Goal: Task Accomplishment & Management: Manage account settings

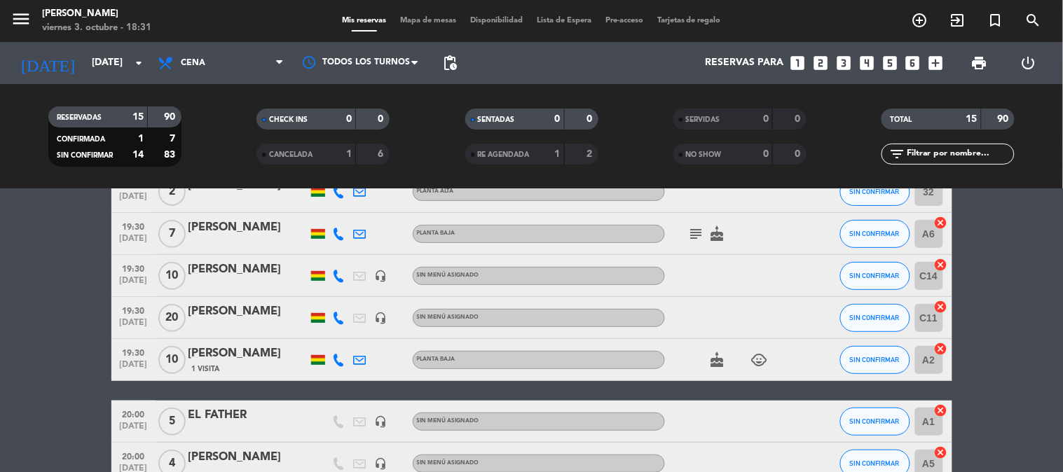
scroll to position [148, 0]
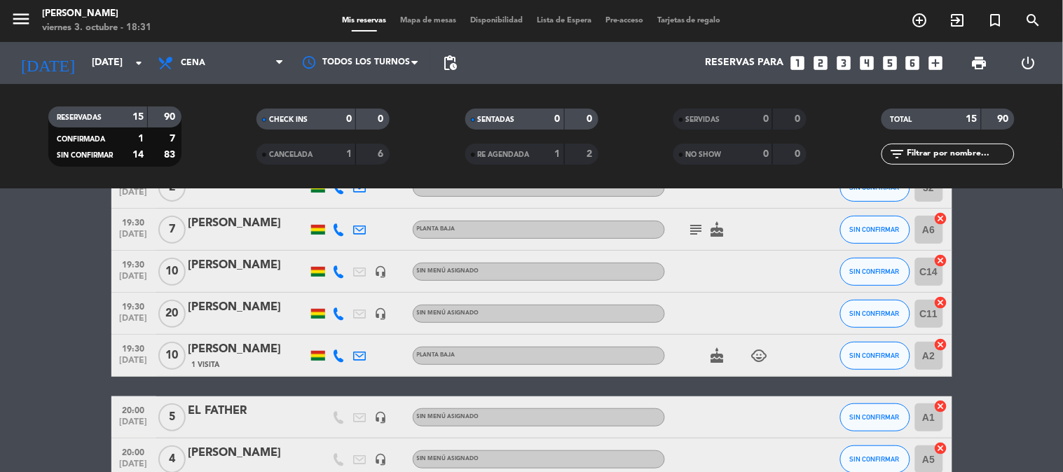
click at [0, 331] on bookings-row "19:00 [DATE] 7 [PERSON_NAME] alta subject cake CONFIRMADA 36 cancel 19:30 [DATE…" at bounding box center [531, 449] width 1063 height 689
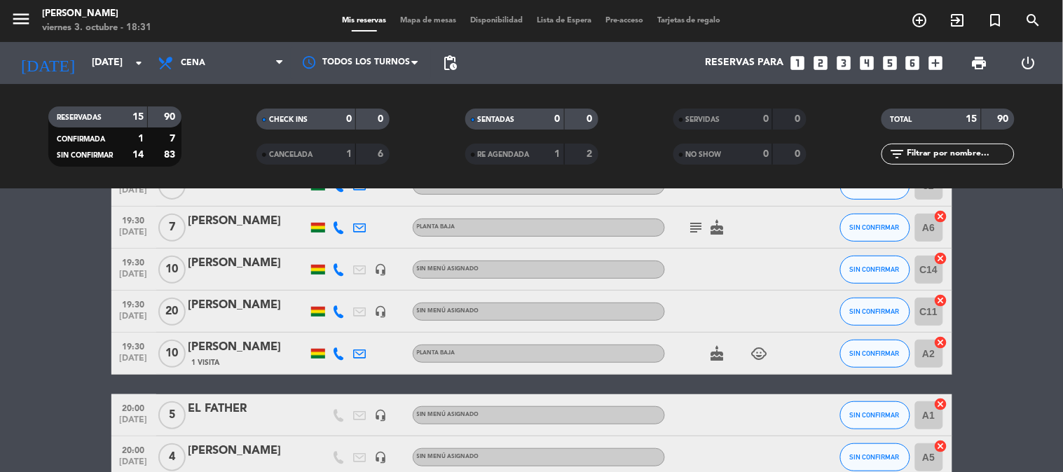
scroll to position [154, 0]
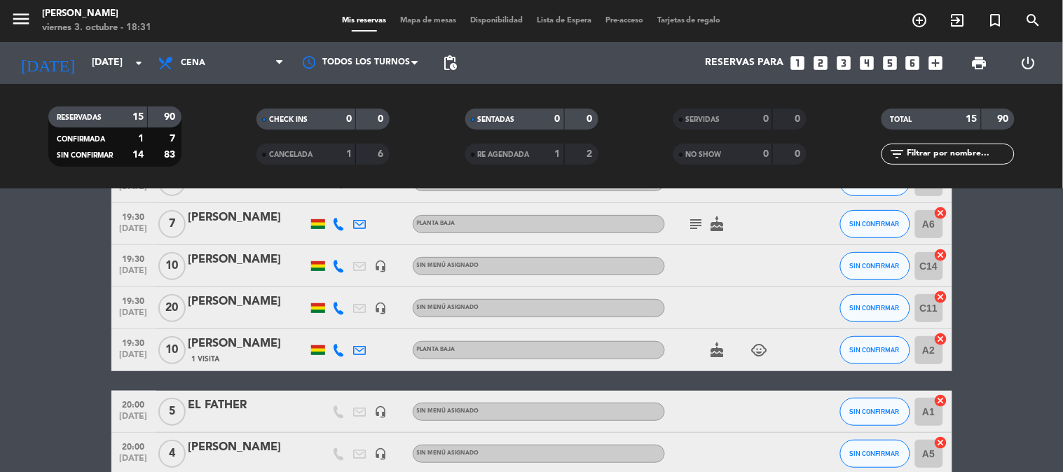
click at [20, 329] on bookings-row "19:00 [DATE] 7 [PERSON_NAME] alta subject cake CONFIRMADA 36 cancel 19:30 [DATE…" at bounding box center [531, 443] width 1063 height 689
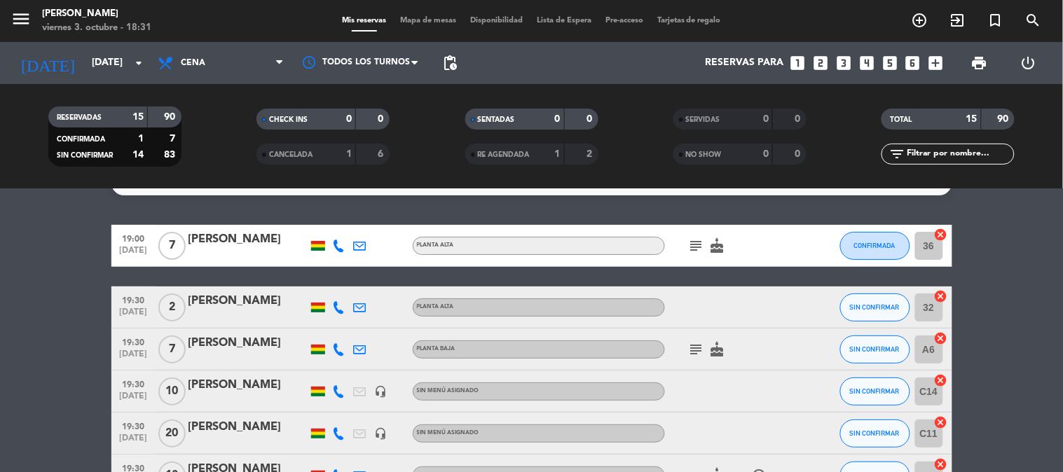
scroll to position [0, 0]
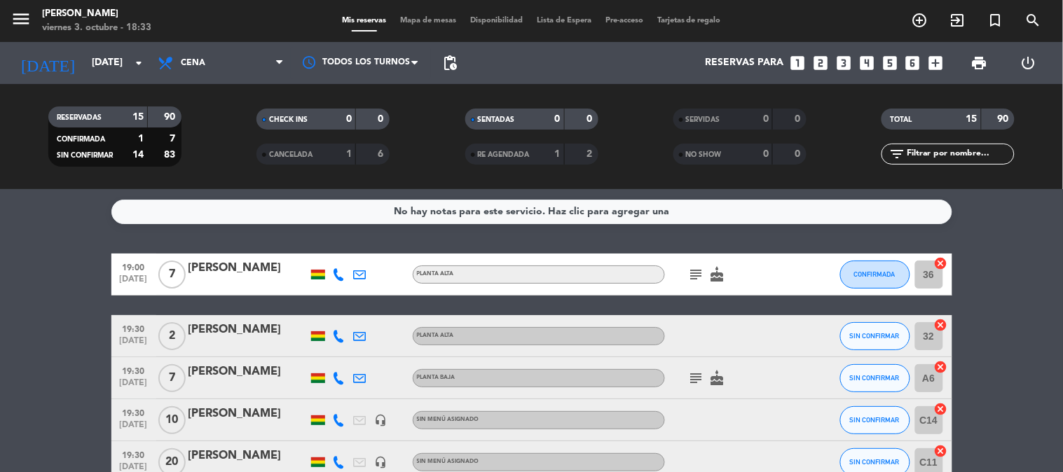
click at [415, 18] on span "Mapa de mesas" at bounding box center [428, 21] width 70 height 8
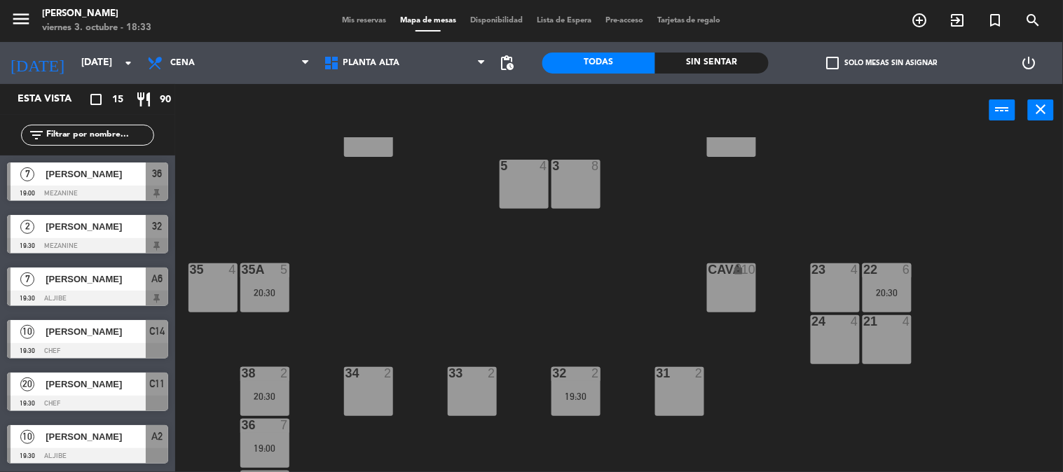
scroll to position [152, 0]
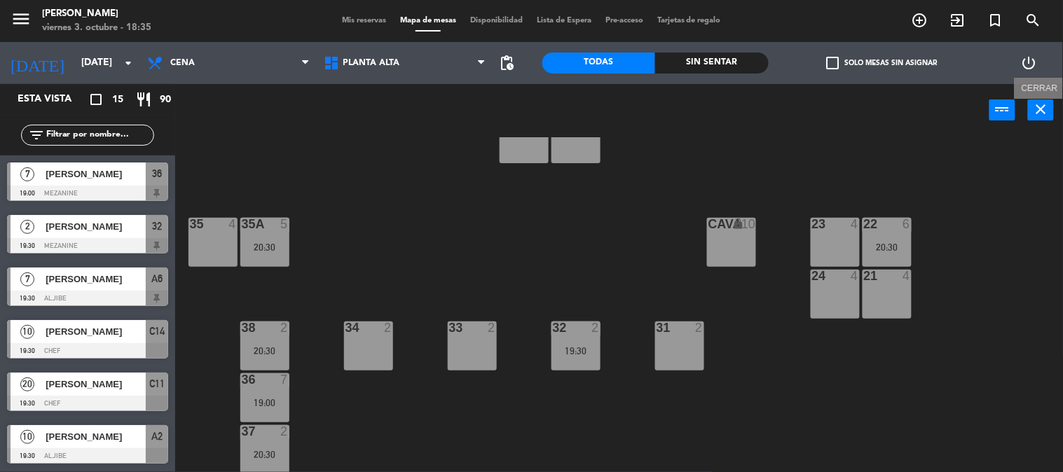
click at [1049, 102] on button "close" at bounding box center [1041, 109] width 26 height 21
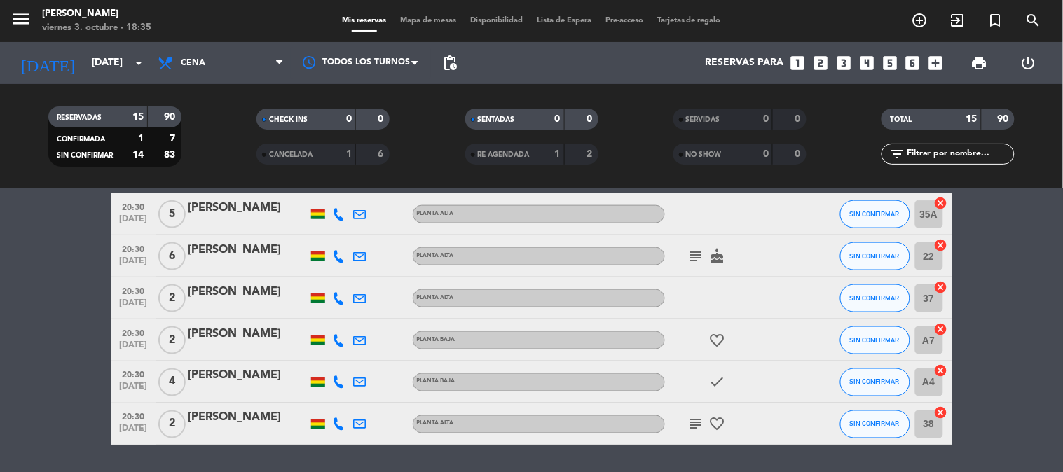
scroll to position [540, 0]
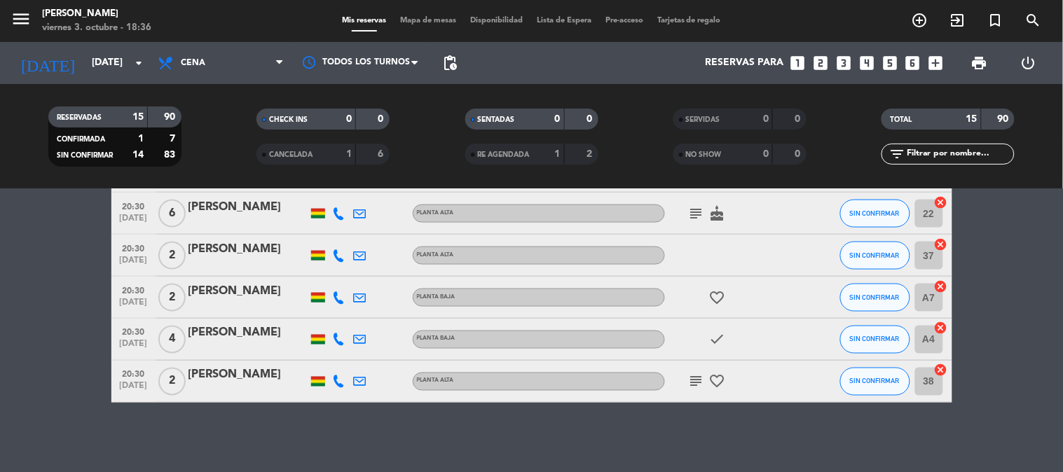
click at [939, 207] on icon "cancel" at bounding box center [941, 202] width 14 height 14
click at [935, 214] on icon "border_all" at bounding box center [930, 213] width 17 height 17
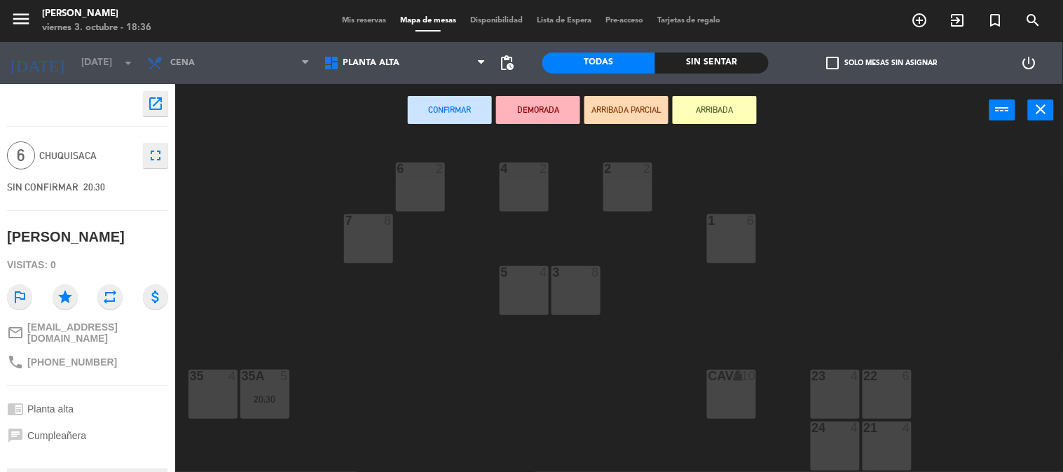
click at [1039, 101] on icon "close" at bounding box center [1040, 109] width 17 height 17
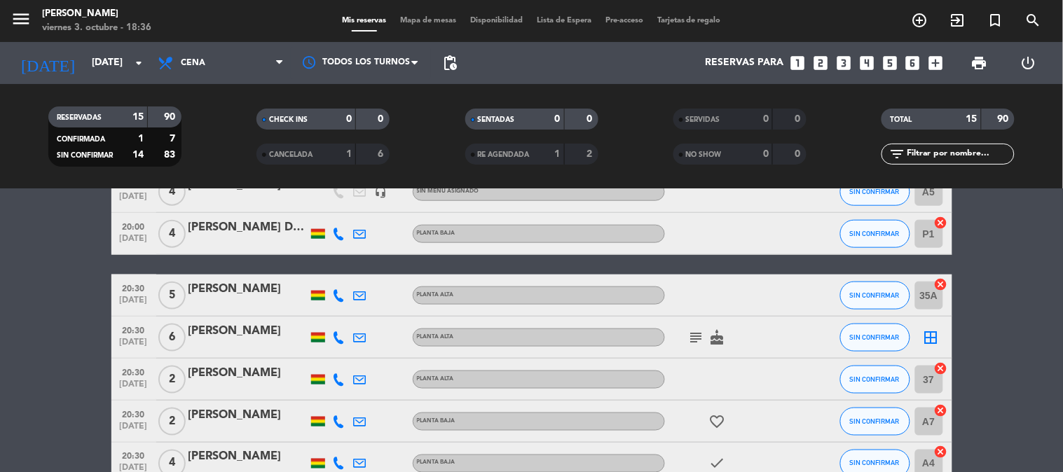
scroll to position [404, 0]
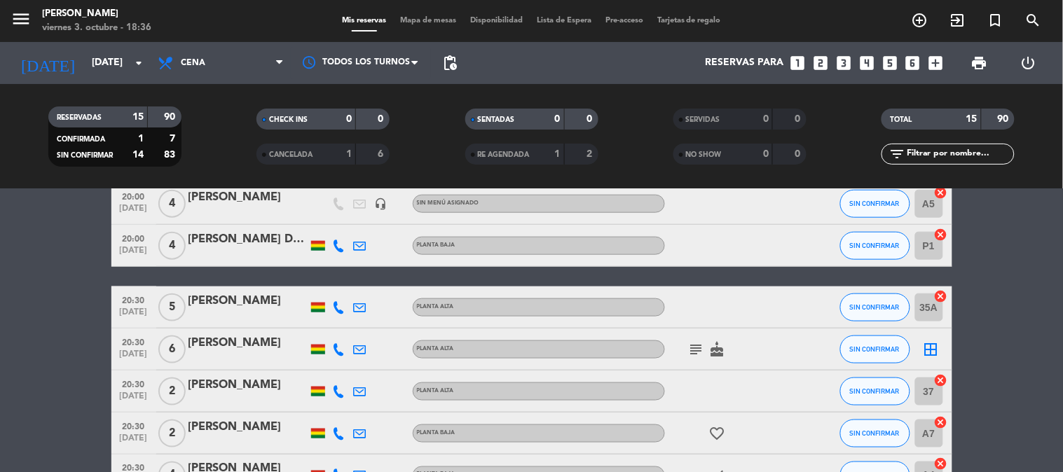
click at [939, 377] on icon "cancel" at bounding box center [941, 380] width 14 height 14
click at [932, 352] on icon "border_all" at bounding box center [930, 349] width 17 height 17
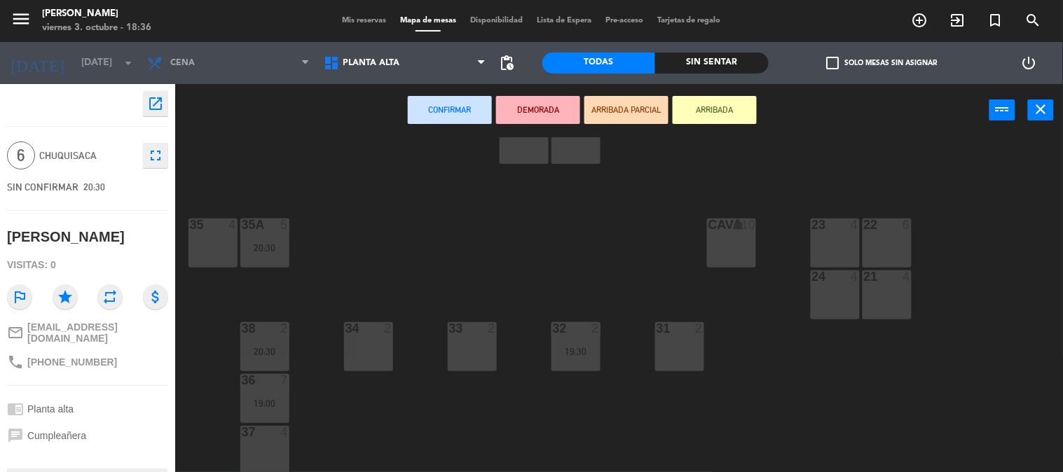
scroll to position [152, 0]
click at [261, 449] on div "37 4" at bounding box center [264, 449] width 49 height 49
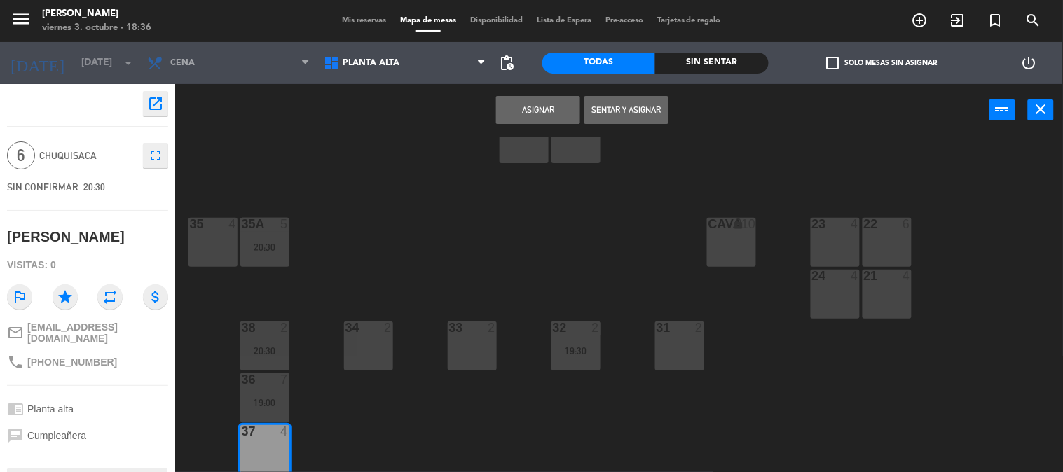
click at [530, 116] on button "Asignar" at bounding box center [538, 110] width 84 height 28
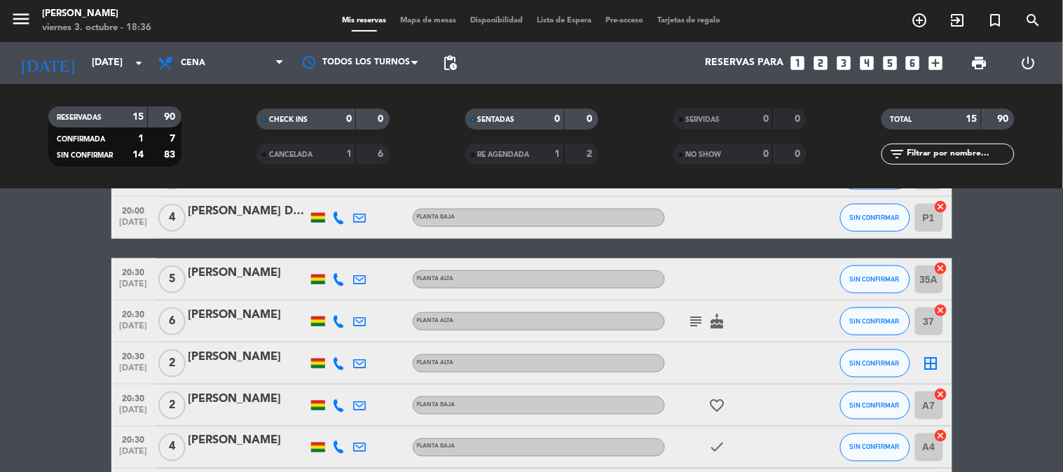
scroll to position [433, 0]
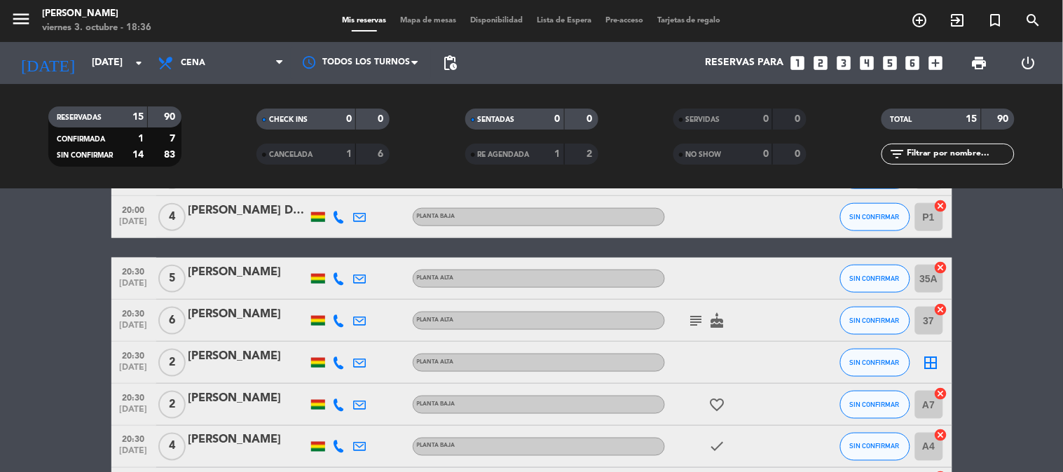
click at [934, 368] on icon "border_all" at bounding box center [930, 362] width 17 height 17
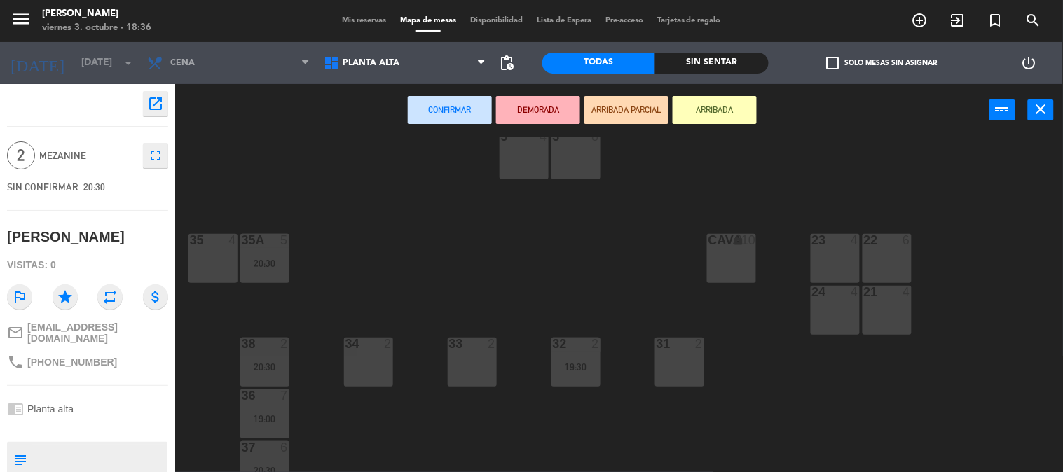
scroll to position [152, 0]
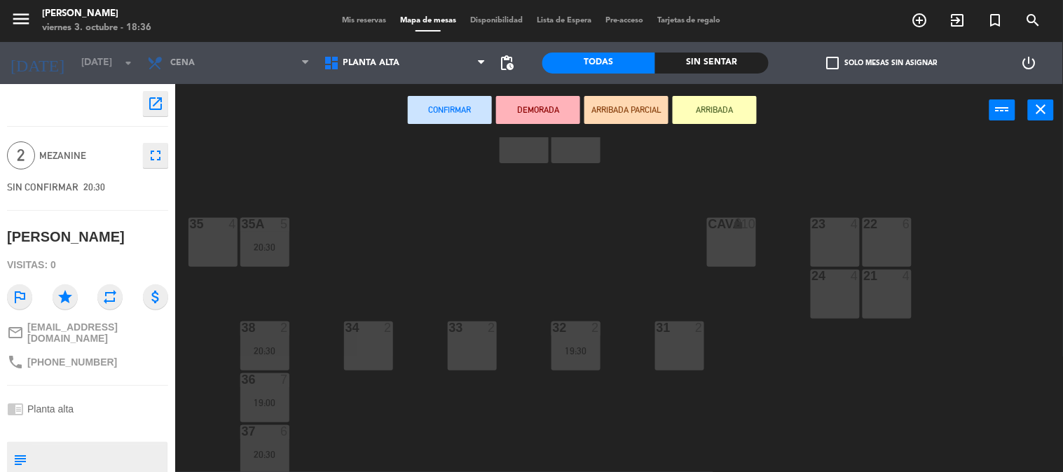
click at [459, 354] on div "33 2" at bounding box center [472, 346] width 49 height 49
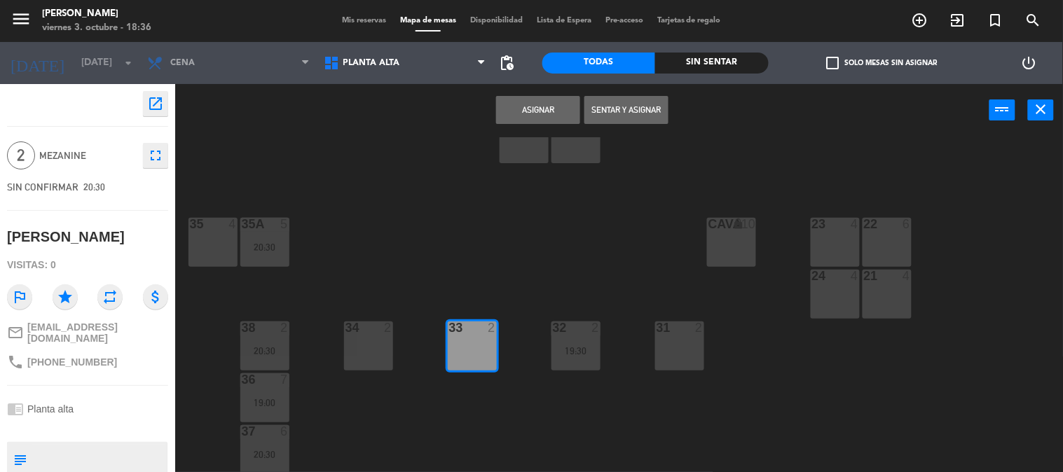
click at [517, 106] on button "Asignar" at bounding box center [538, 110] width 84 height 28
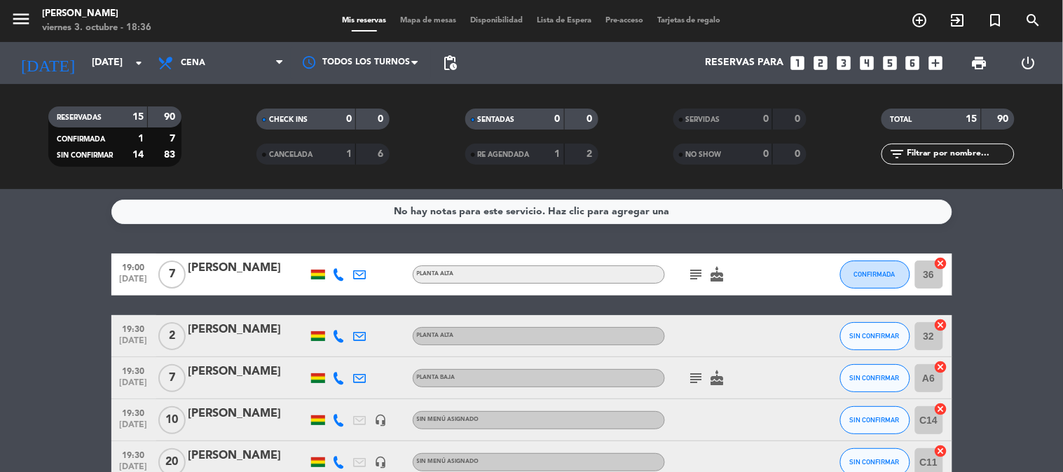
click at [943, 327] on icon "cancel" at bounding box center [941, 325] width 14 height 14
click at [929, 329] on icon "border_all" at bounding box center [930, 336] width 17 height 17
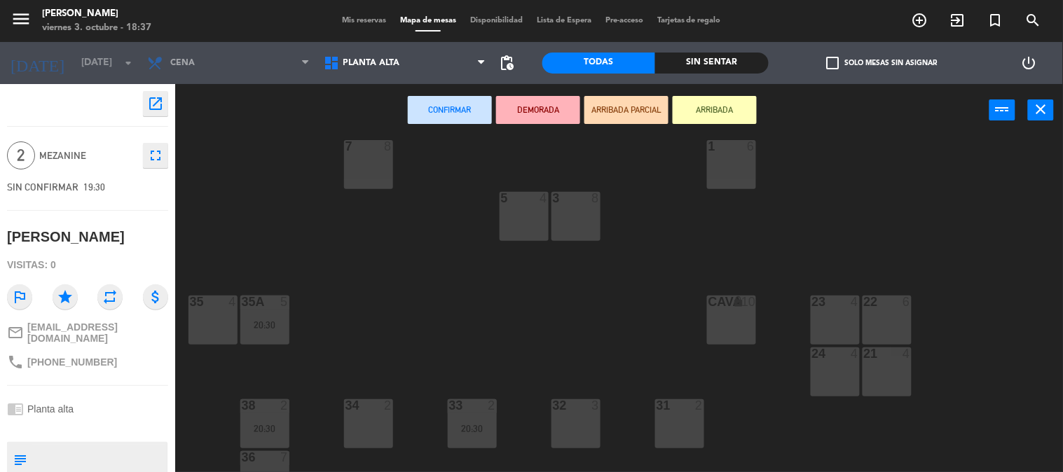
scroll to position [152, 0]
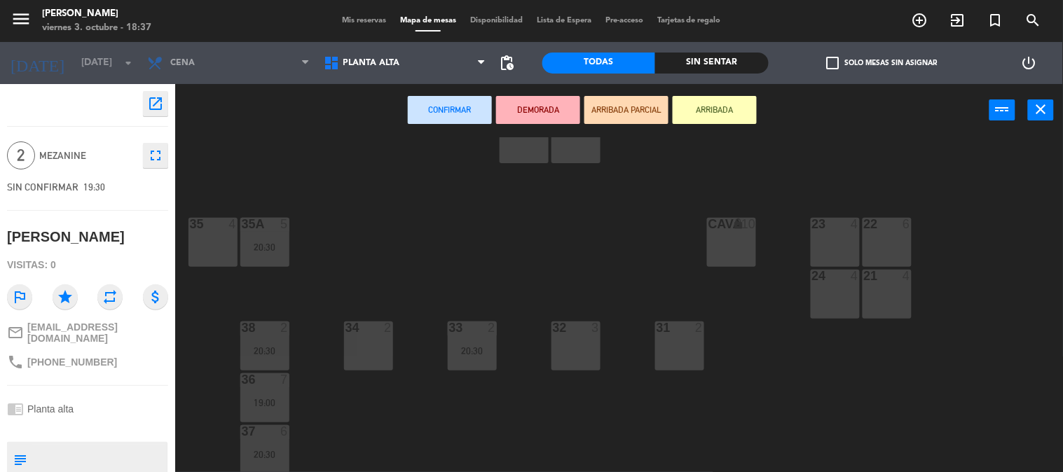
click at [674, 353] on div "31 2" at bounding box center [679, 346] width 49 height 49
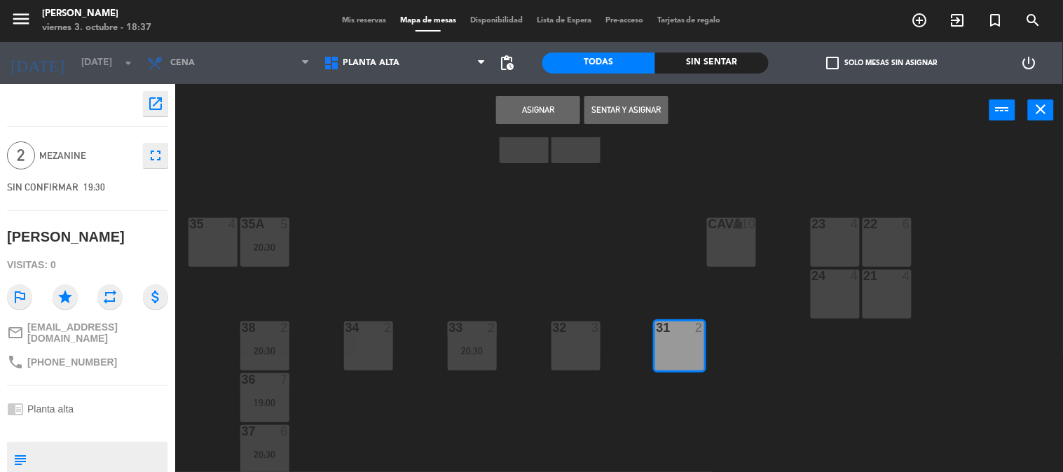
click at [514, 106] on button "Asignar" at bounding box center [538, 110] width 84 height 28
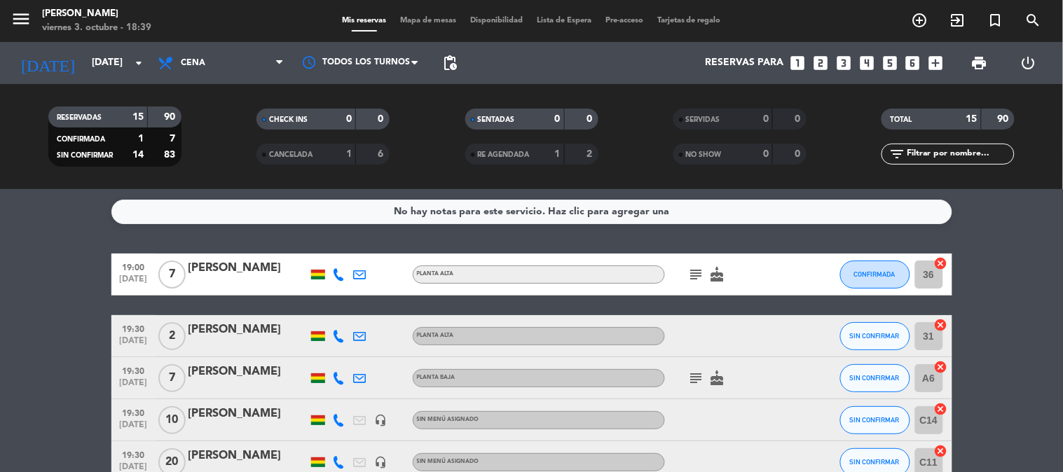
click at [4, 207] on service-notes "No hay notas para este servicio. Haz clic para agregar una" at bounding box center [531, 212] width 1063 height 25
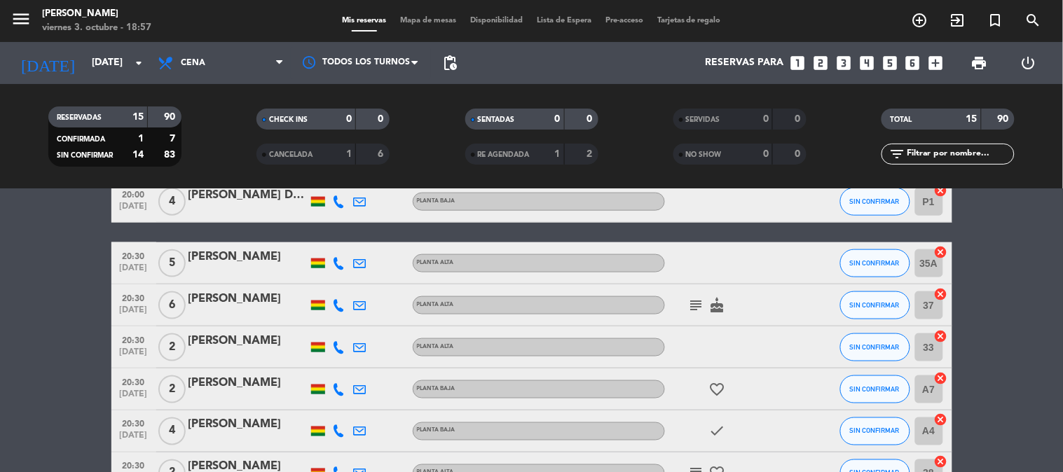
scroll to position [456, 0]
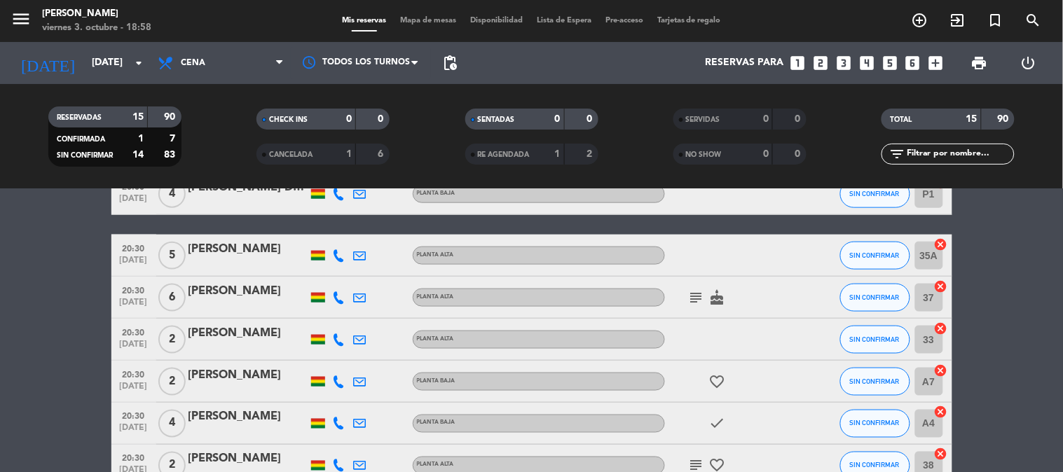
click at [1034, 367] on bookings-row "19:00 [DATE] 7 [PERSON_NAME] alta subject cake CONFIRMADA 36 cancel 19:30 [DATE…" at bounding box center [531, 142] width 1063 height 689
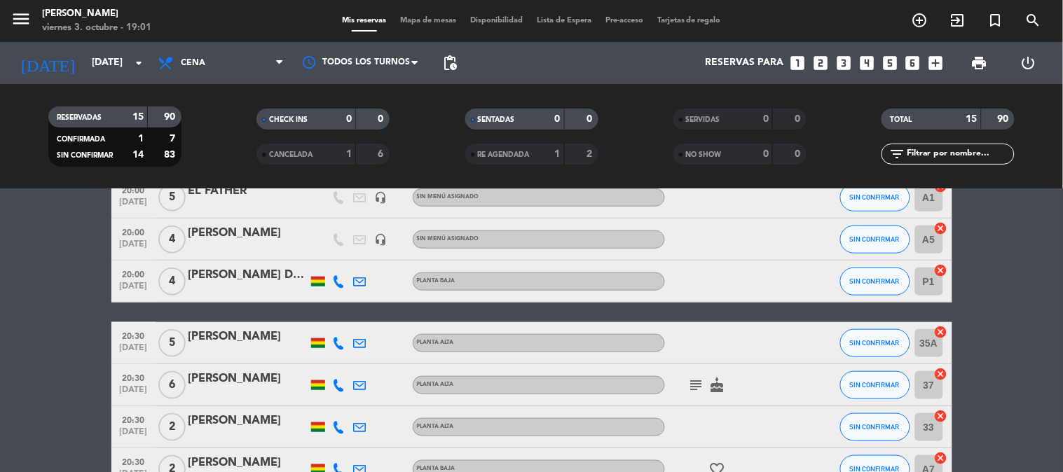
scroll to position [400, 0]
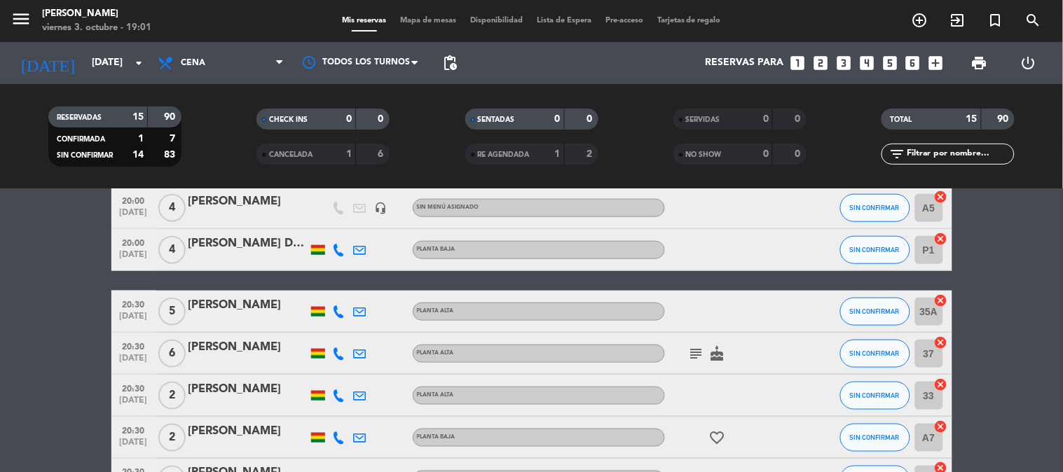
click at [1035, 341] on bookings-row "19:00 [DATE] 7 [PERSON_NAME] alta subject cake CONFIRMADA 36 cancel 19:30 [DATE…" at bounding box center [531, 198] width 1063 height 689
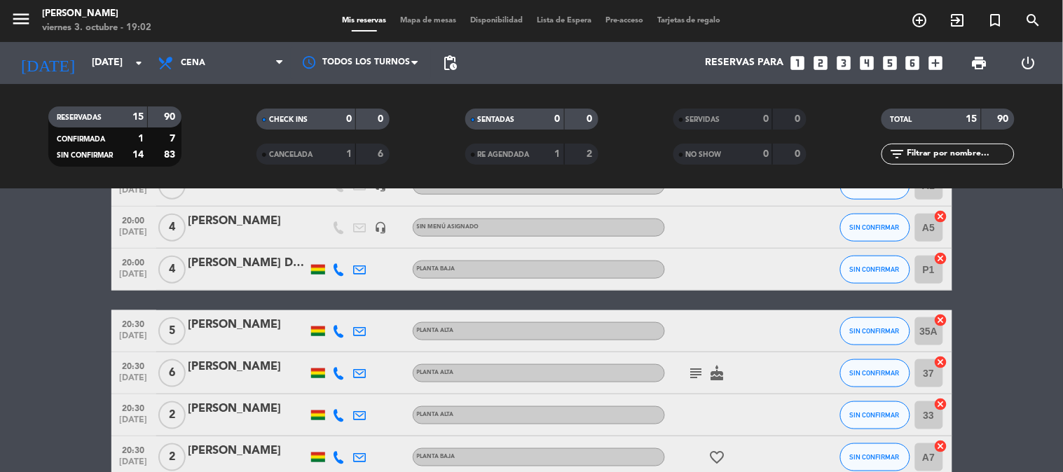
scroll to position [387, 0]
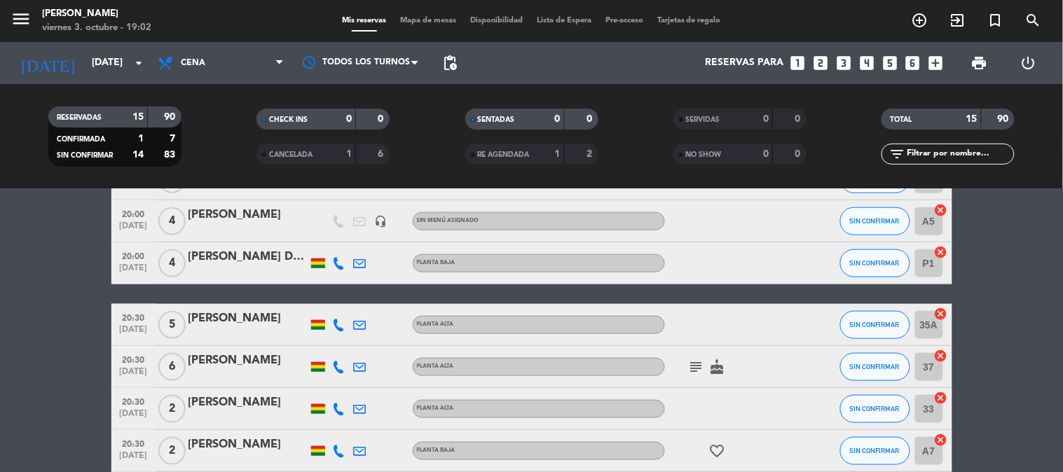
click at [695, 362] on icon "subject" at bounding box center [696, 367] width 17 height 17
click at [695, 361] on icon "subject" at bounding box center [696, 367] width 17 height 17
click at [1014, 375] on bookings-row "19:00 [DATE] 7 [PERSON_NAME] alta subject cake CONFIRMADA 36 cancel 19:30 [DATE…" at bounding box center [531, 211] width 1063 height 689
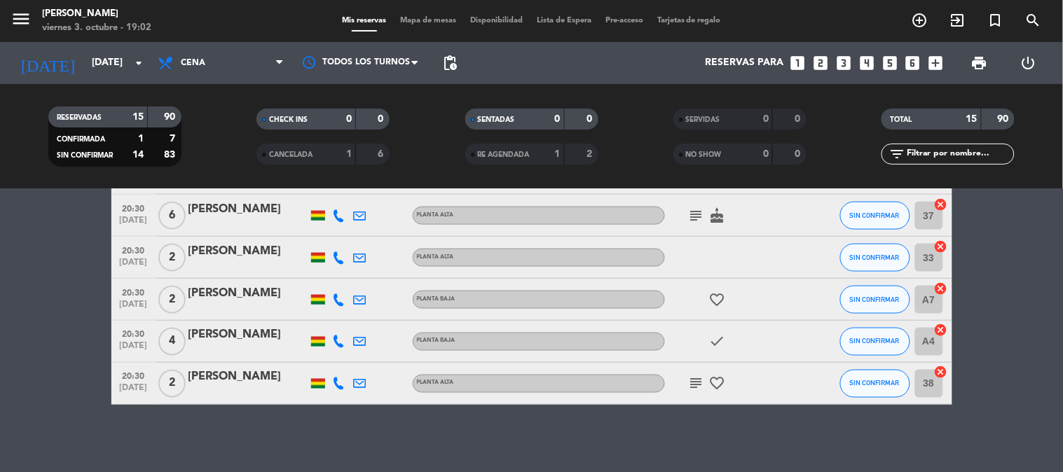
scroll to position [540, 0]
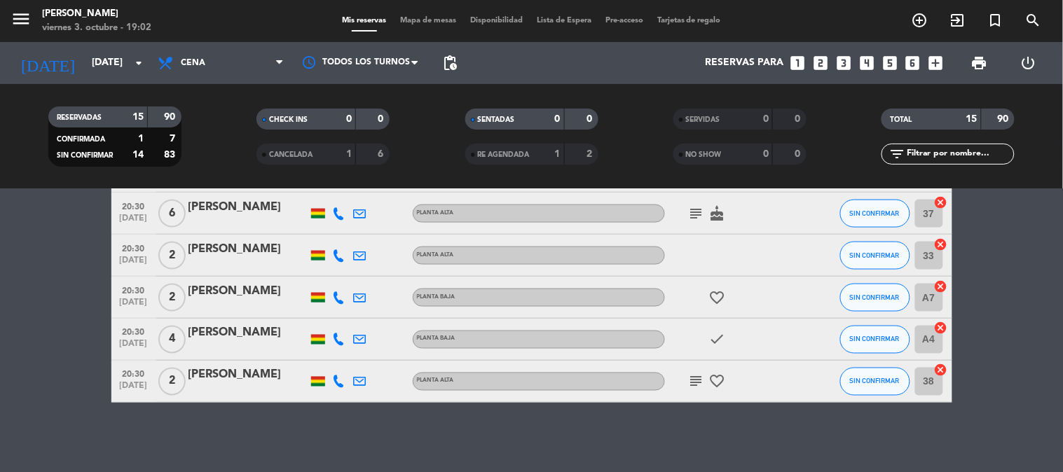
click at [700, 381] on icon "subject" at bounding box center [696, 381] width 17 height 17
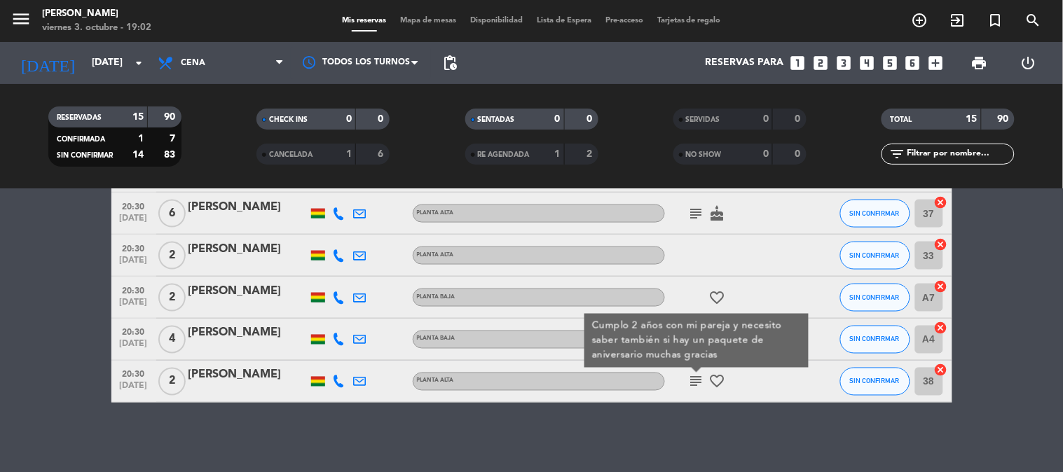
click at [1060, 358] on bookings-row "19:00 [DATE] 7 [PERSON_NAME] alta subject cake CONFIRMADA 36 cancel 19:30 [DATE…" at bounding box center [531, 58] width 1063 height 689
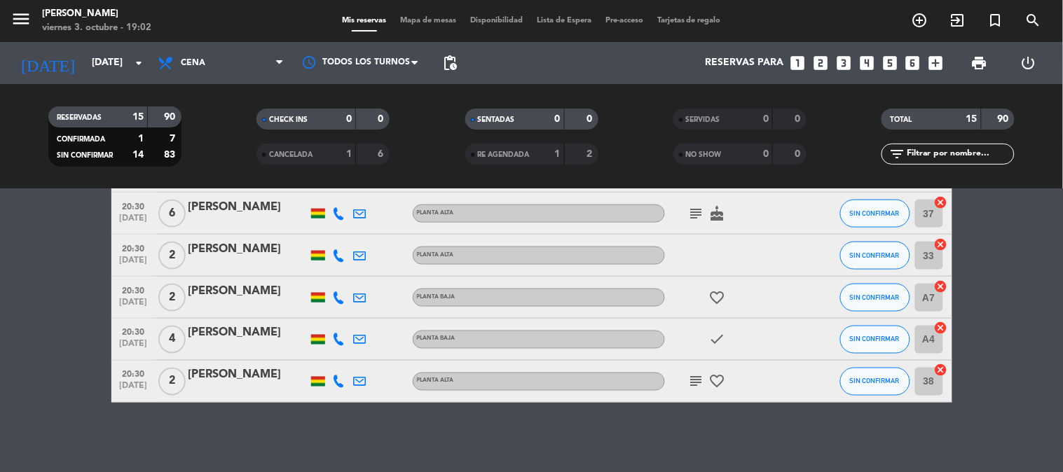
click at [941, 369] on icon "cancel" at bounding box center [941, 371] width 14 height 14
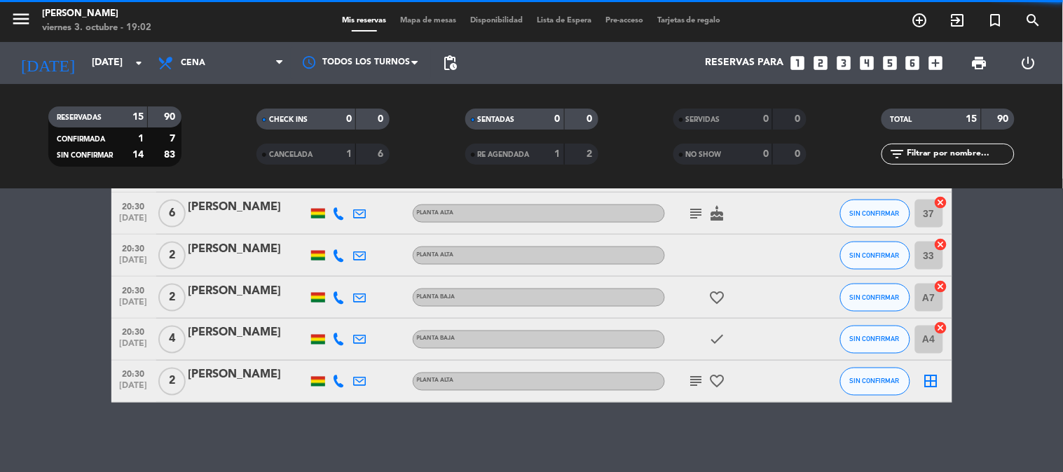
click at [929, 382] on icon "border_all" at bounding box center [930, 381] width 17 height 17
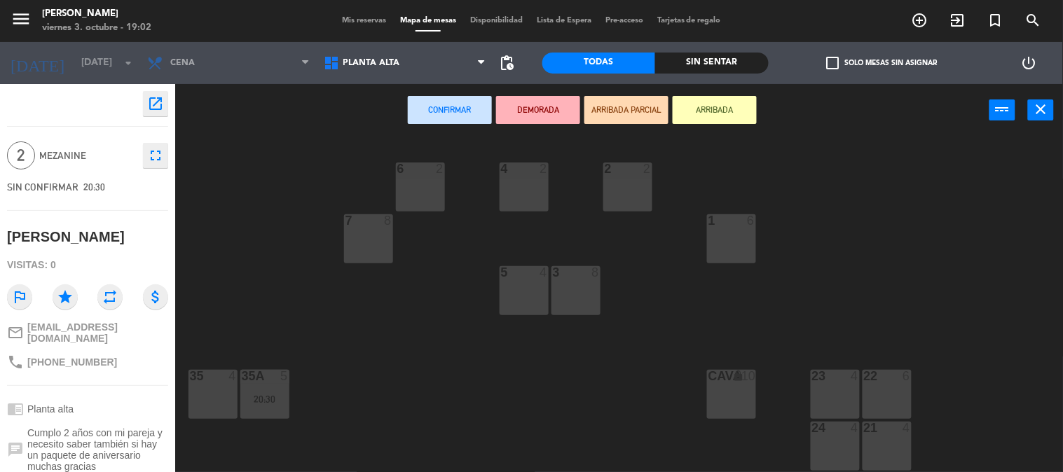
scroll to position [152, 0]
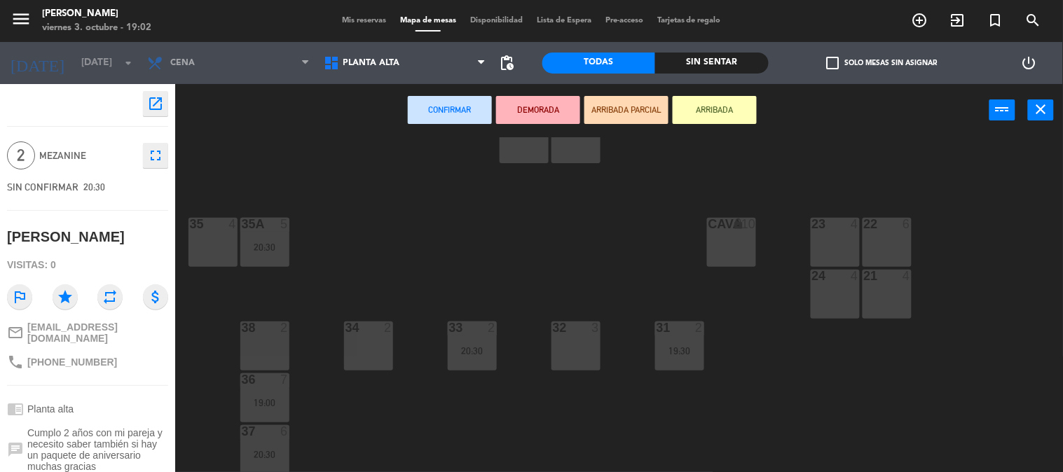
click at [577, 352] on div "32 3" at bounding box center [575, 346] width 49 height 49
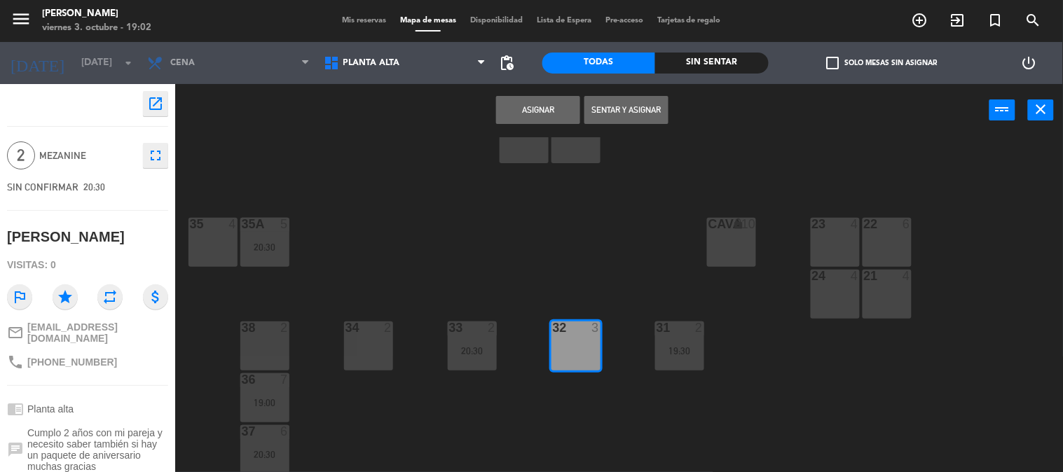
click at [548, 108] on button "Asignar" at bounding box center [538, 110] width 84 height 28
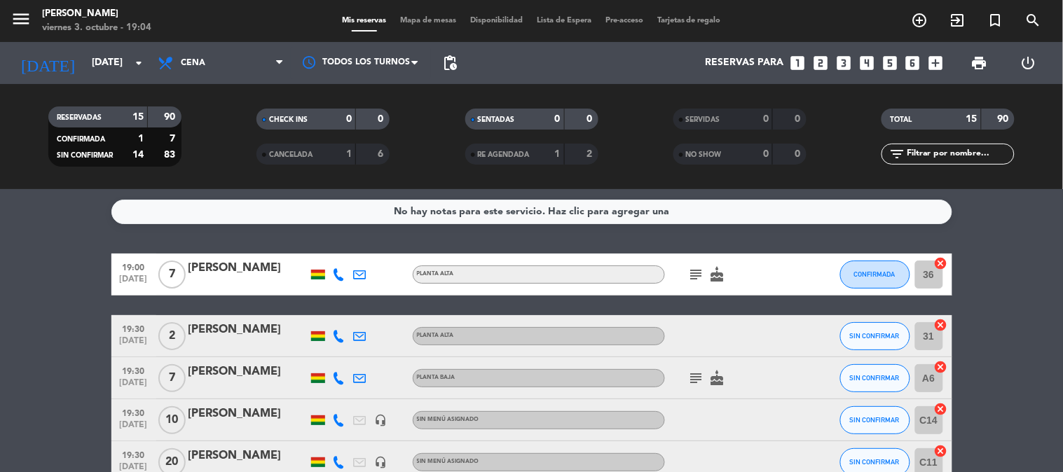
click at [934, 58] on icon "add_box" at bounding box center [936, 63] width 18 height 18
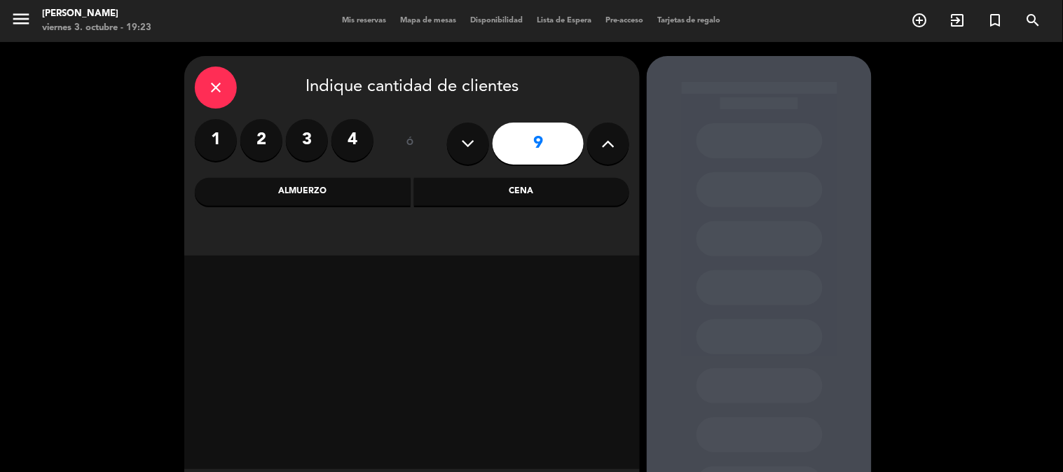
click at [463, 137] on icon at bounding box center [468, 143] width 13 height 21
type input "7"
click at [582, 192] on div "Cena" at bounding box center [522, 192] width 216 height 28
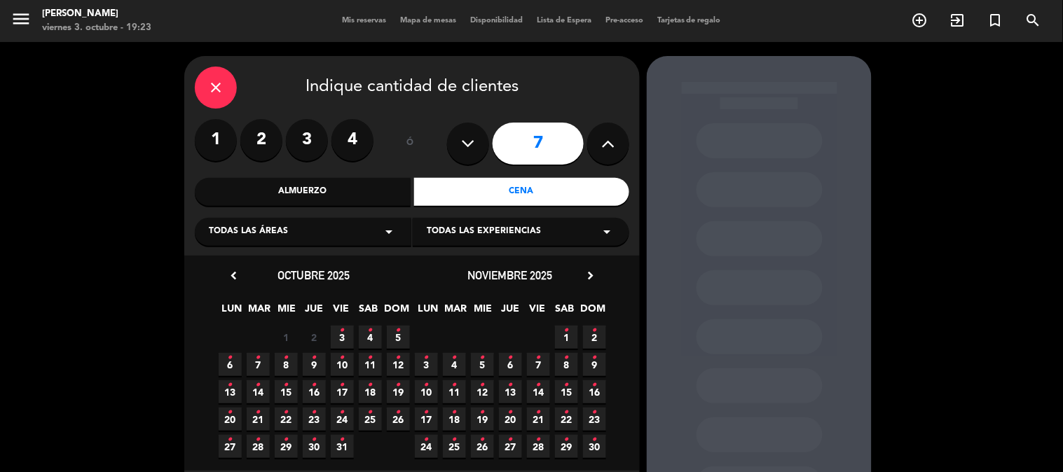
click at [343, 338] on icon "•" at bounding box center [342, 330] width 5 height 22
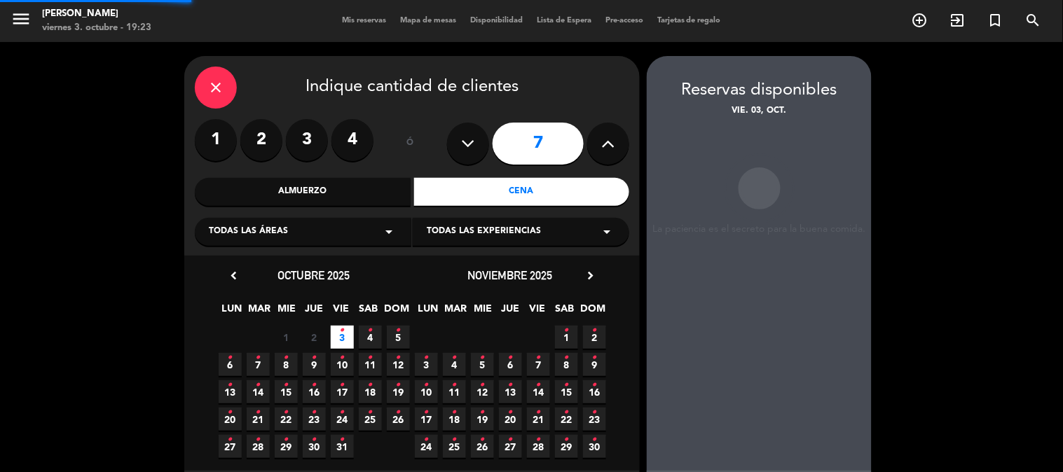
scroll to position [56, 0]
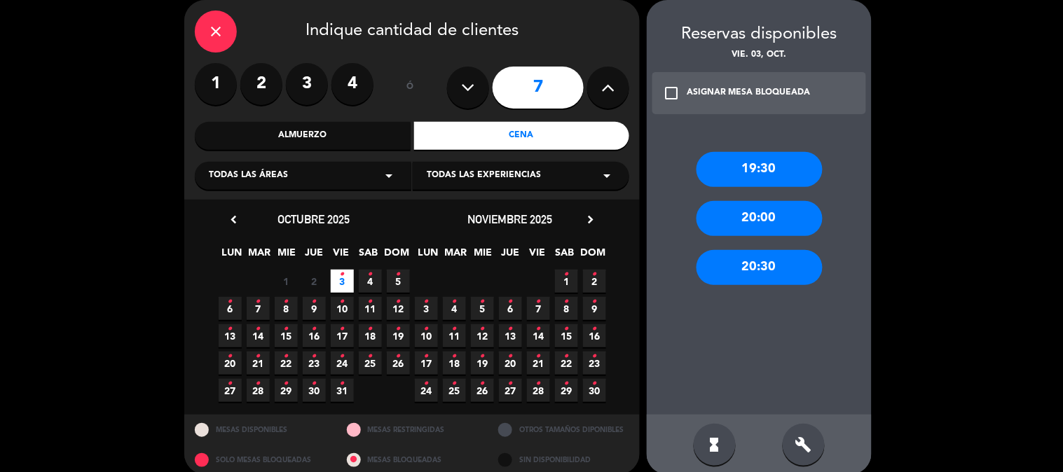
click at [795, 218] on div "20:00" at bounding box center [759, 218] width 126 height 35
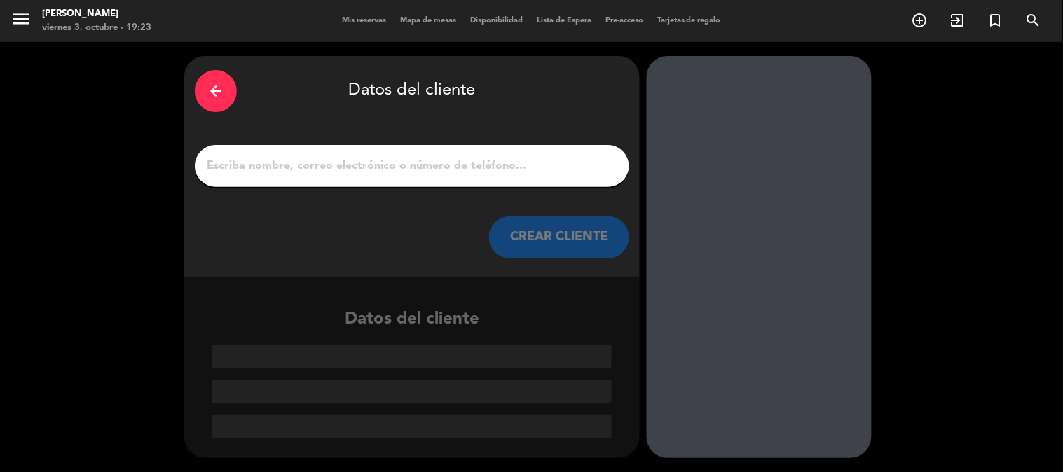
click at [495, 172] on input "1" at bounding box center [411, 166] width 413 height 20
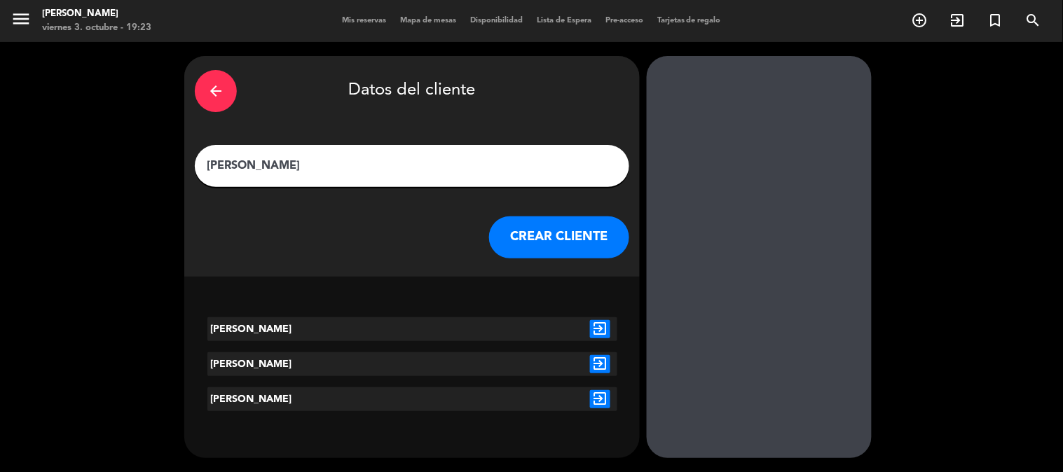
type input "[PERSON_NAME]"
click at [601, 338] on div "exit_to_app" at bounding box center [600, 329] width 34 height 24
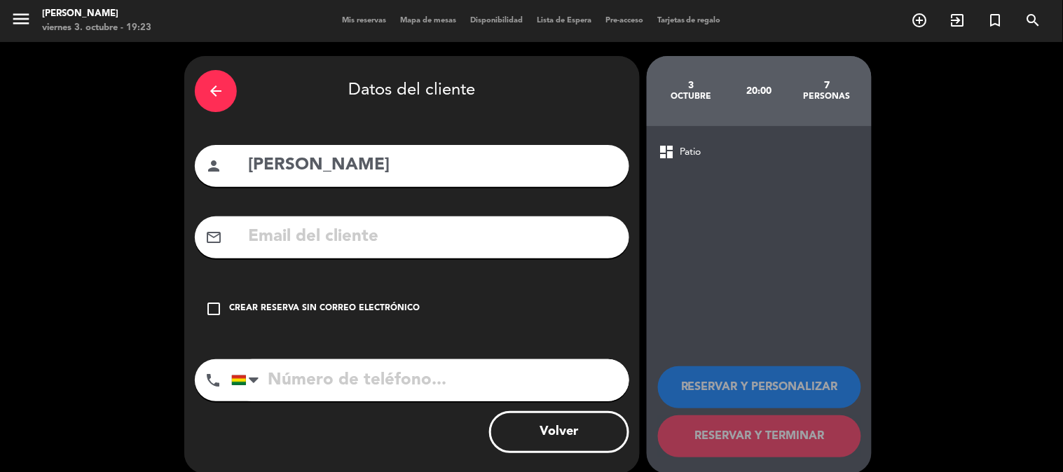
click at [323, 310] on div "Crear reserva sin correo electrónico" at bounding box center [324, 309] width 191 height 14
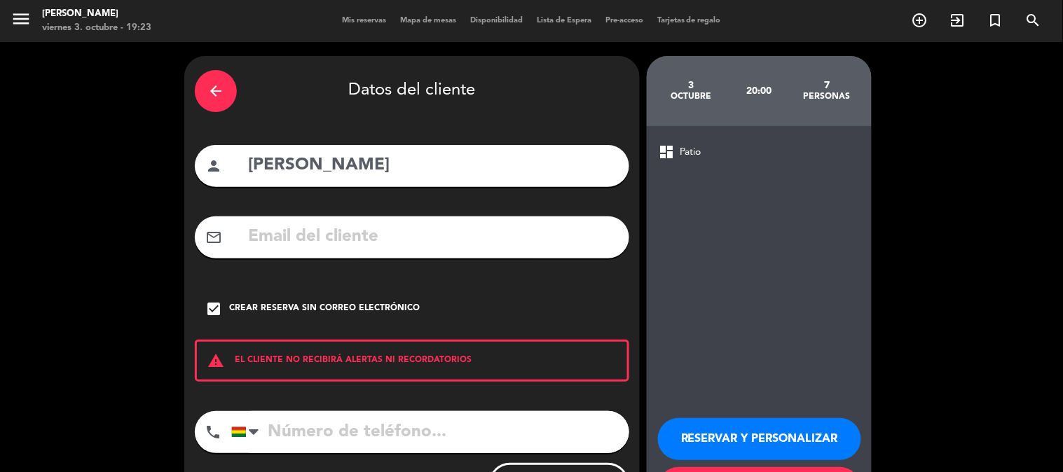
click at [771, 396] on div "RESERVAR Y PERSONALIZAR RESERVAR Y TERMINAR" at bounding box center [759, 457] width 202 height 137
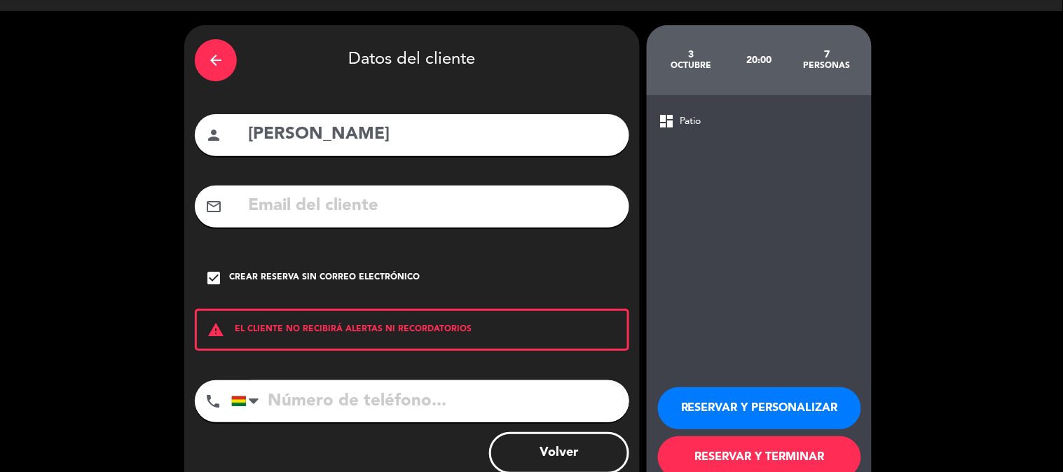
scroll to position [62, 0]
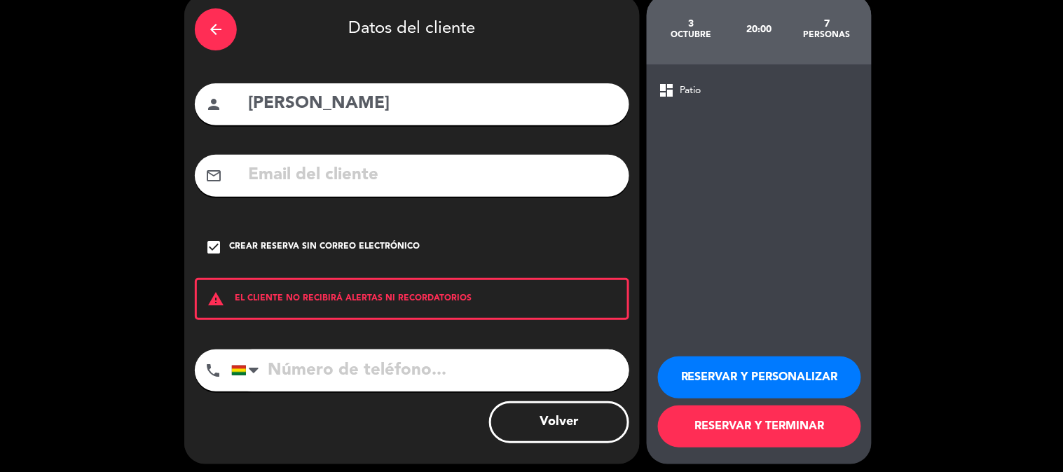
click at [771, 374] on button "RESERVAR Y PERSONALIZAR" at bounding box center [759, 378] width 203 height 42
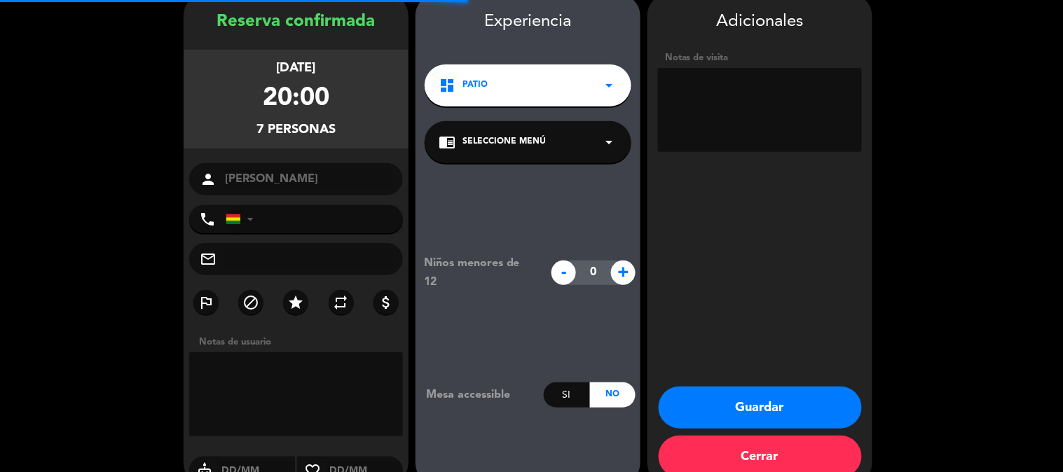
scroll to position [56, 0]
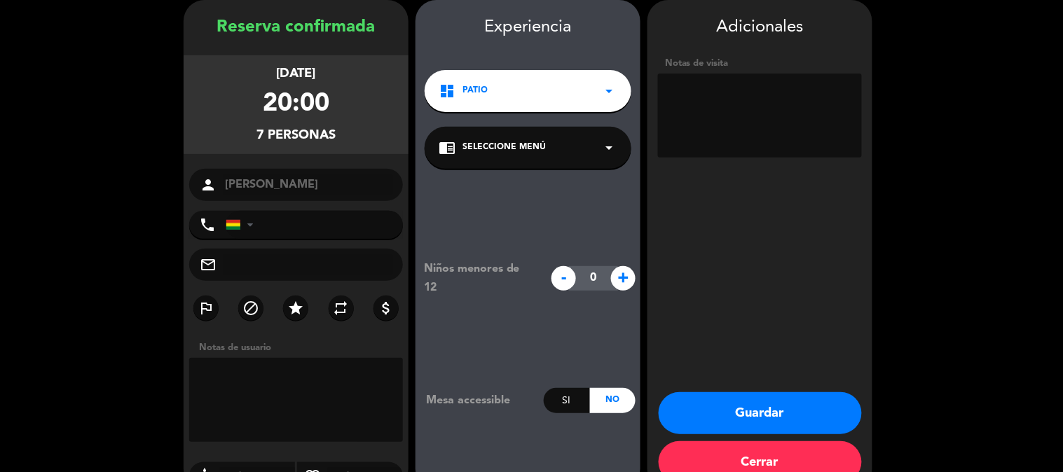
click at [588, 78] on div "dashboard Patio arrow_drop_down" at bounding box center [527, 91] width 207 height 42
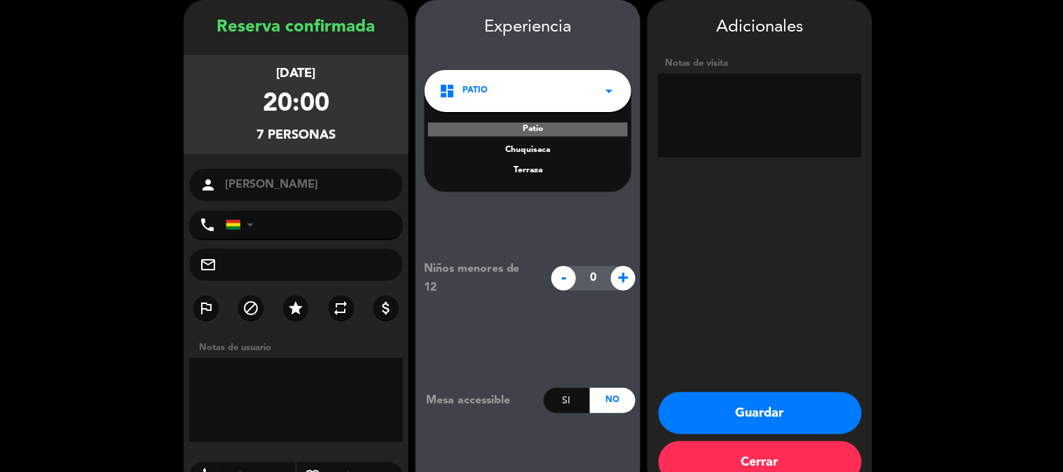
click at [558, 144] on div "Chuquisaca" at bounding box center [527, 151] width 179 height 14
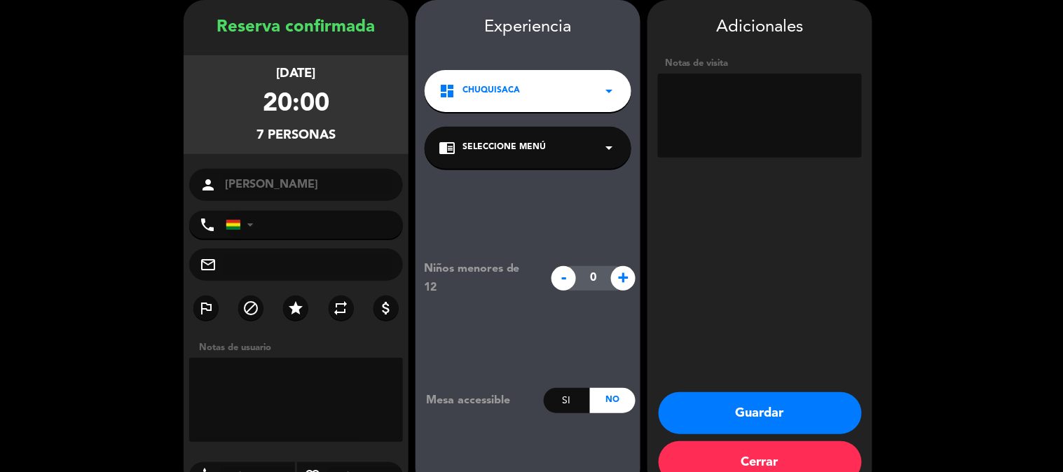
click at [759, 406] on button "Guardar" at bounding box center [759, 413] width 203 height 42
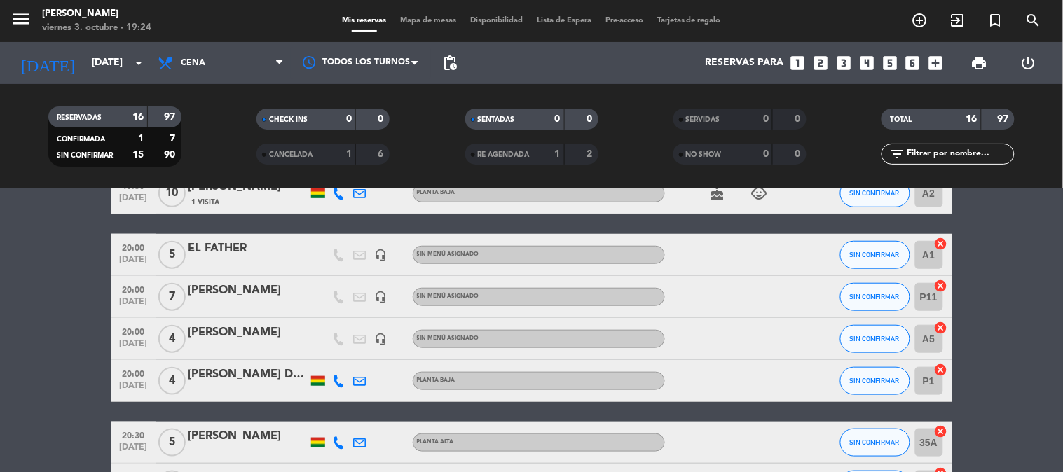
scroll to position [280, 0]
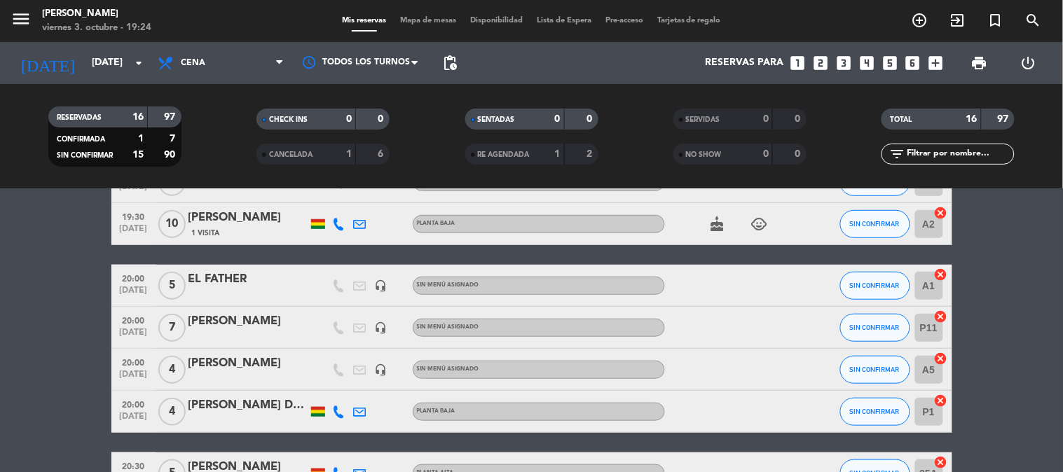
click at [942, 319] on icon "cancel" at bounding box center [941, 317] width 14 height 14
click at [933, 319] on icon "border_all" at bounding box center [930, 327] width 17 height 17
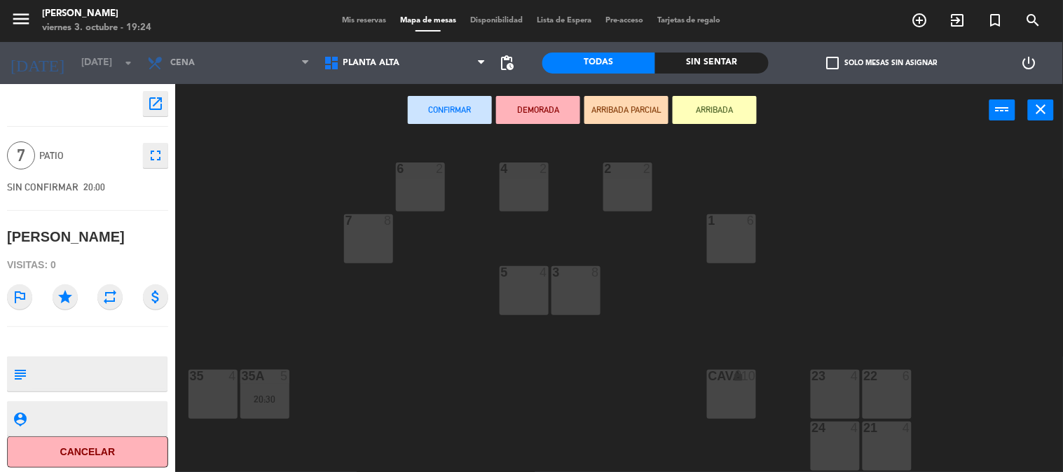
click at [739, 409] on div "CAVA lock 10" at bounding box center [731, 394] width 49 height 49
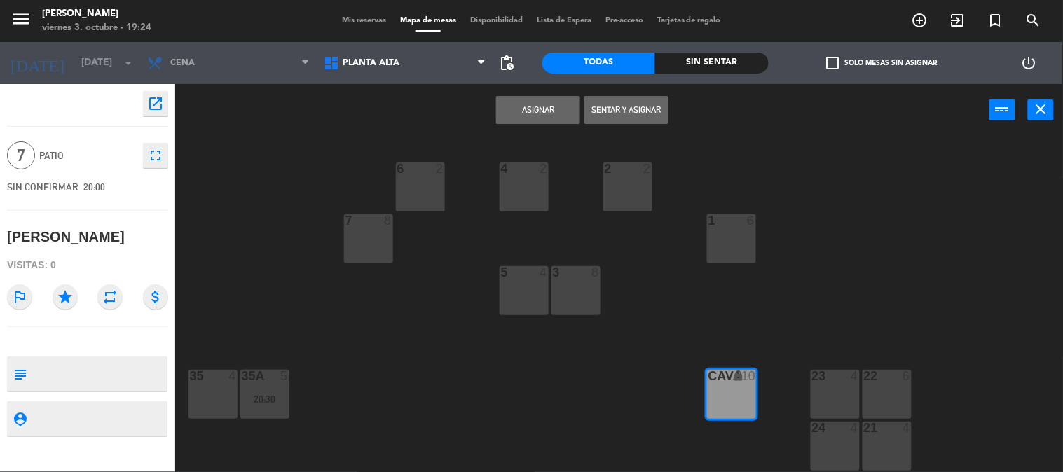
click at [558, 113] on button "Asignar" at bounding box center [538, 110] width 84 height 28
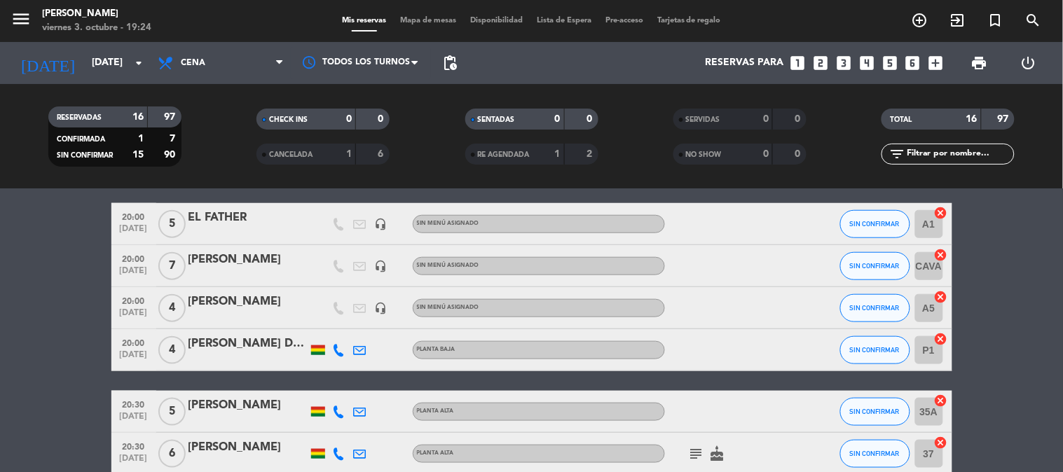
scroll to position [373, 0]
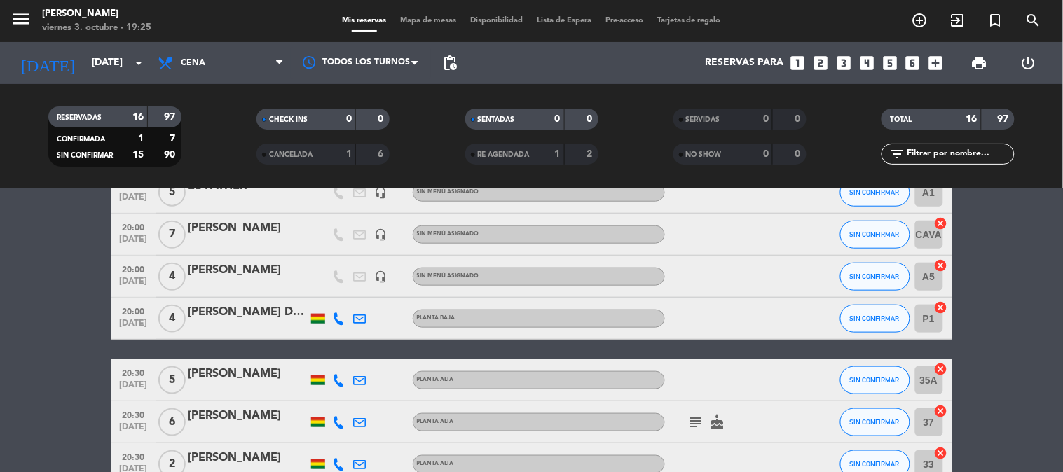
click at [61, 274] on bookings-row "19:00 [DATE] 7 [PERSON_NAME] alta subject cake CONFIRMADA 36 cancel 19:30 [DATE…" at bounding box center [531, 245] width 1063 height 731
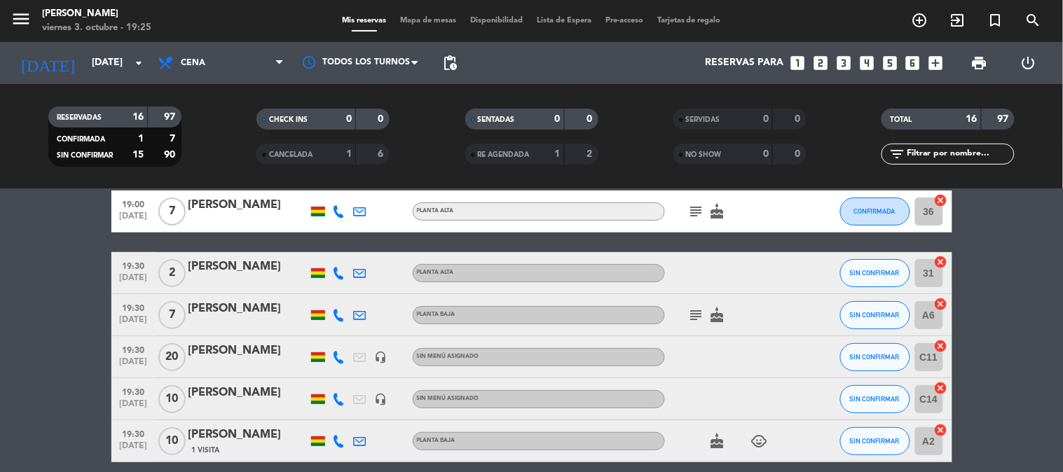
scroll to position [62, 0]
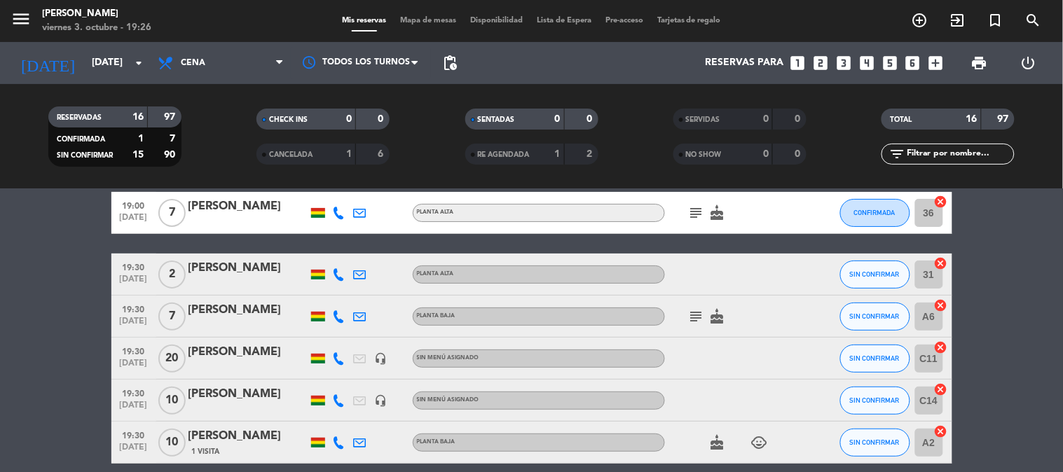
click at [880, 359] on span "SIN CONFIRMAR" at bounding box center [875, 358] width 50 height 8
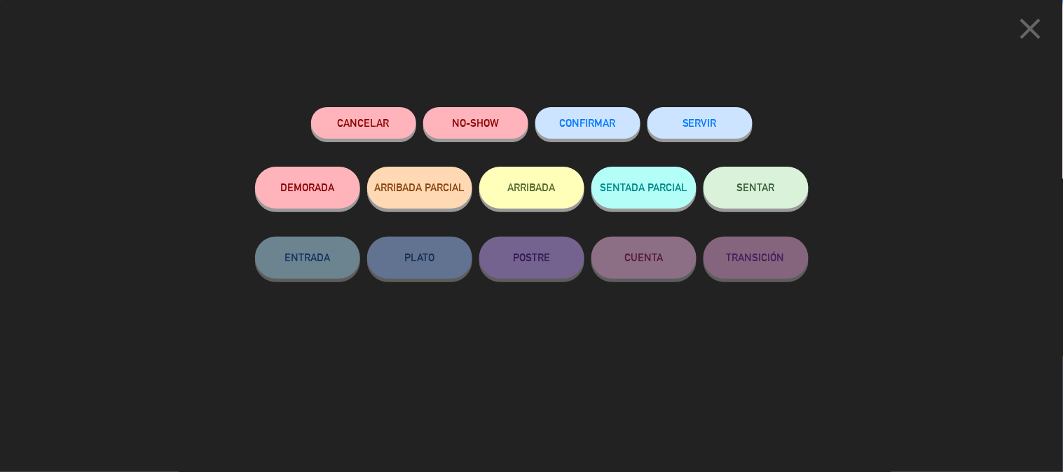
click at [675, 198] on button "SENTADA PARCIAL" at bounding box center [643, 188] width 105 height 42
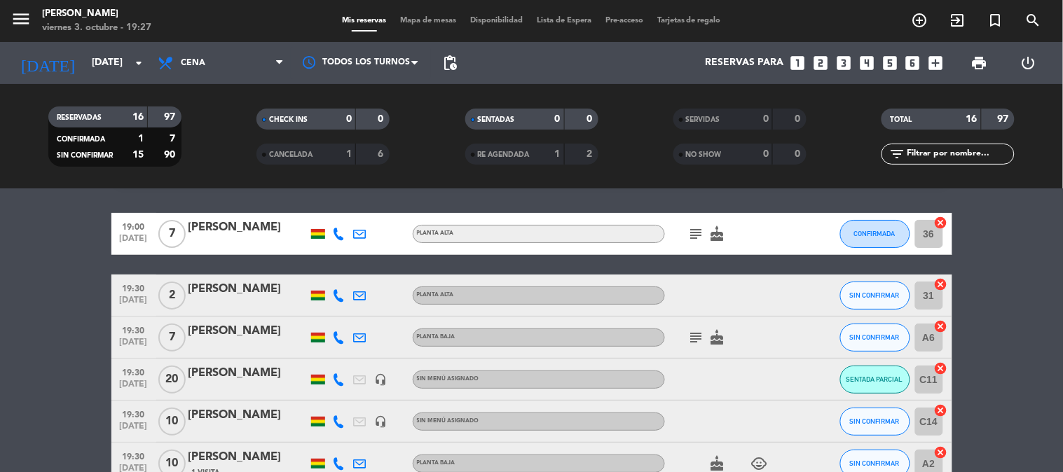
scroll to position [45, 0]
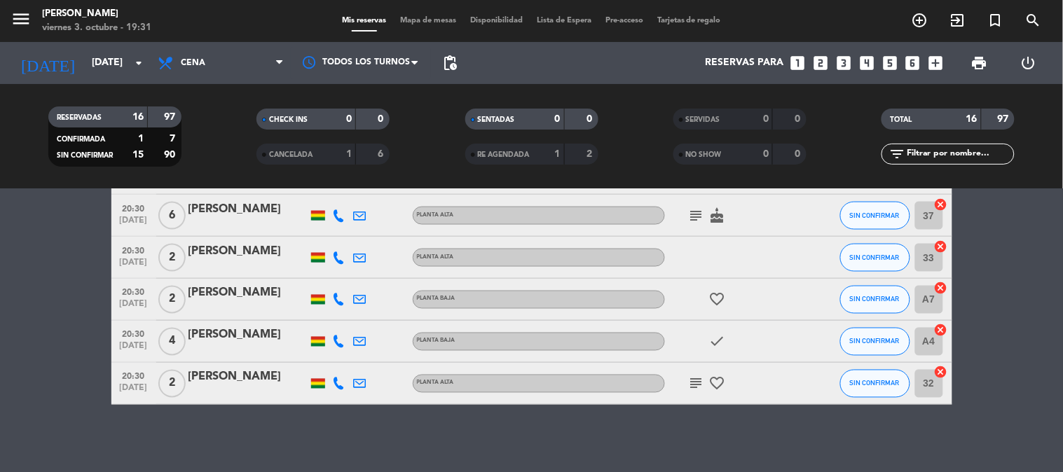
scroll to position [557, 0]
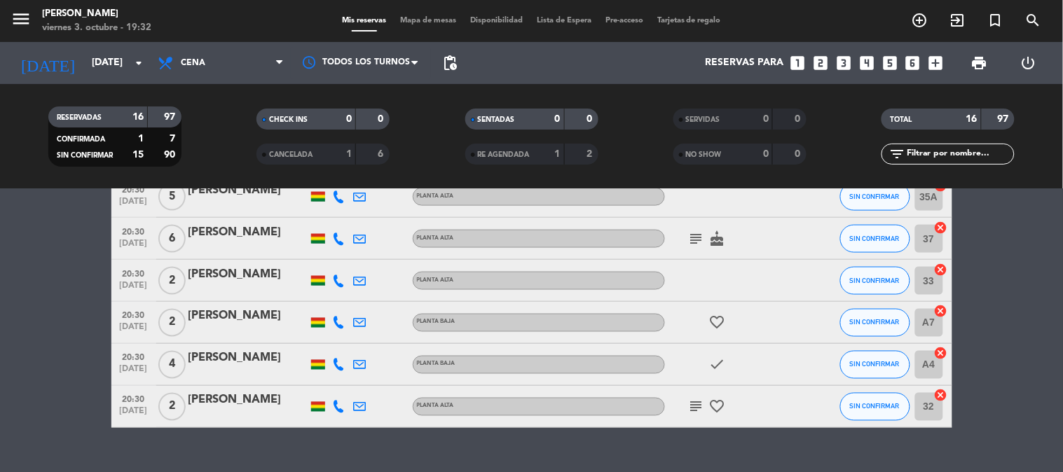
click at [0, 292] on bookings-row "19:00 [DATE] 7 [PERSON_NAME] alta subject cake CONFIRMADA 36 cancel 19:30 [DATE…" at bounding box center [531, 62] width 1063 height 731
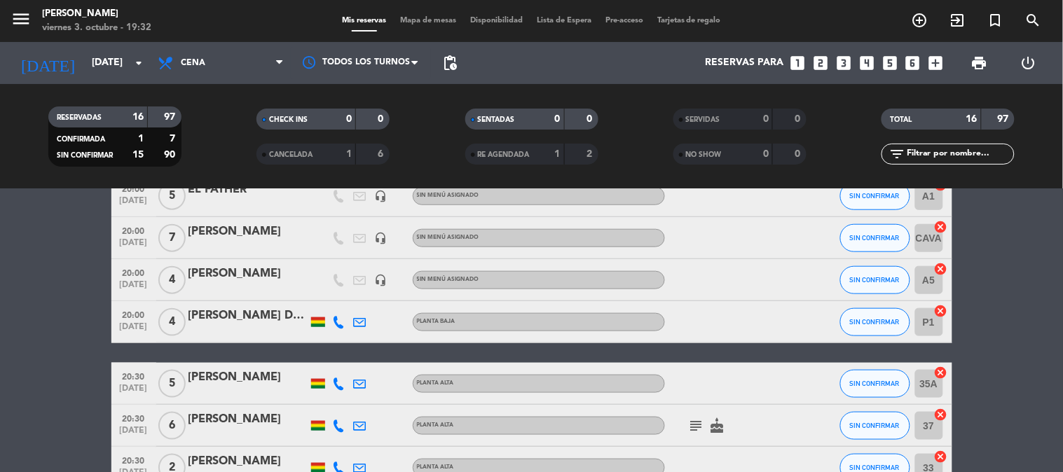
scroll to position [339, 0]
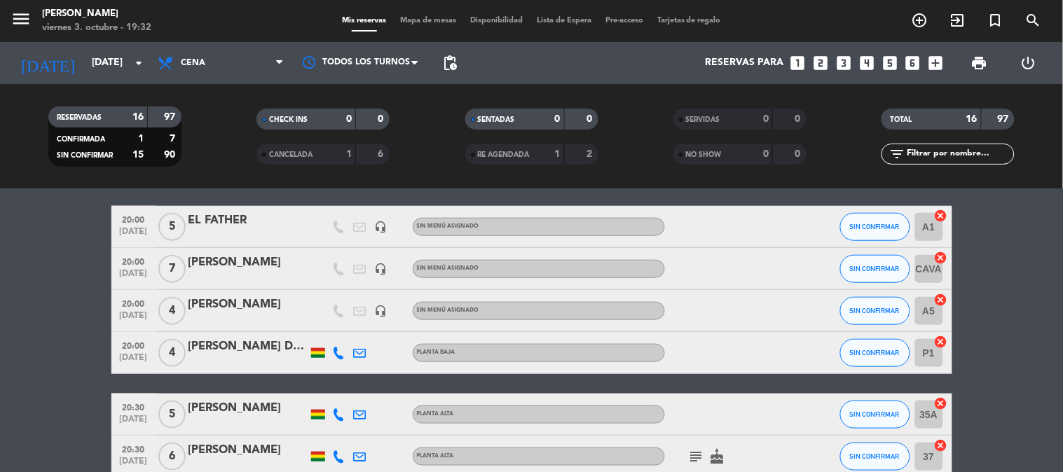
click at [941, 343] on icon "cancel" at bounding box center [941, 342] width 14 height 14
click at [932, 348] on icon "border_all" at bounding box center [930, 353] width 17 height 17
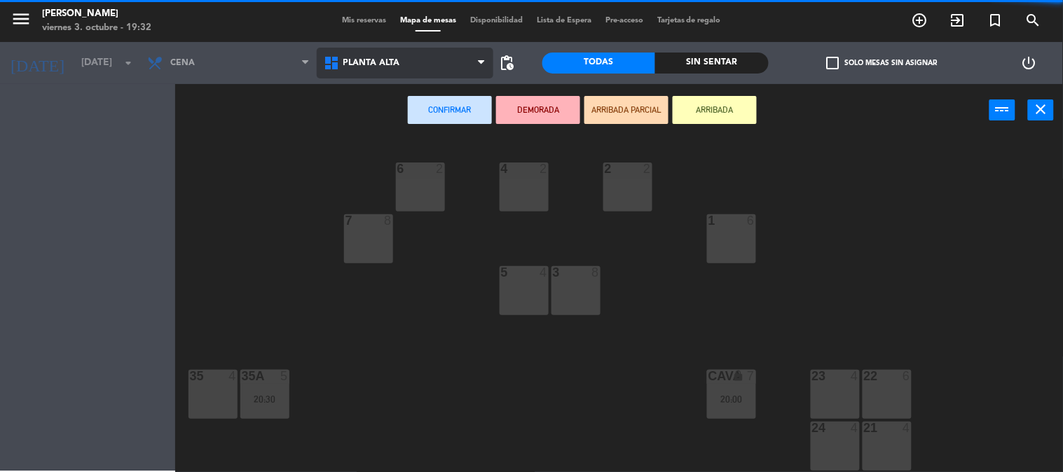
click at [438, 77] on span "Planta alta" at bounding box center [405, 63] width 177 height 31
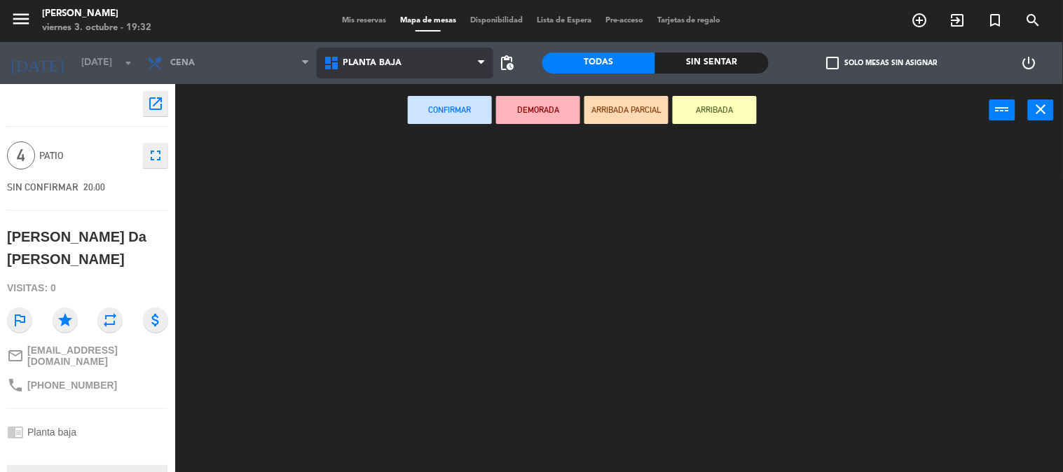
click at [436, 138] on ng-component "menu [PERSON_NAME] [DATE] 3. octubre - 19:32 Mis reservas Mapa de mesas Disponi…" at bounding box center [531, 236] width 1063 height 473
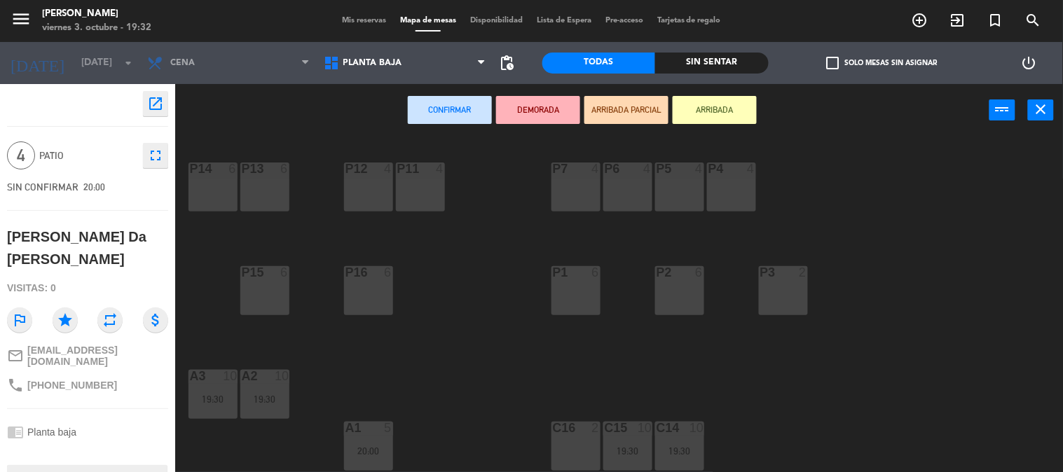
click at [268, 285] on div "P15 6" at bounding box center [264, 290] width 49 height 49
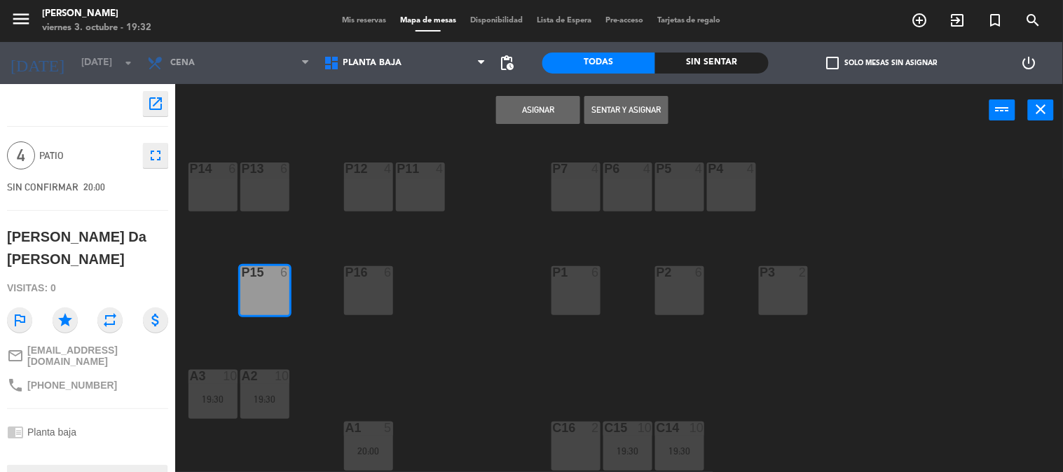
click at [531, 115] on button "Asignar" at bounding box center [538, 110] width 84 height 28
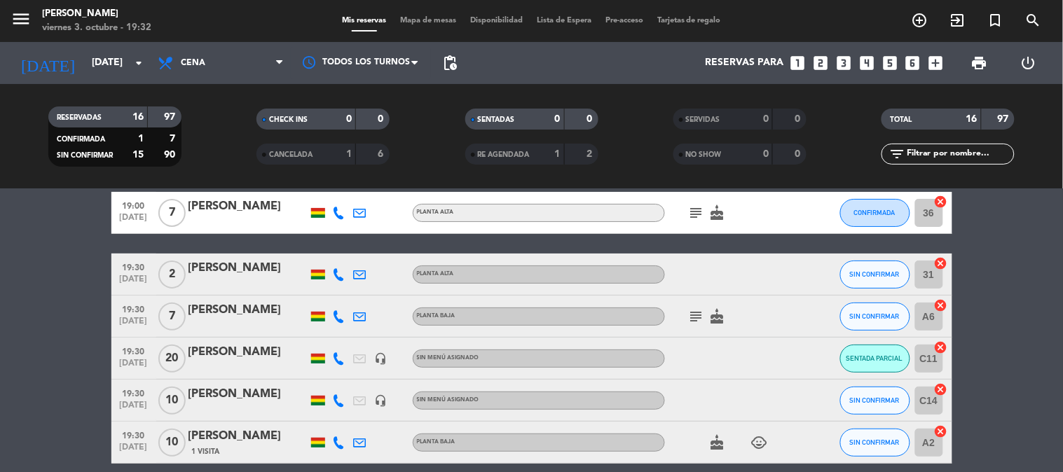
scroll to position [93, 0]
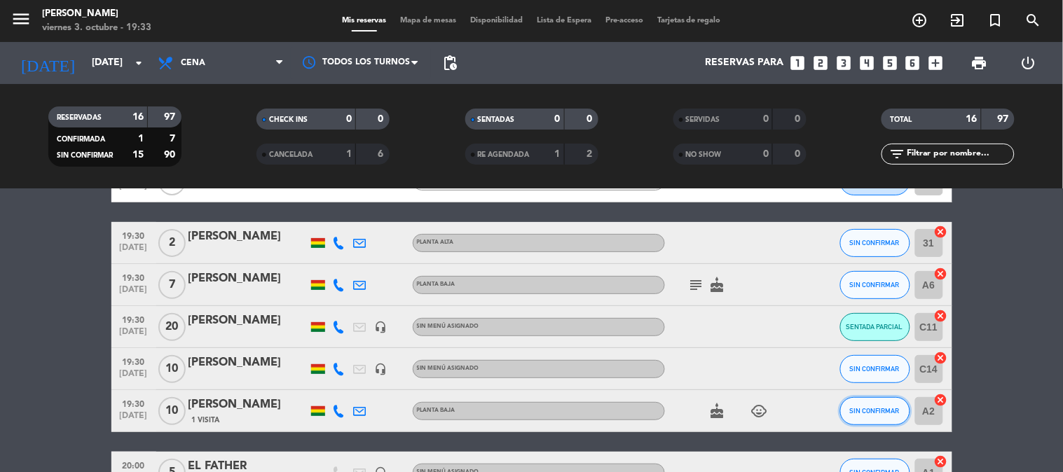
click at [887, 410] on span "SIN CONFIRMAR" at bounding box center [875, 411] width 50 height 8
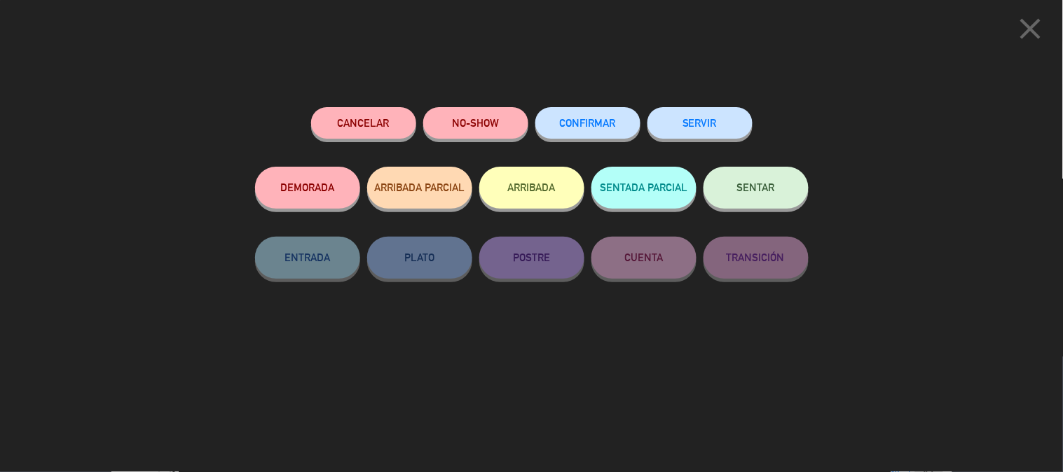
click at [674, 198] on button "SENTADA PARCIAL" at bounding box center [643, 188] width 105 height 42
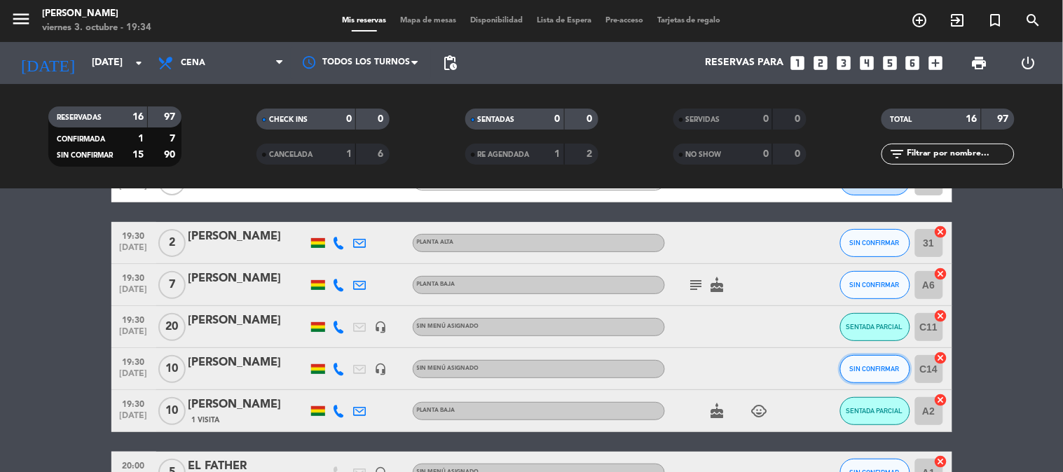
click at [858, 366] on span "SIN CONFIRMAR" at bounding box center [875, 369] width 50 height 8
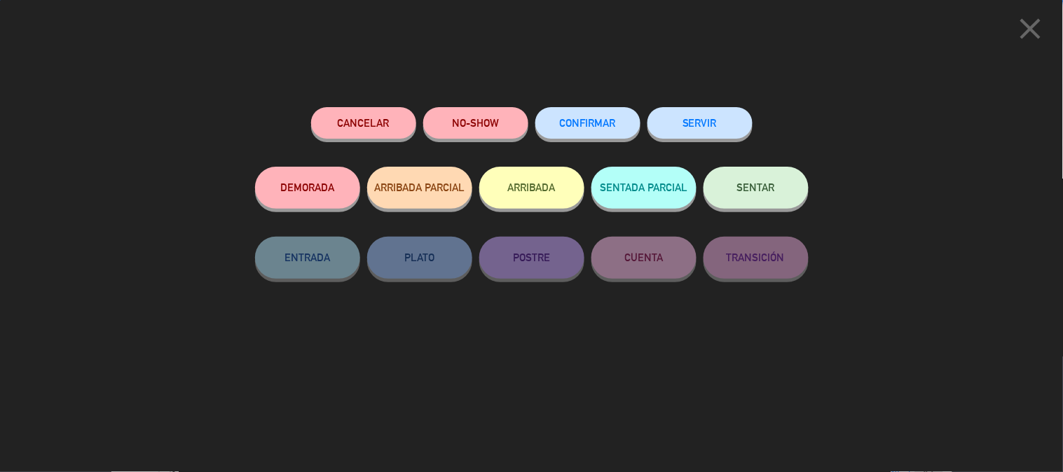
click at [639, 187] on button "SENTADA PARCIAL" at bounding box center [643, 188] width 105 height 42
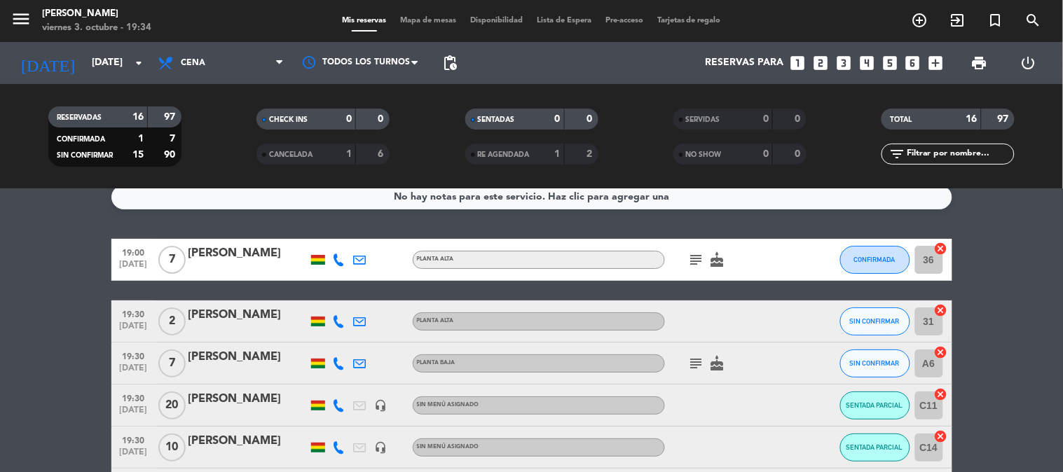
scroll to position [14, 0]
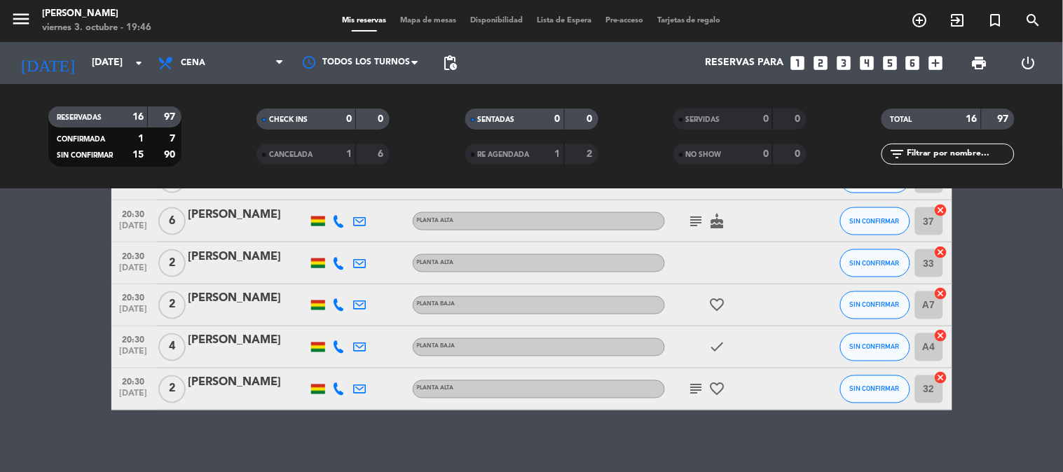
scroll to position [582, 0]
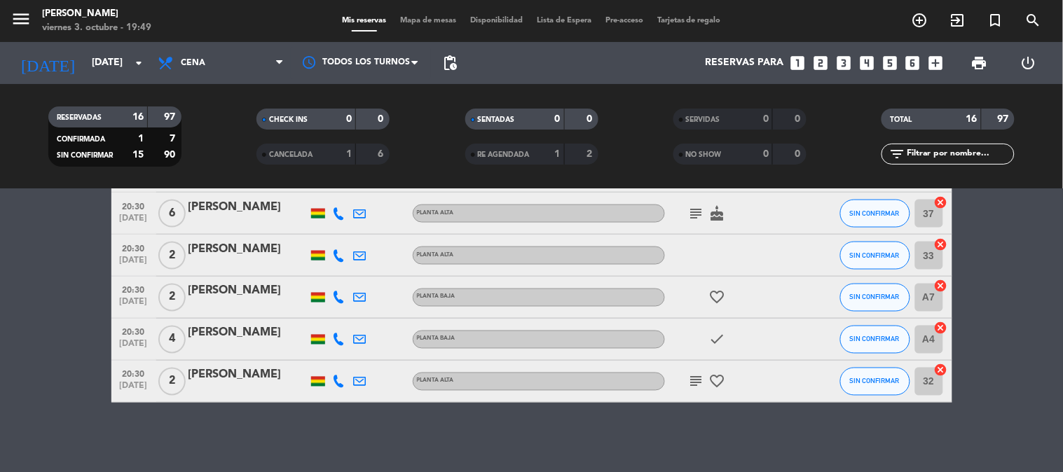
click at [35, 325] on bookings-row "19:00 [DATE] 7 [PERSON_NAME] alta subject cake CONFIRMADA 36 cancel 19:30 [DATE…" at bounding box center [531, 36] width 1063 height 731
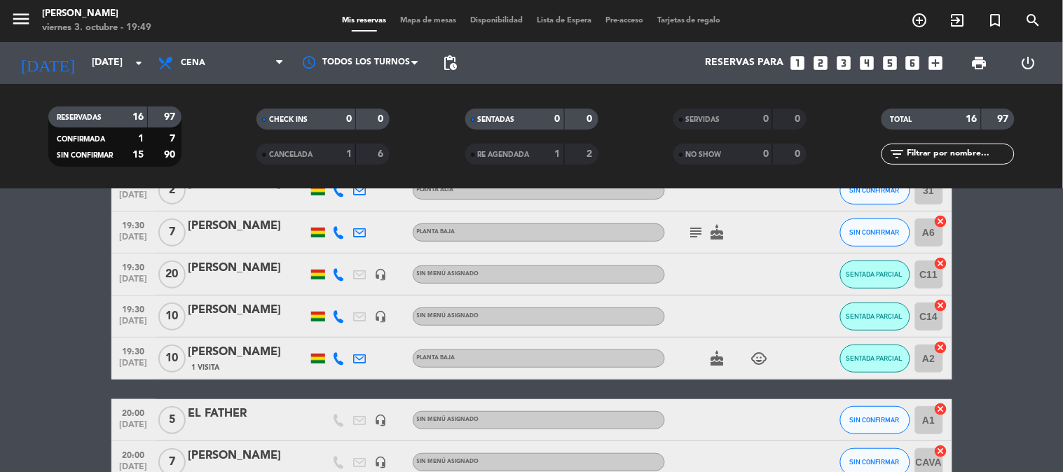
scroll to position [115, 0]
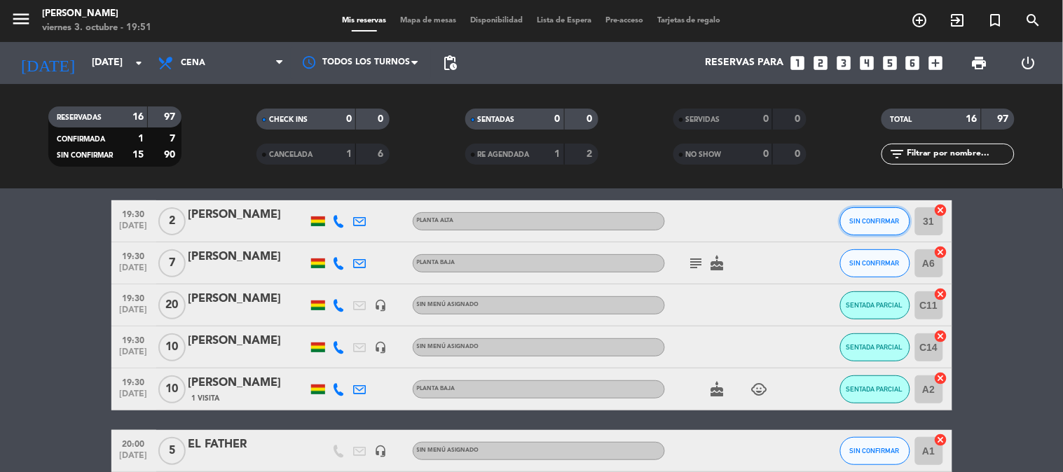
click at [862, 219] on span "SIN CONFIRMAR" at bounding box center [875, 221] width 50 height 8
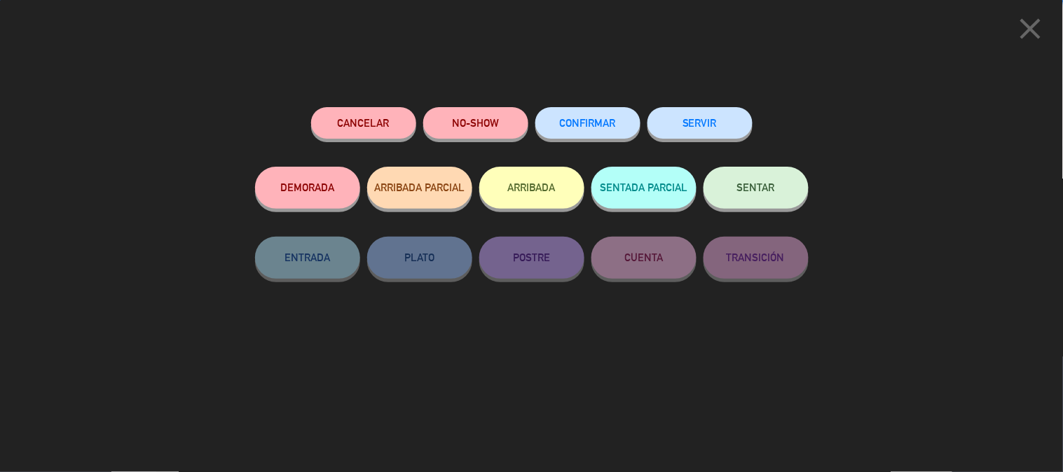
click at [787, 191] on button "SENTAR" at bounding box center [755, 188] width 105 height 42
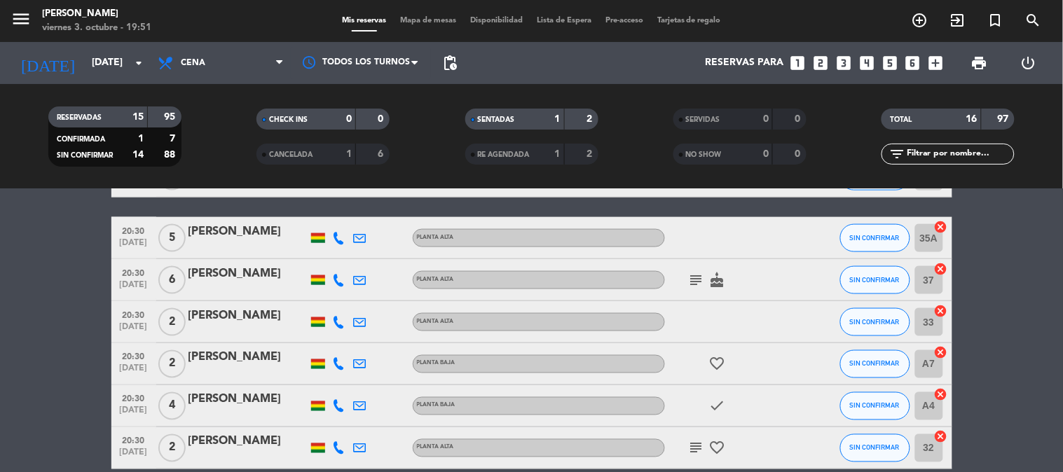
scroll to position [520, 0]
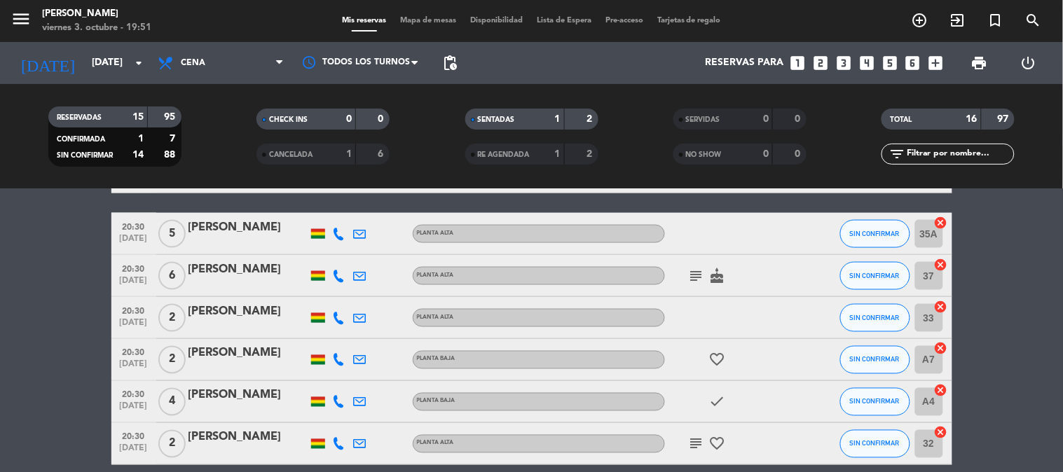
click at [699, 275] on icon "subject" at bounding box center [696, 276] width 17 height 17
click at [981, 289] on bookings-row "19:00 [DATE] 7 [PERSON_NAME] alta subject cake CONFIRMADA 36 cancel 19:30 [DATE…" at bounding box center [531, 99] width 1063 height 731
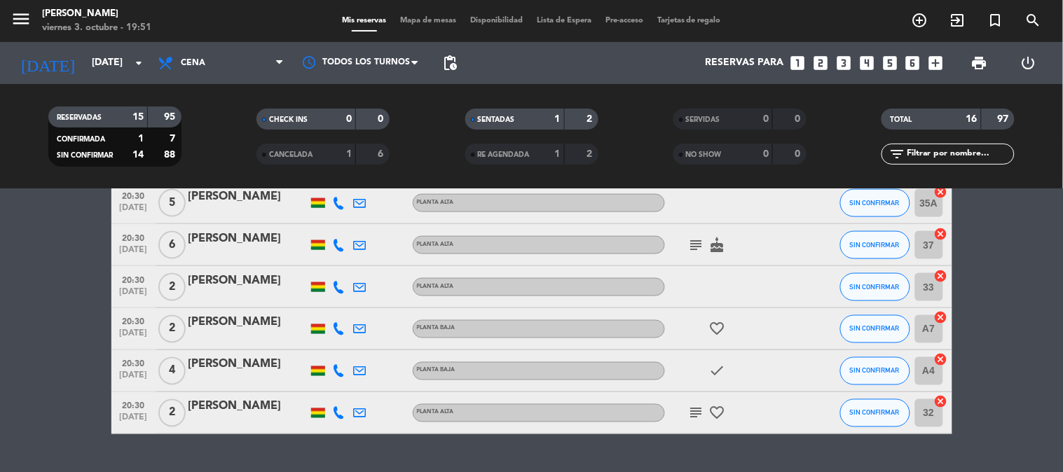
click at [695, 411] on icon "subject" at bounding box center [696, 413] width 17 height 17
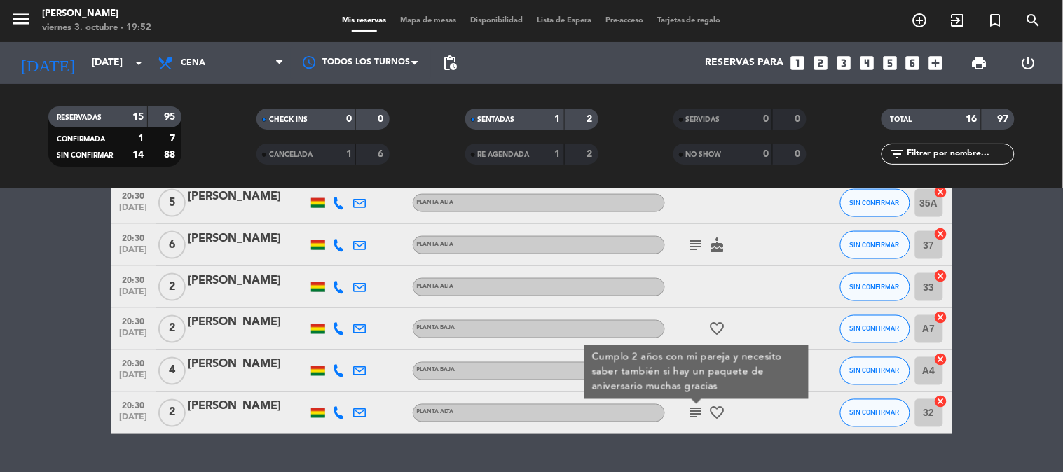
click at [976, 384] on bookings-row "19:00 [DATE] 7 [PERSON_NAME] alta subject cake CONFIRMADA 36 cancel 19:30 [DATE…" at bounding box center [531, 68] width 1063 height 731
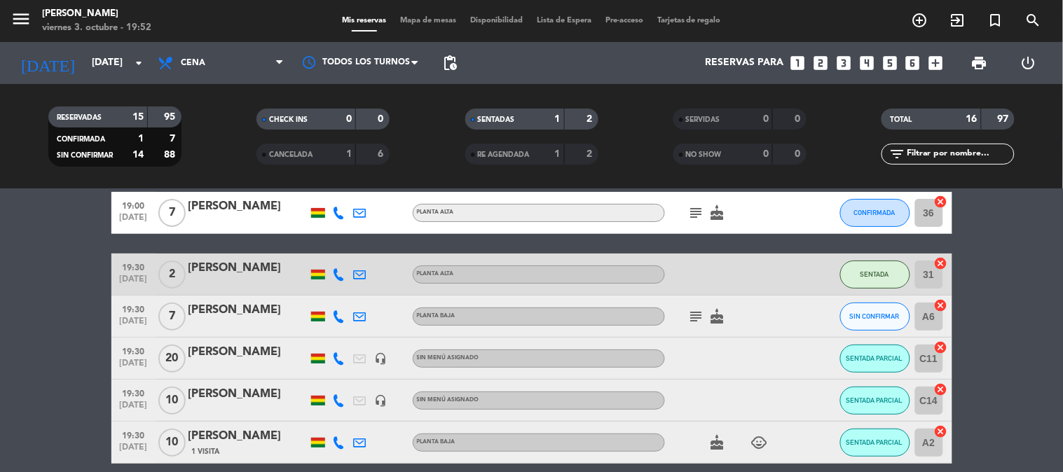
scroll to position [93, 0]
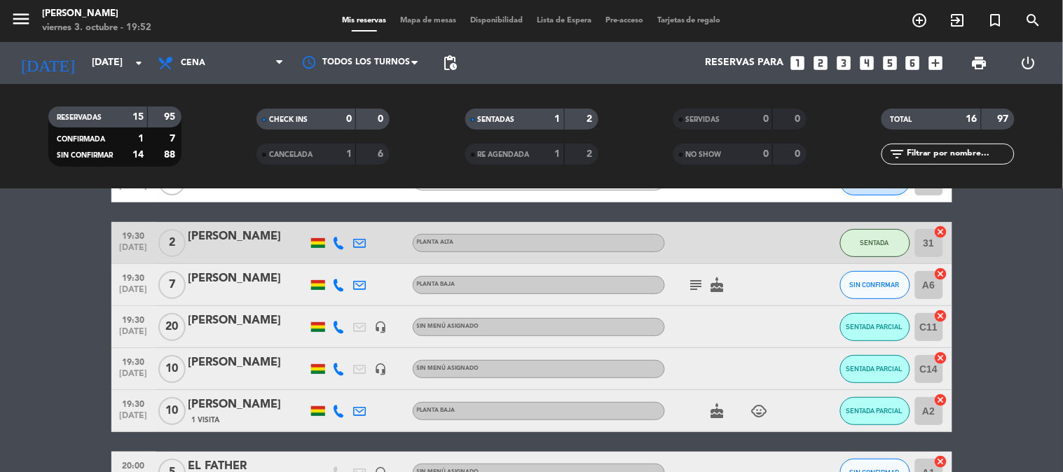
click at [858, 281] on span "SIN CONFIRMAR" at bounding box center [875, 285] width 50 height 8
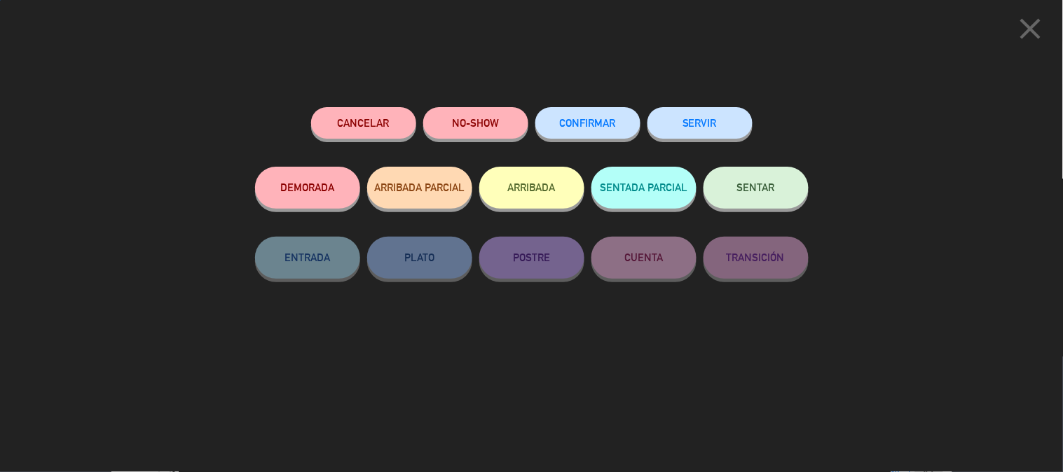
click at [761, 205] on button "SENTAR" at bounding box center [755, 188] width 105 height 42
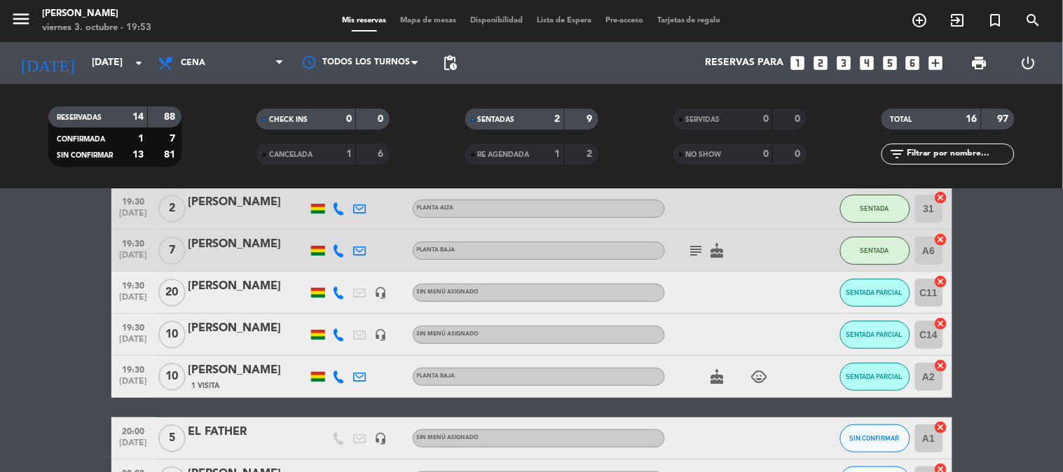
scroll to position [155, 0]
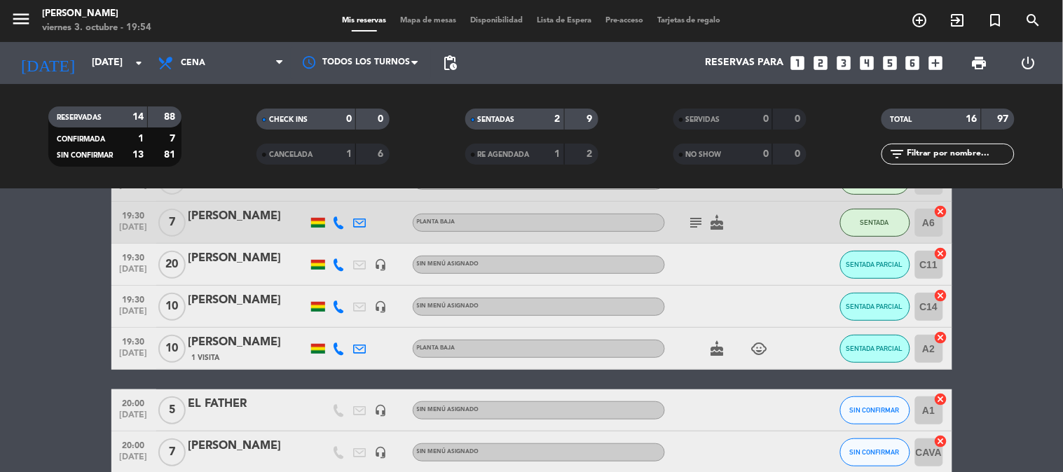
click at [3, 282] on bookings-row "19:00 [DATE] 7 [PERSON_NAME] alta subject cake CONFIRMADA 36 cancel 19:30 [DATE…" at bounding box center [531, 463] width 1063 height 731
click at [878, 351] on span "SENTADA PARCIAL" at bounding box center [874, 349] width 57 height 8
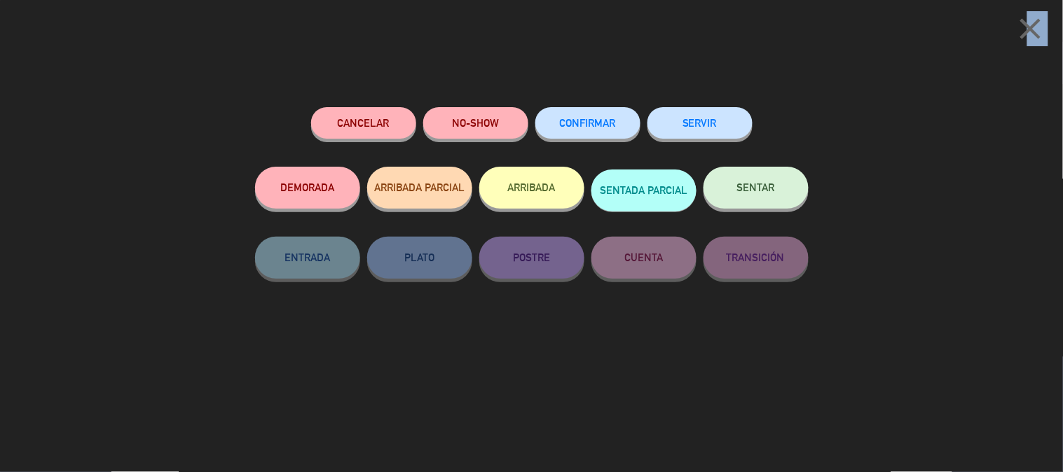
drag, startPoint x: 989, startPoint y: 325, endPoint x: 1030, endPoint y: 43, distance: 285.2
click at [1030, 43] on div "close Cancelar NO-SHOW CONFIRMAR SERVIR DEMORADA ARRIBADA PARCIAL ARRIBADA SENT…" at bounding box center [531, 236] width 1063 height 472
click at [1030, 31] on icon "close" at bounding box center [1030, 28] width 35 height 35
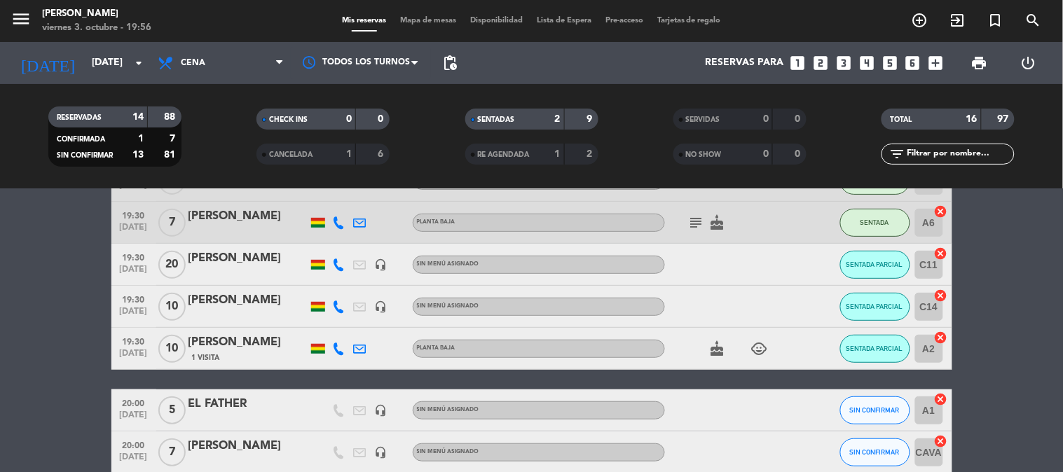
click at [276, 350] on div "[PERSON_NAME]" at bounding box center [247, 342] width 119 height 18
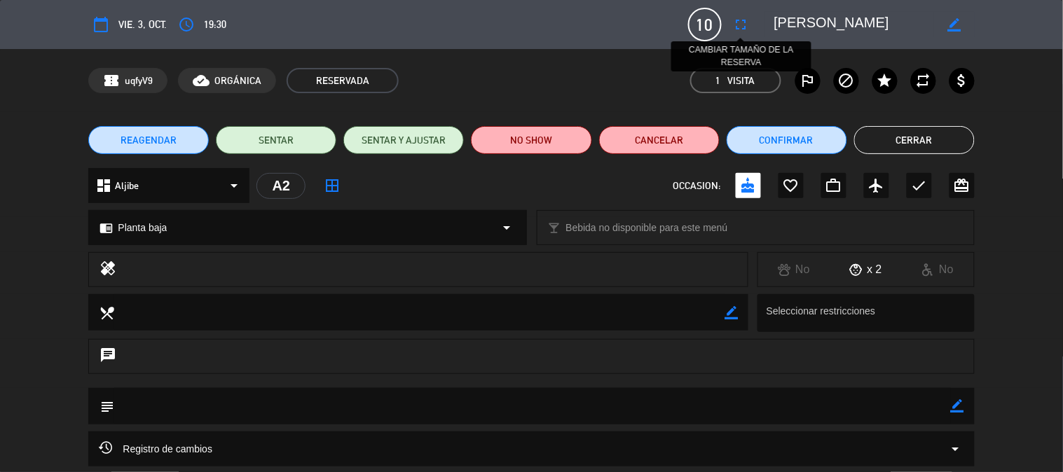
click at [744, 21] on icon "fullscreen" at bounding box center [741, 24] width 17 height 17
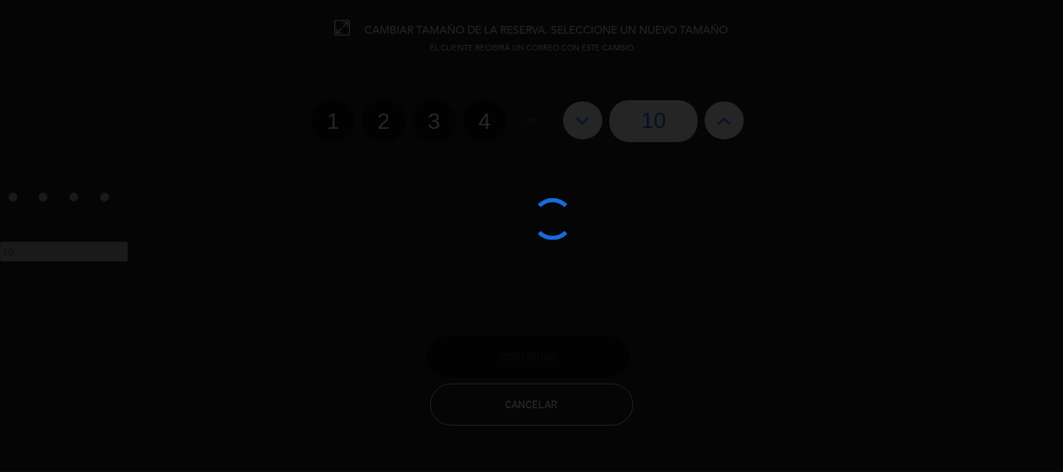
click at [597, 120] on div at bounding box center [531, 236] width 1063 height 472
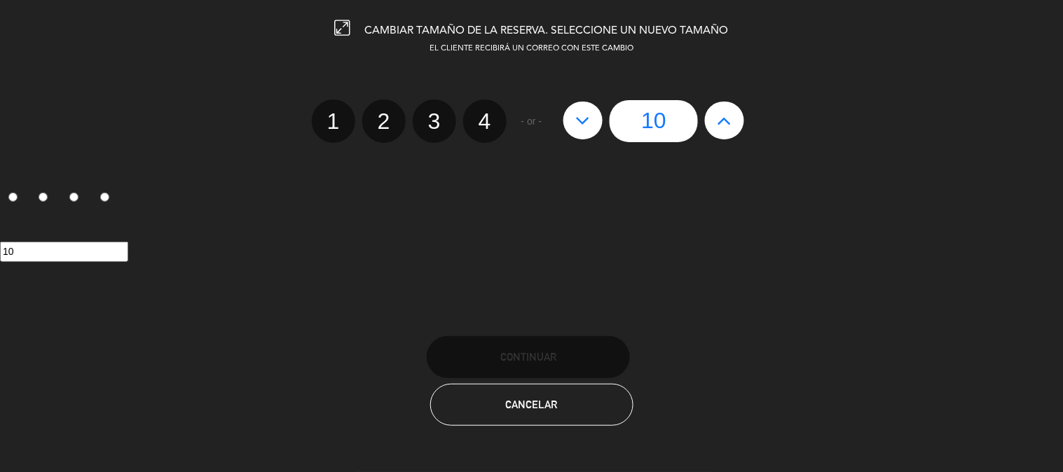
click at [597, 120] on button at bounding box center [582, 121] width 39 height 38
type input "8"
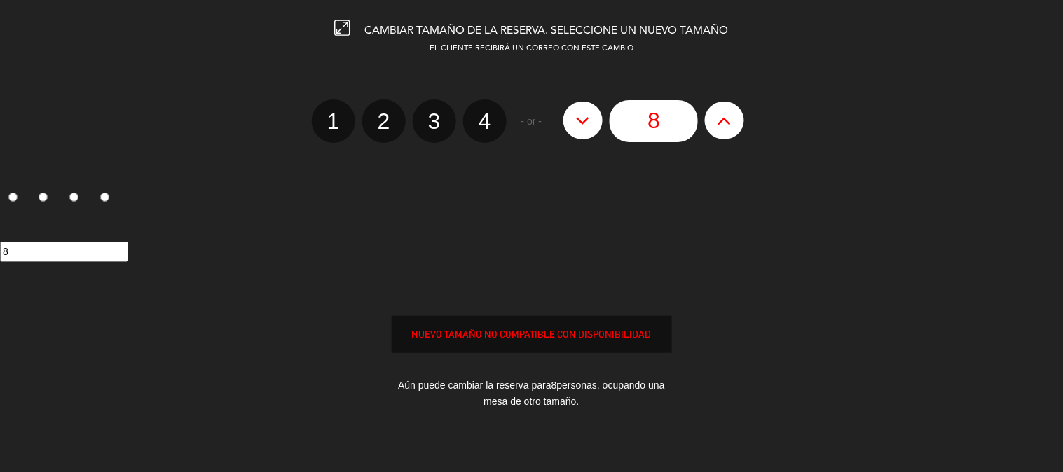
click at [597, 120] on button at bounding box center [582, 121] width 39 height 38
type input "7"
click at [597, 120] on button at bounding box center [582, 121] width 39 height 38
type input "6"
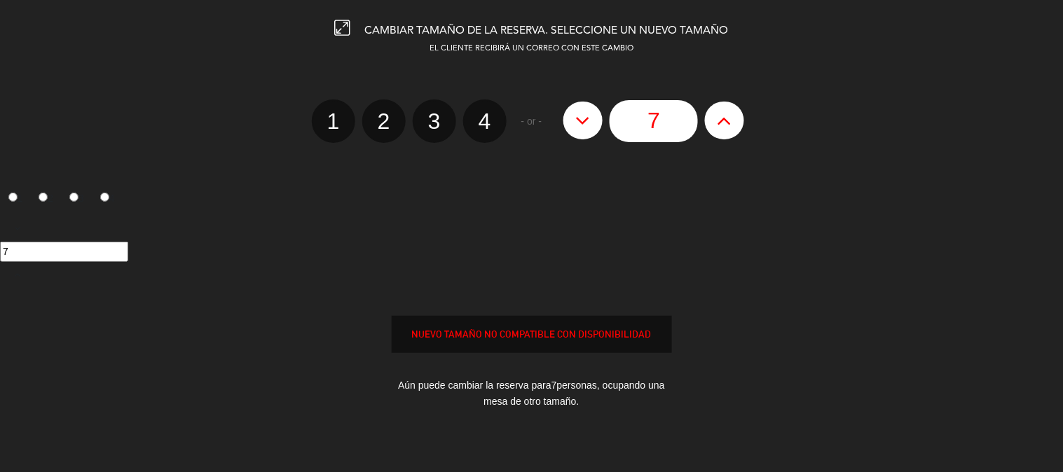
type input "6"
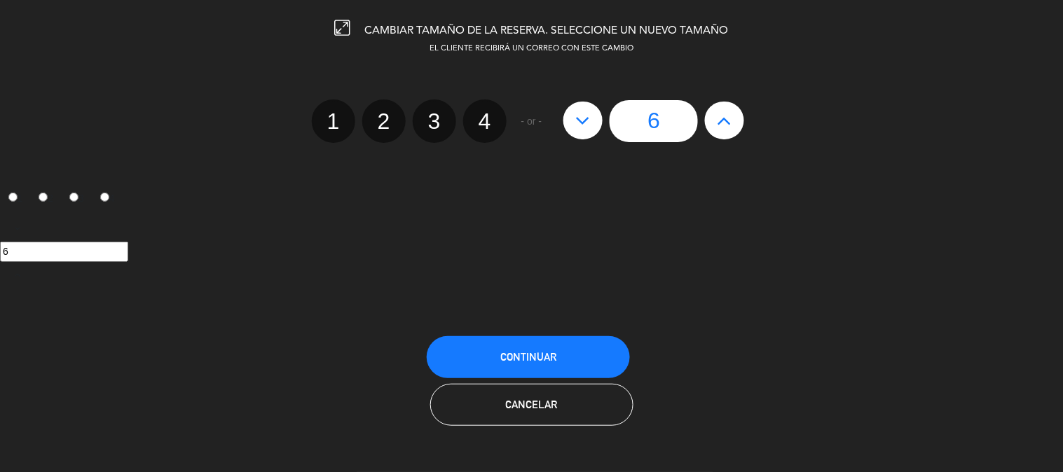
click at [597, 120] on button at bounding box center [582, 121] width 39 height 38
type input "5"
click at [548, 351] on span "Continuar" at bounding box center [528, 357] width 56 height 12
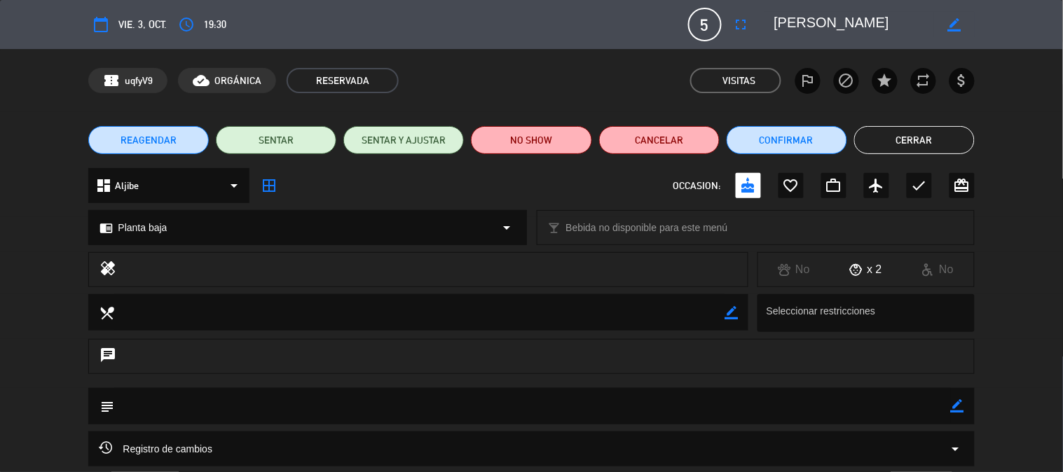
click at [942, 137] on button "Cerrar" at bounding box center [914, 140] width 120 height 28
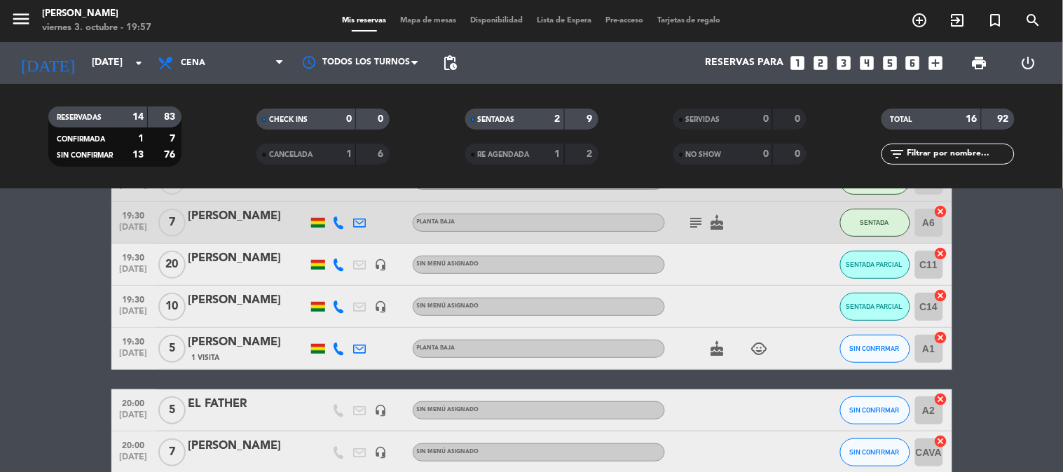
click at [941, 334] on icon "cancel" at bounding box center [941, 338] width 14 height 14
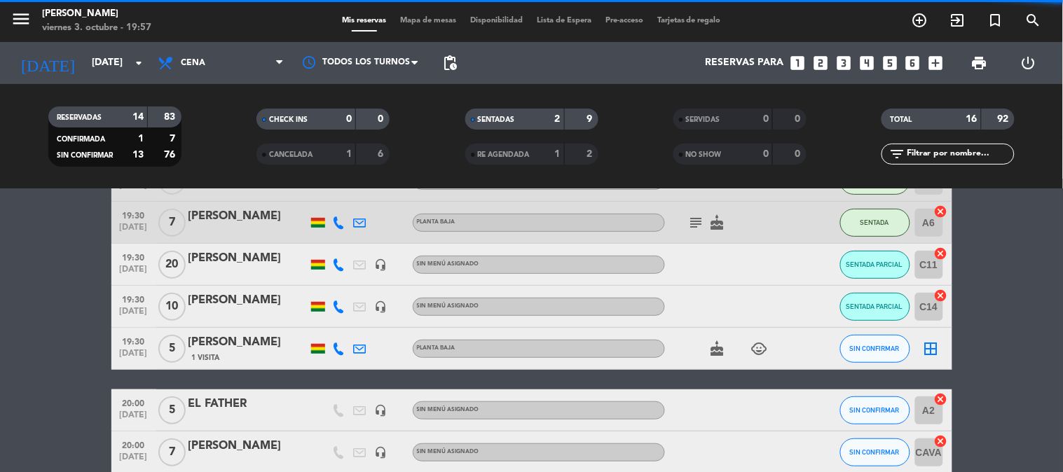
click at [976, 338] on bookings-row "19:00 [DATE] 7 [PERSON_NAME] alta subject cake CONFIRMADA 36 cancel 19:30 [DATE…" at bounding box center [531, 463] width 1063 height 731
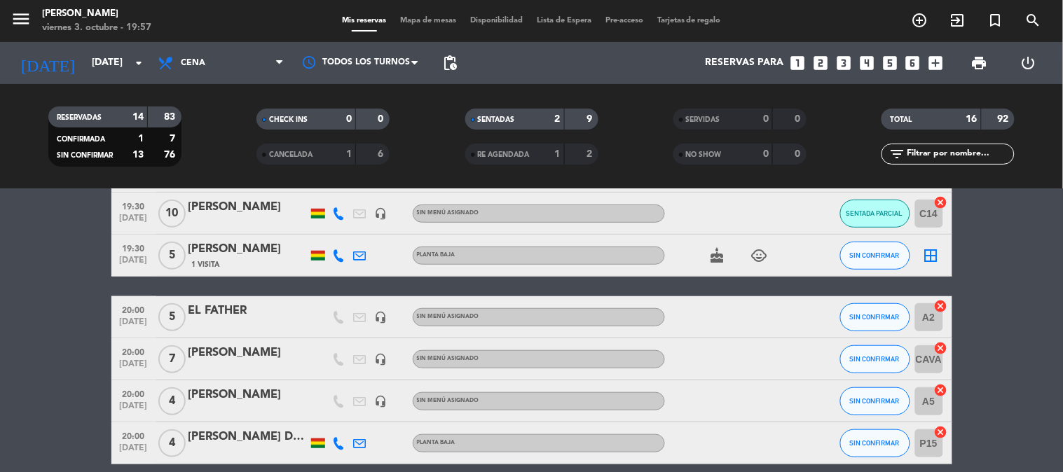
scroll to position [218, 0]
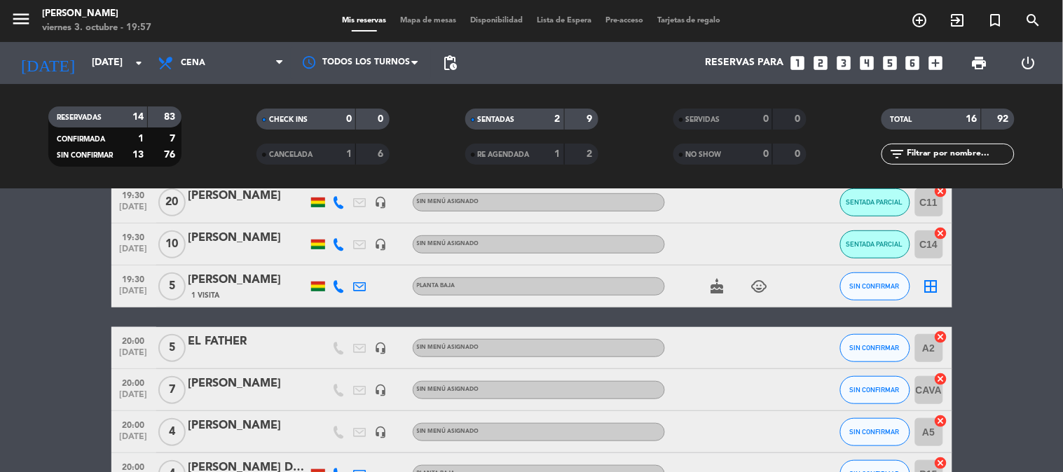
click at [939, 339] on icon "cancel" at bounding box center [941, 337] width 14 height 14
click at [927, 278] on icon "border_all" at bounding box center [930, 286] width 17 height 17
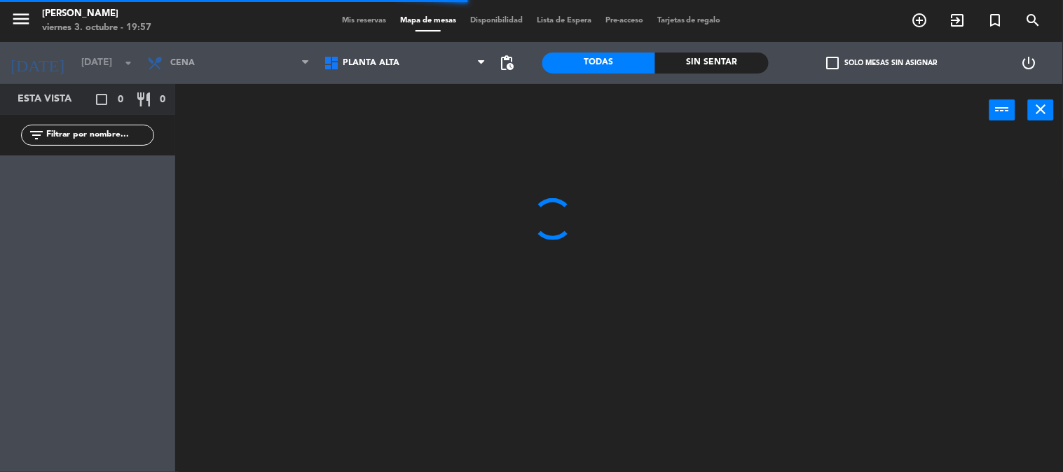
click at [452, 51] on span "Planta alta" at bounding box center [405, 63] width 177 height 31
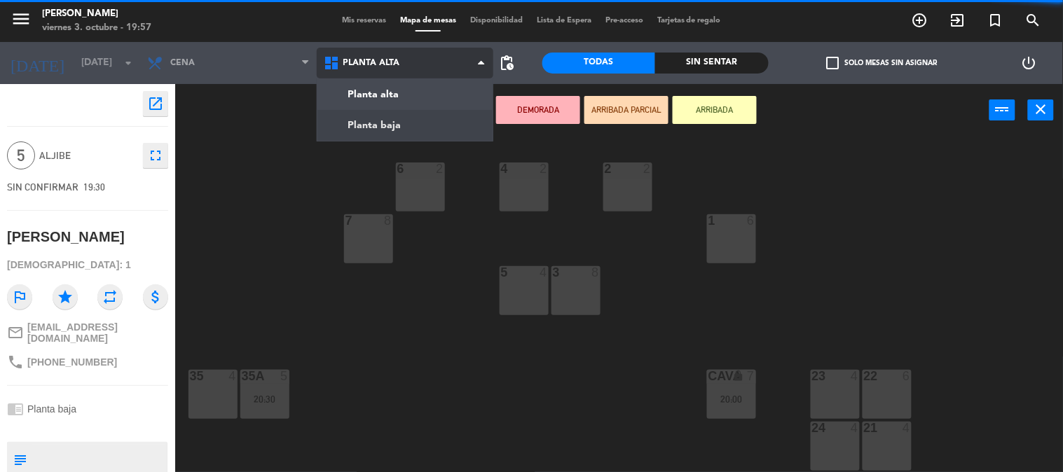
click at [444, 123] on ng-component "menu [PERSON_NAME] [DATE] 3. octubre - 19:57 Mis reservas Mapa de mesas Disponi…" at bounding box center [531, 236] width 1063 height 473
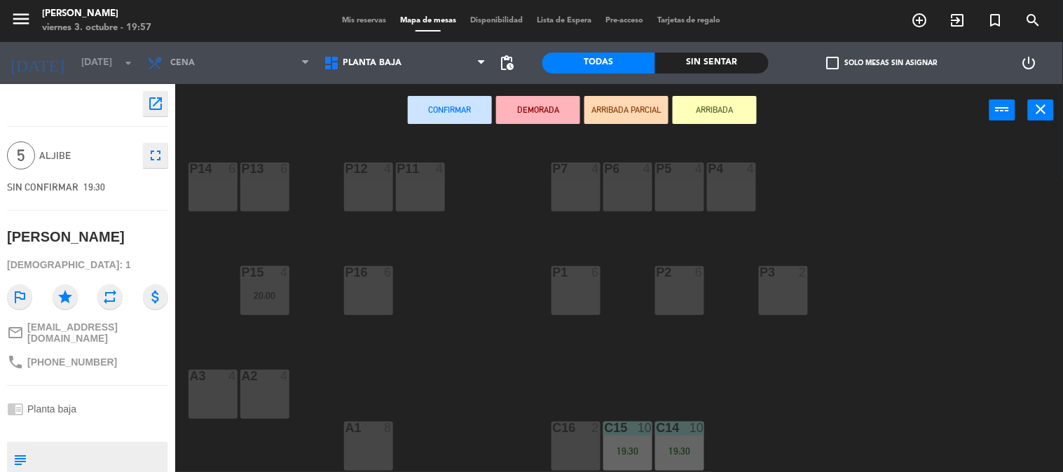
click at [310, 432] on div "P14 6 P13 6 P12 4 P11 4 P7 4 P6 4 P5 4 P4 4 P15 4 20:00 P16 6 P1 6 P2 6 P3 2 A3…" at bounding box center [624, 305] width 877 height 336
click at [267, 370] on div at bounding box center [264, 376] width 23 height 13
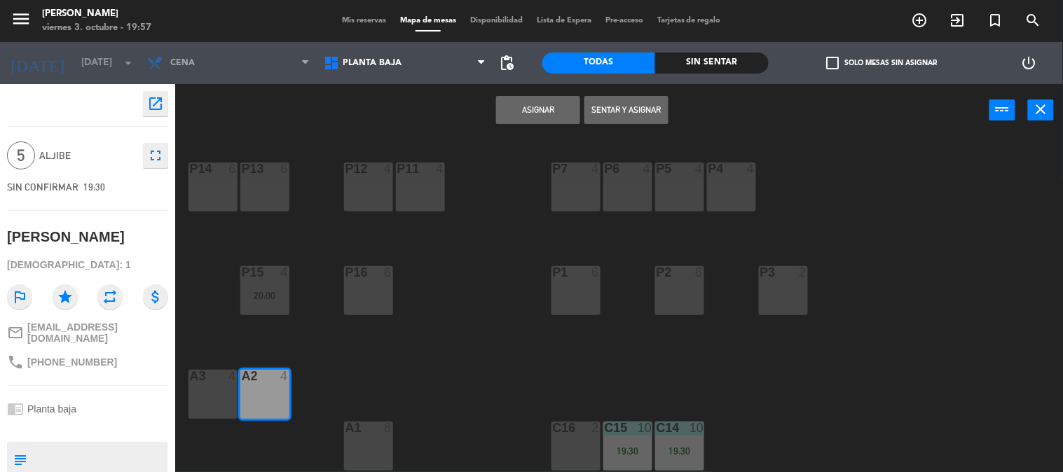
click at [544, 112] on button "Asignar" at bounding box center [538, 110] width 84 height 28
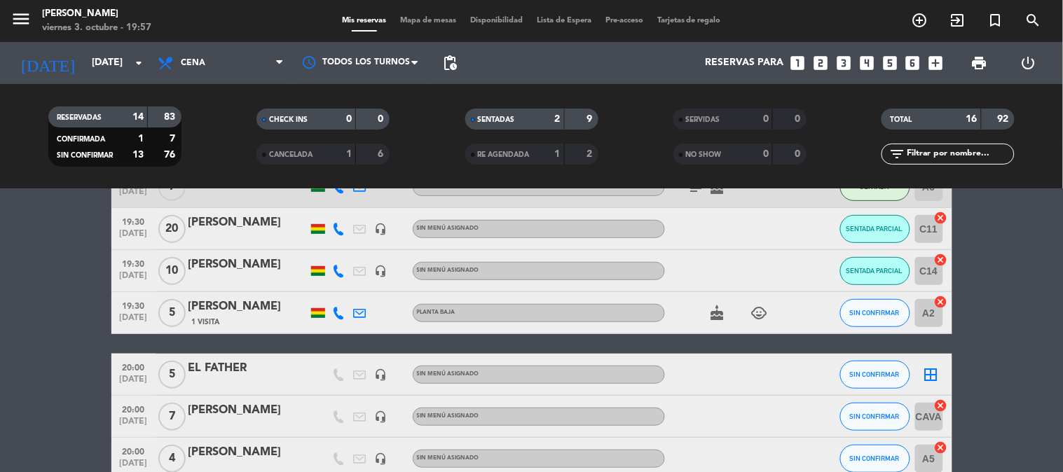
scroll to position [249, 0]
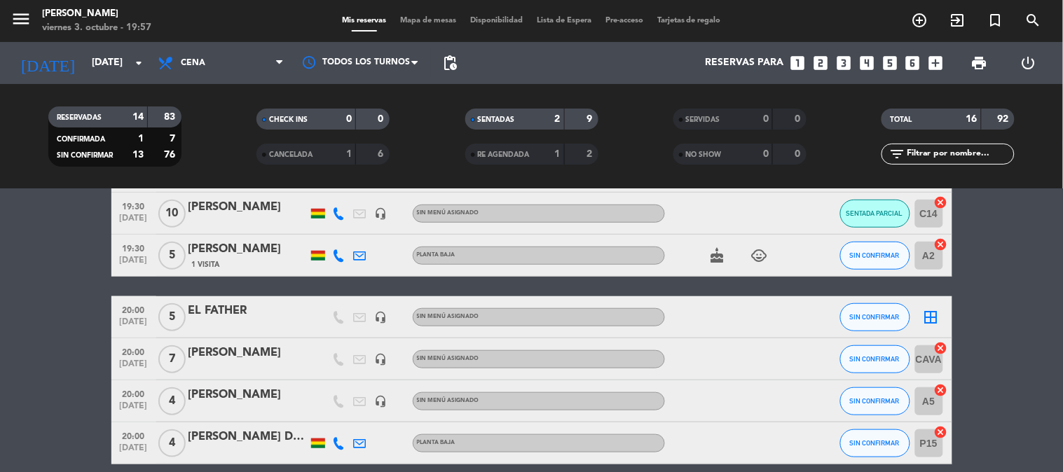
click at [927, 319] on icon "border_all" at bounding box center [930, 317] width 17 height 17
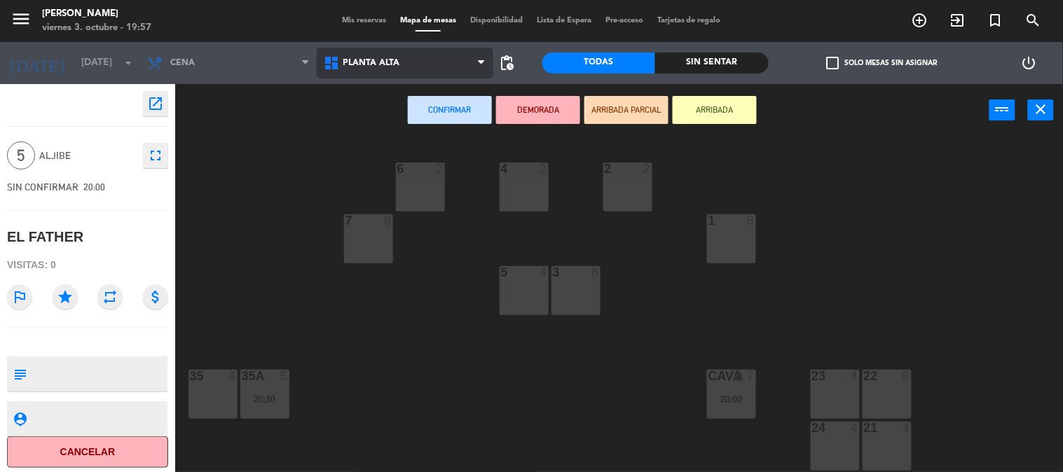
click at [398, 68] on span "Planta alta" at bounding box center [405, 63] width 177 height 31
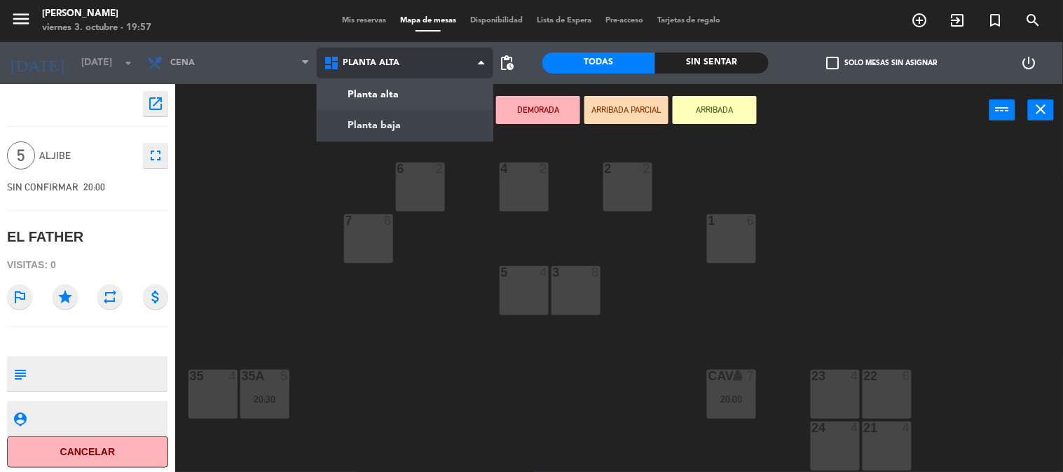
click at [411, 124] on ng-component "menu [PERSON_NAME] [DATE] 3. octubre - 19:57 Mis reservas Mapa de mesas Disponi…" at bounding box center [531, 236] width 1063 height 473
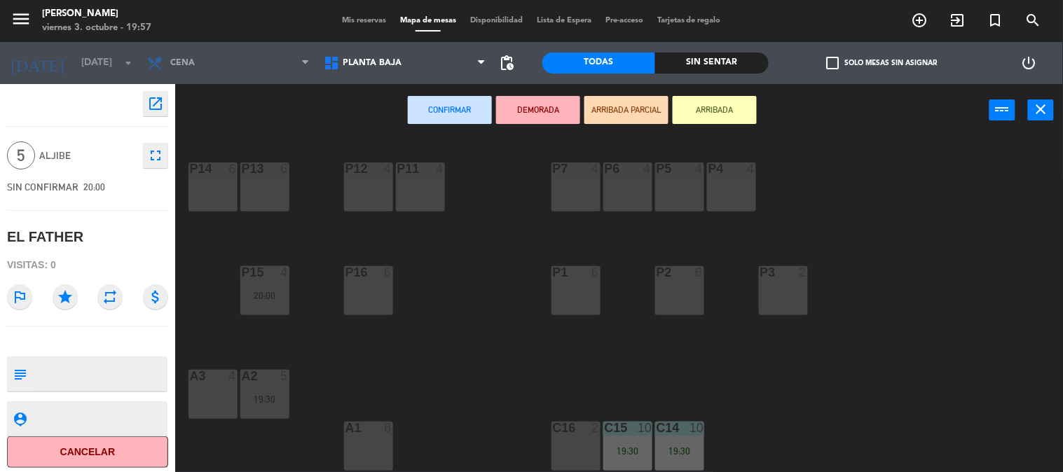
click at [452, 250] on div "P14 6 P13 6 P12 4 P11 4 P7 4 P6 4 P5 4 P4 4 P15 4 20:00 P16 6 P1 6 P2 6 P3 2 A3…" at bounding box center [624, 305] width 877 height 336
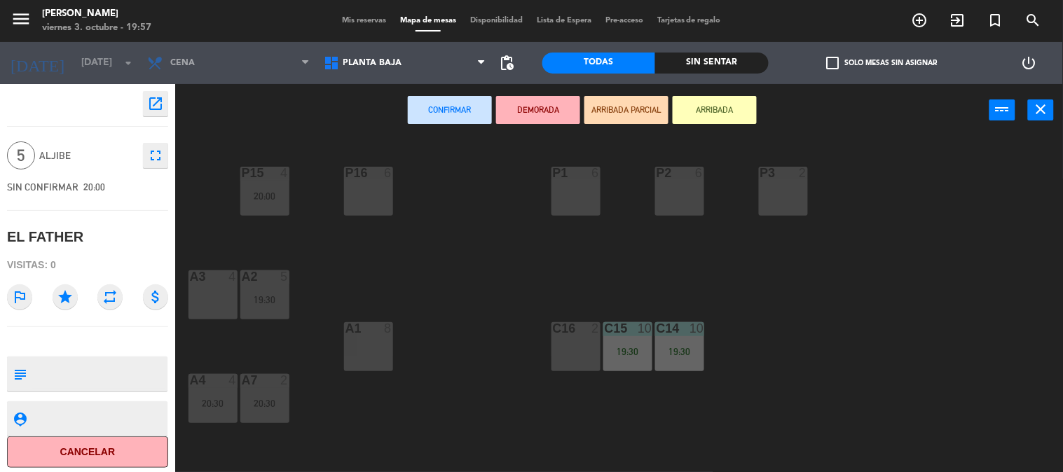
scroll to position [124, 0]
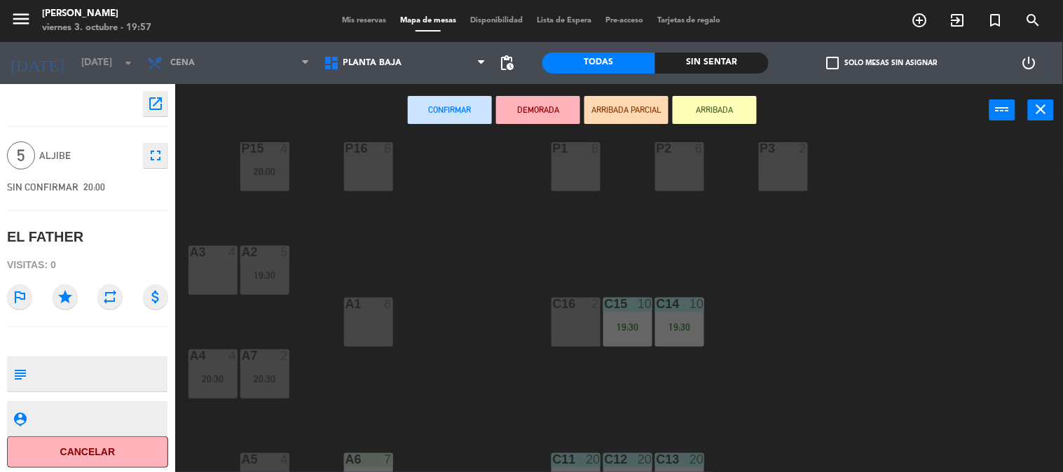
click at [372, 305] on div at bounding box center [368, 304] width 23 height 13
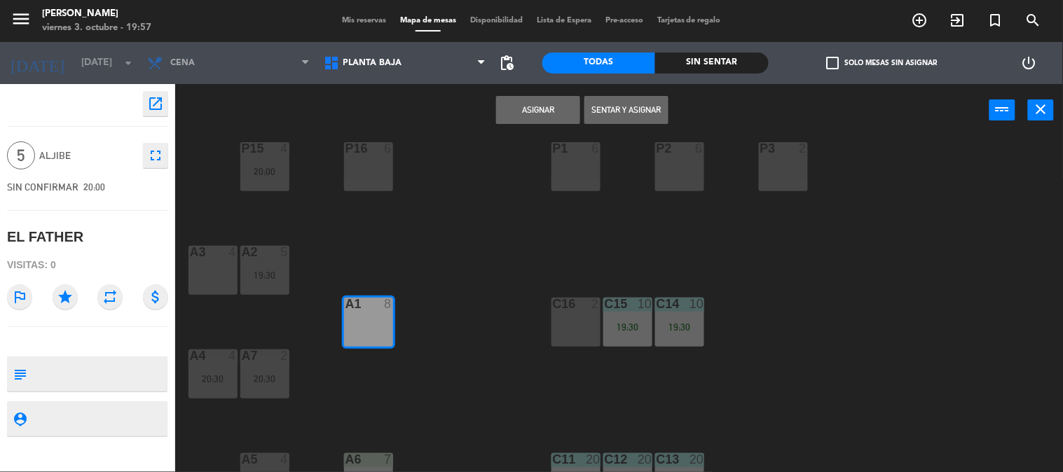
click at [514, 104] on button "Asignar" at bounding box center [538, 110] width 84 height 28
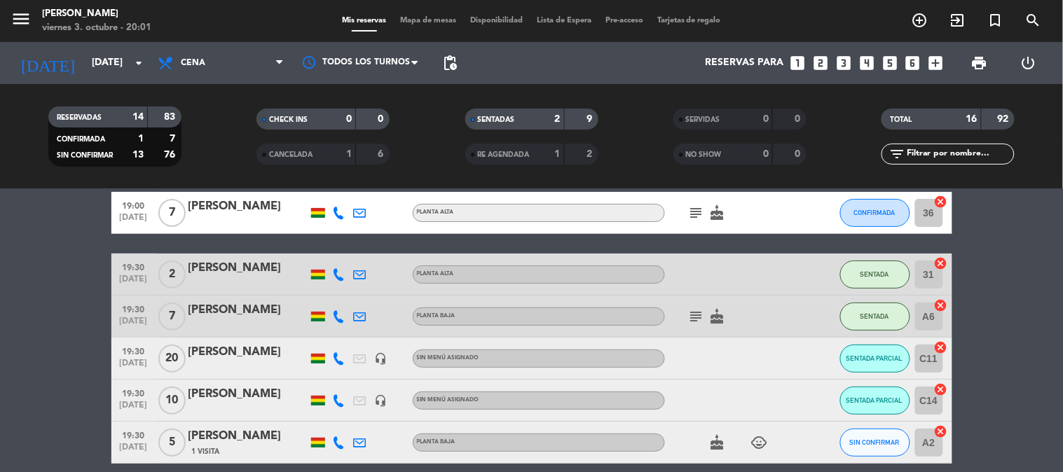
scroll to position [93, 0]
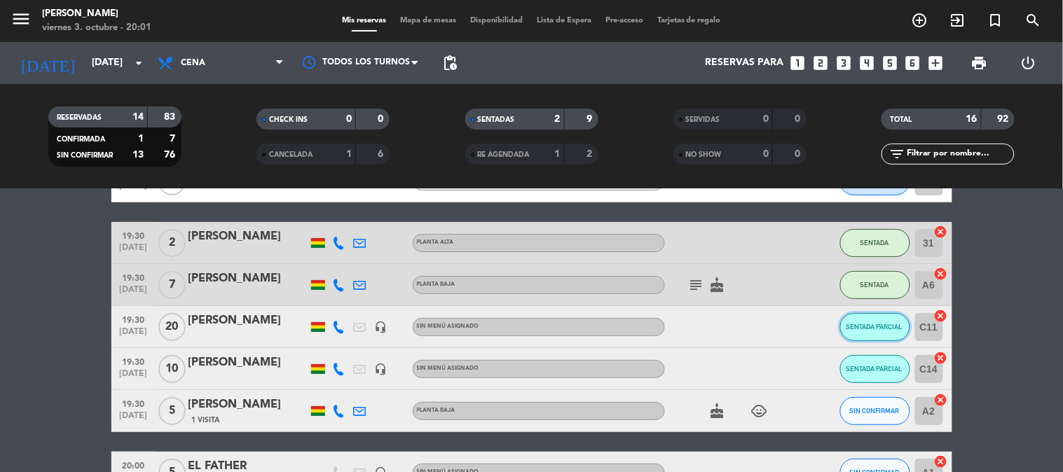
click at [878, 326] on span "SENTADA PARCIAL" at bounding box center [874, 327] width 57 height 8
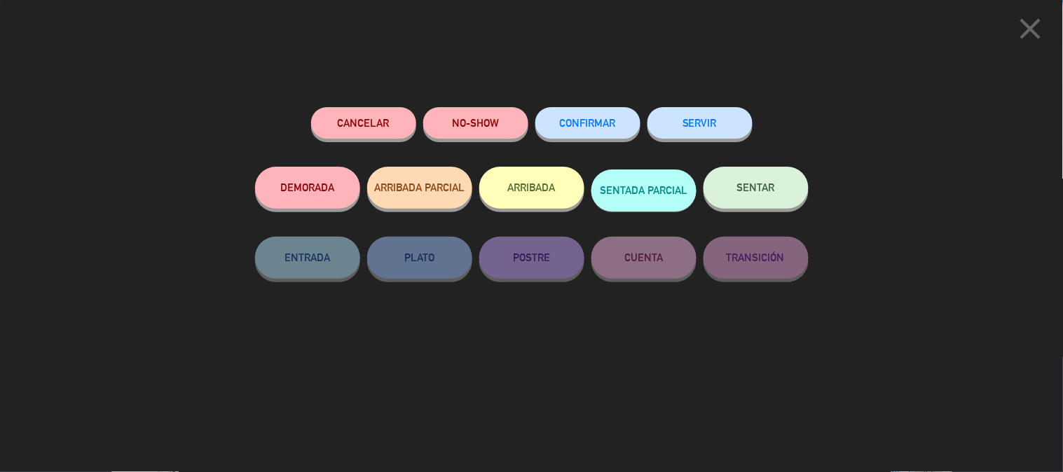
click at [787, 207] on button "SENTAR" at bounding box center [755, 188] width 105 height 42
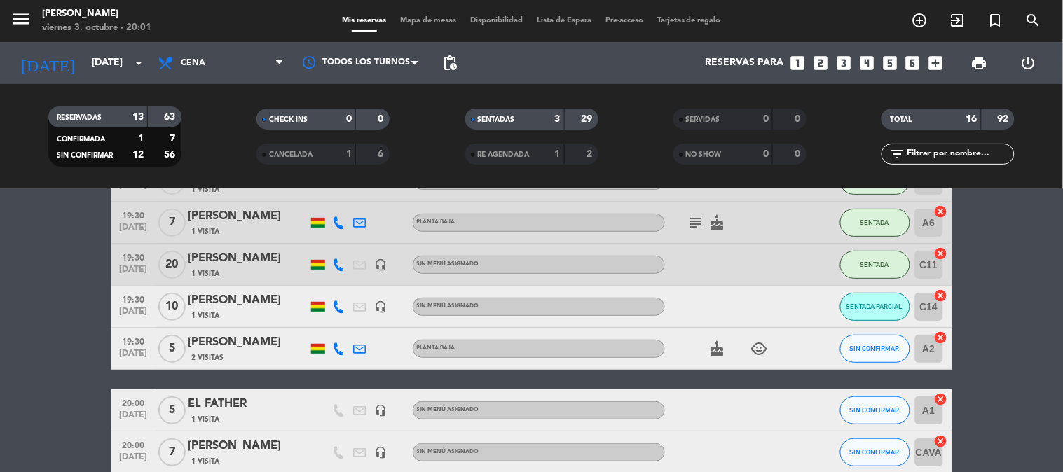
scroll to position [186, 0]
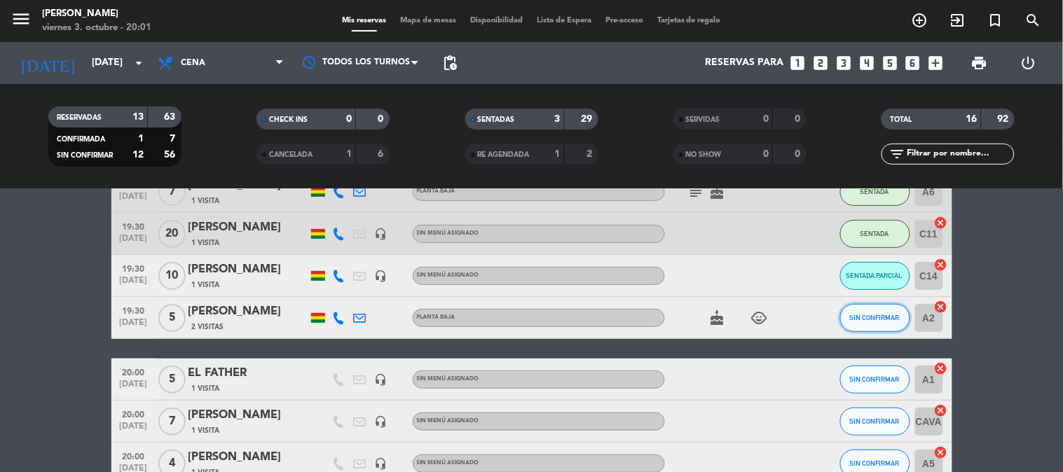
click at [873, 317] on span "SIN CONFIRMAR" at bounding box center [875, 318] width 50 height 8
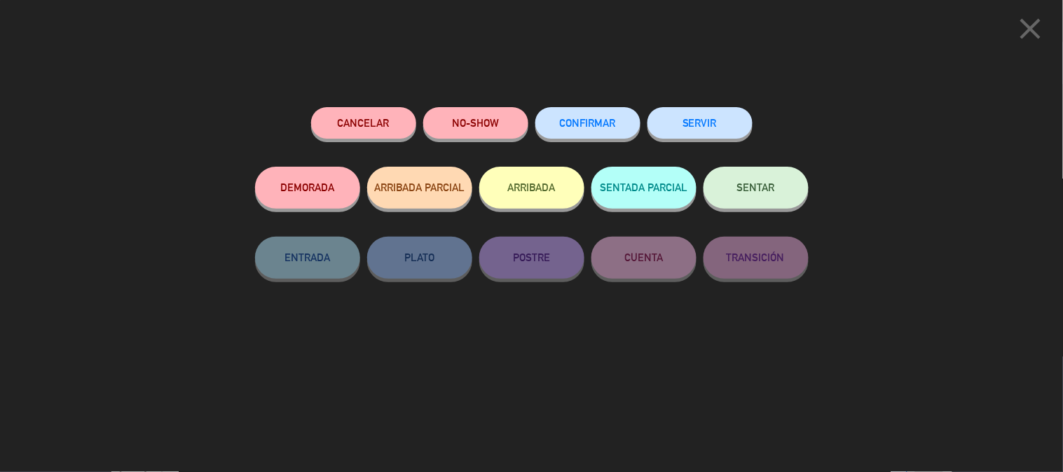
click at [752, 188] on span "SENTAR" at bounding box center [756, 187] width 38 height 12
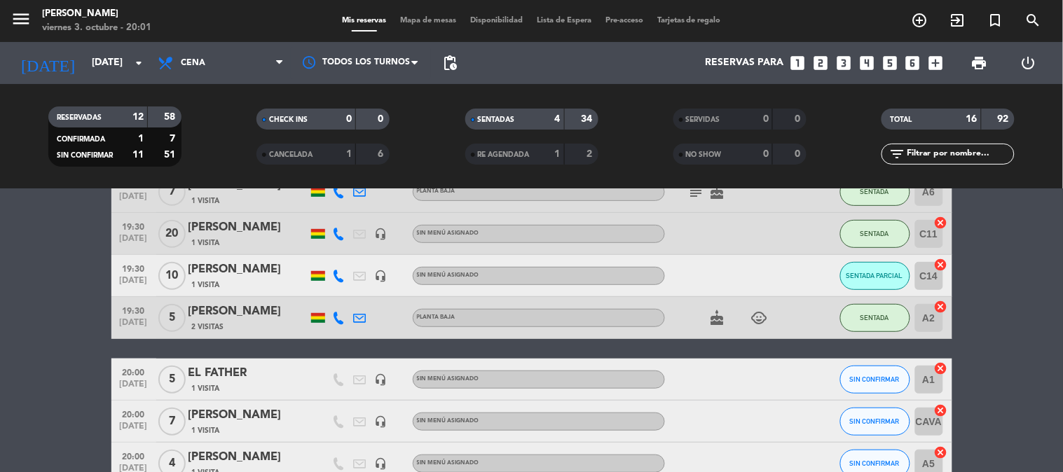
click at [1027, 290] on bookings-row "19:00 [DATE] 7 [PERSON_NAME] 1 Visita Planta alta subject cake CONFIRMADA 36 ca…" at bounding box center [531, 432] width 1063 height 731
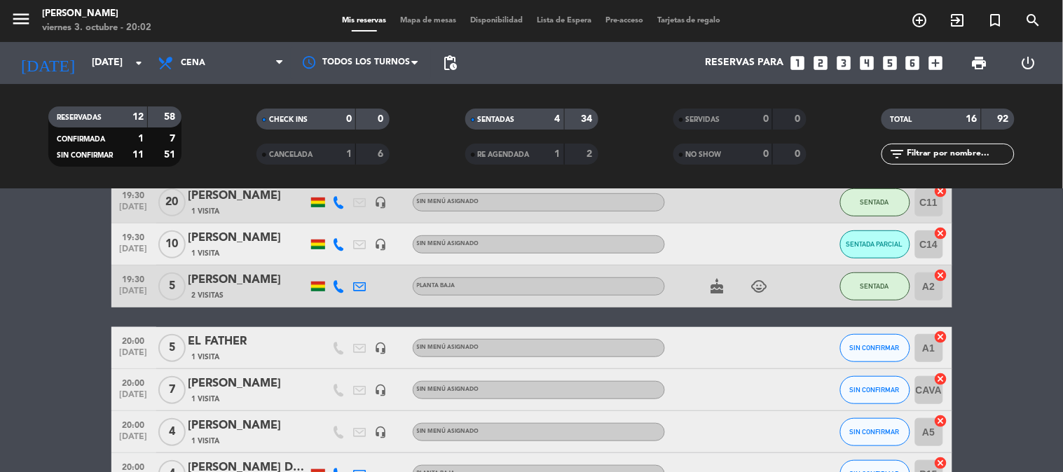
scroll to position [249, 0]
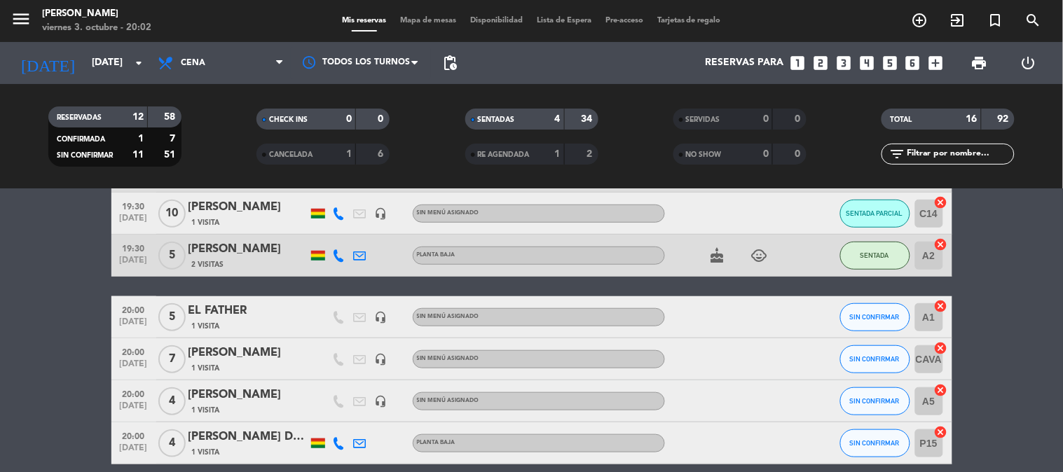
click at [0, 358] on bookings-row "19:00 [DATE] 7 [PERSON_NAME] 1 Visita Planta alta subject cake CONFIRMADA 36 ca…" at bounding box center [531, 370] width 1063 height 731
click at [84, 417] on bookings-row "19:00 [DATE] 7 [PERSON_NAME] 1 Visita Planta alta subject cake CONFIRMADA 36 ca…" at bounding box center [531, 370] width 1063 height 731
click at [64, 421] on bookings-row "19:00 [DATE] 7 [PERSON_NAME] 1 Visita Planta alta subject cake CONFIRMADA 36 ca…" at bounding box center [531, 370] width 1063 height 731
click at [25, 425] on bookings-row "19:00 [DATE] 7 [PERSON_NAME] 1 Visita Planta alta subject cake CONFIRMADA 36 ca…" at bounding box center [531, 370] width 1063 height 731
click at [870, 439] on span "SIN CONFIRMAR" at bounding box center [875, 443] width 50 height 8
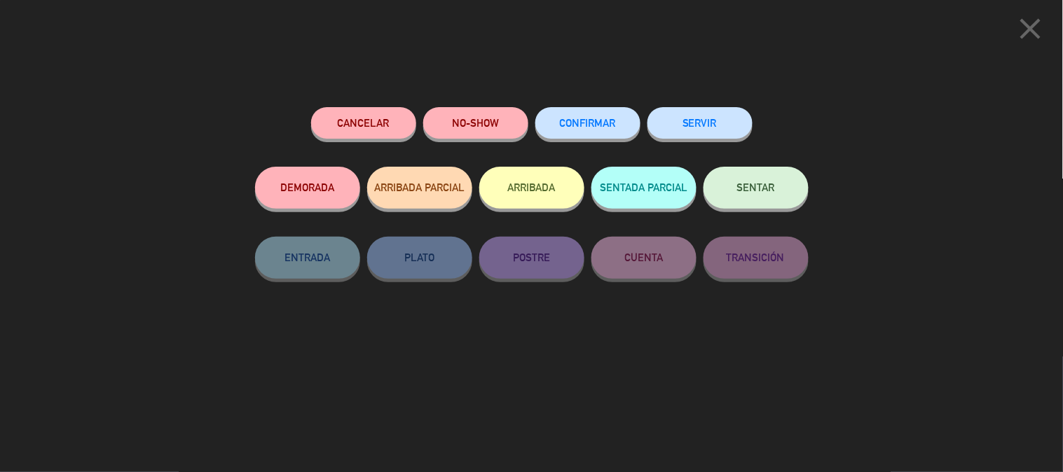
click at [642, 194] on button "SENTADA PARCIAL" at bounding box center [643, 188] width 105 height 42
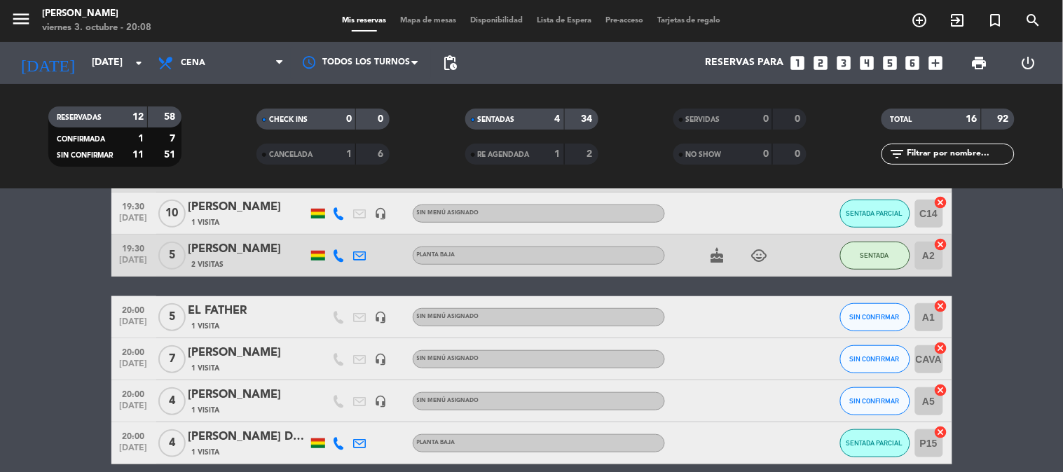
click at [1035, 354] on bookings-row "19:00 [DATE] 7 [PERSON_NAME] 1 Visita Planta alta subject cake CONFIRMADA 36 ca…" at bounding box center [531, 370] width 1063 height 731
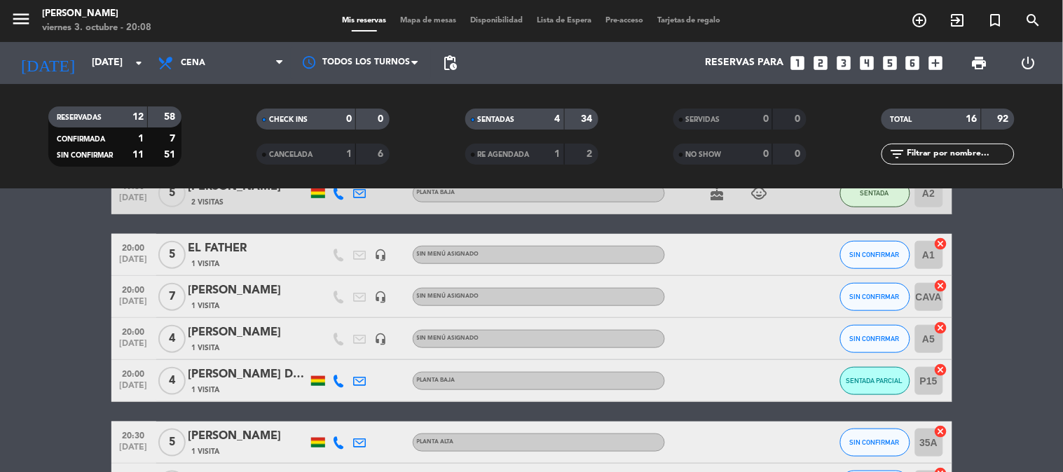
scroll to position [342, 0]
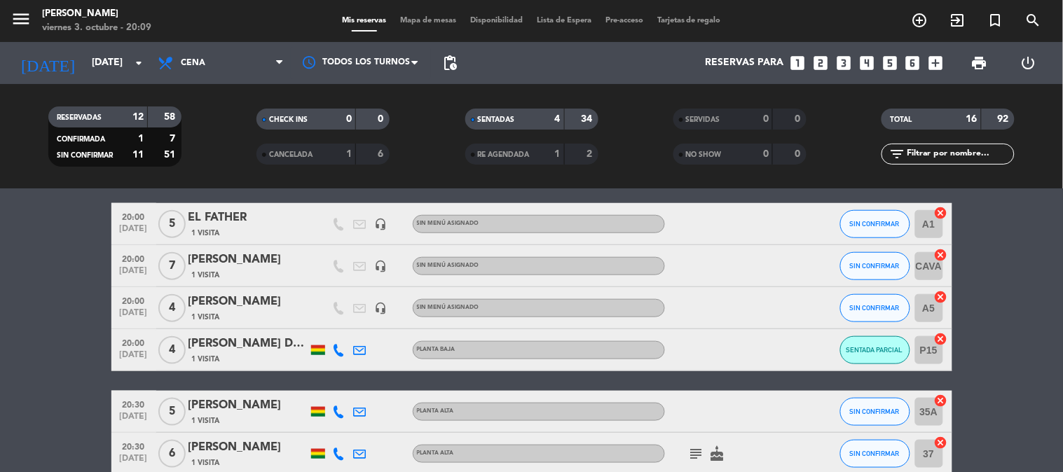
click at [1035, 354] on bookings-row "19:00 [DATE] 7 [PERSON_NAME] 1 Visita Planta alta subject cake CONFIRMADA 36 ca…" at bounding box center [531, 277] width 1063 height 731
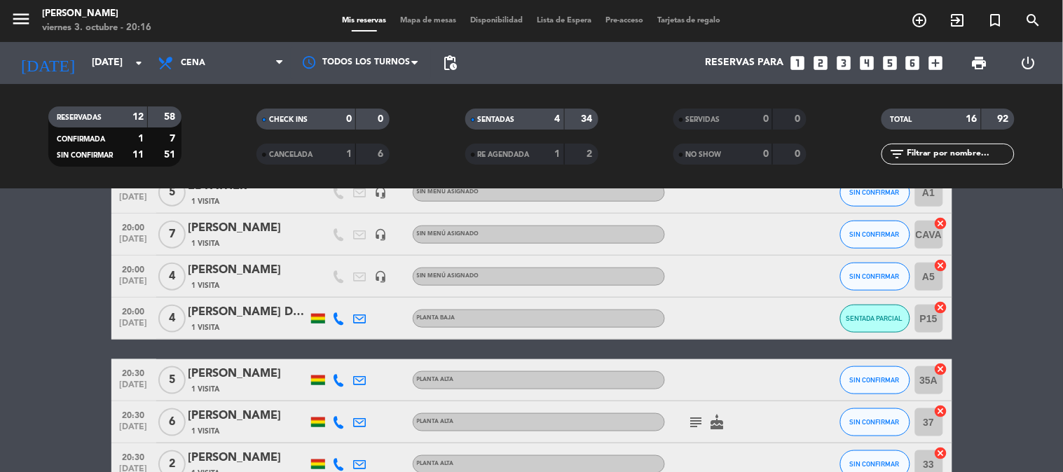
scroll to position [404, 0]
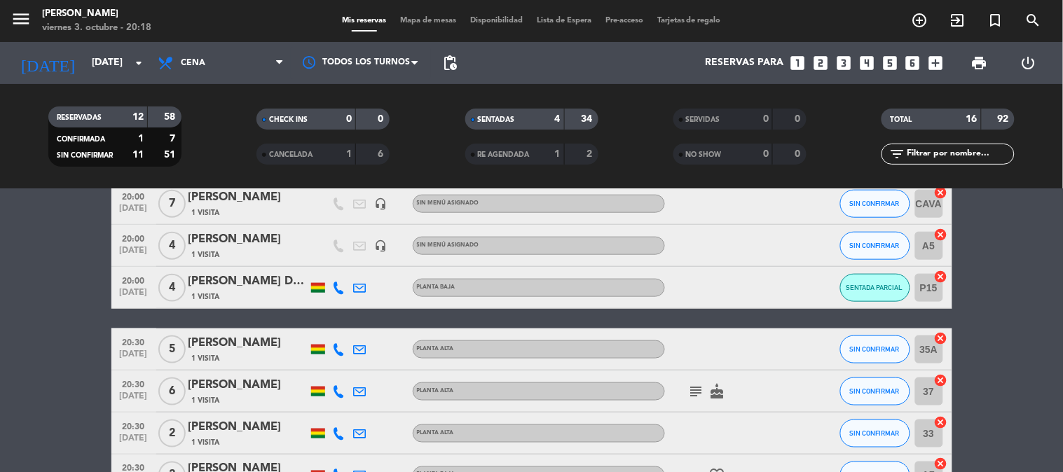
click at [1032, 319] on bookings-row "19:00 [DATE] 7 [PERSON_NAME] 1 Visita Planta alta subject cake CONFIRMADA 36 ca…" at bounding box center [531, 214] width 1063 height 731
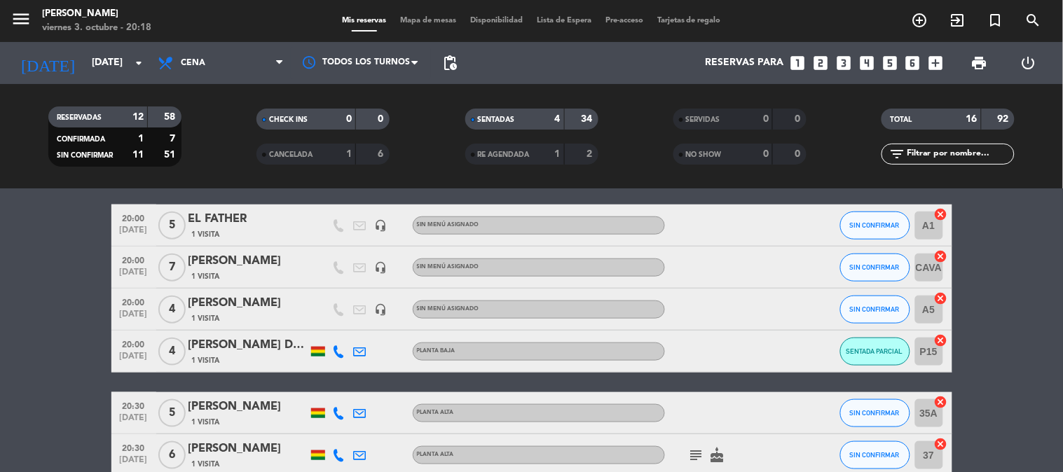
scroll to position [340, 0]
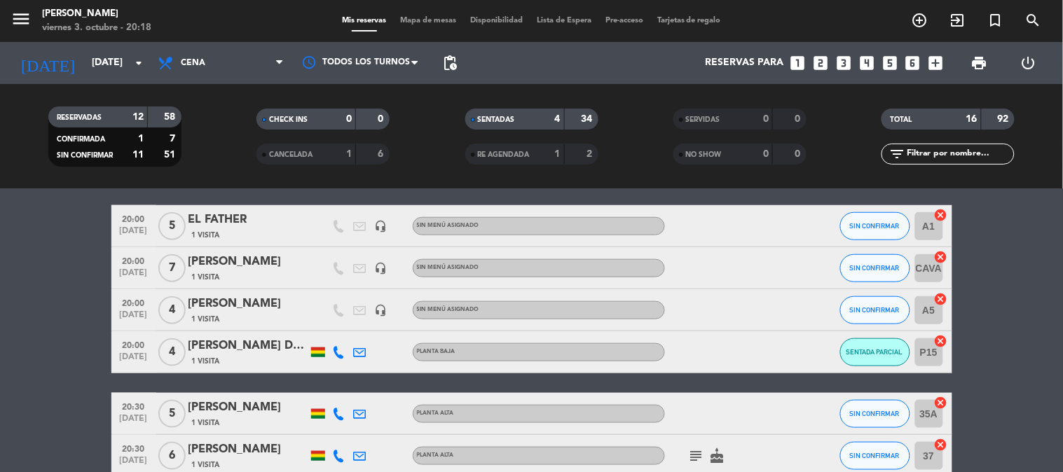
click at [887, 240] on div "SIN CONFIRMAR" at bounding box center [875, 225] width 70 height 41
click at [886, 239] on button "SIN CONFIRMAR" at bounding box center [875, 226] width 70 height 28
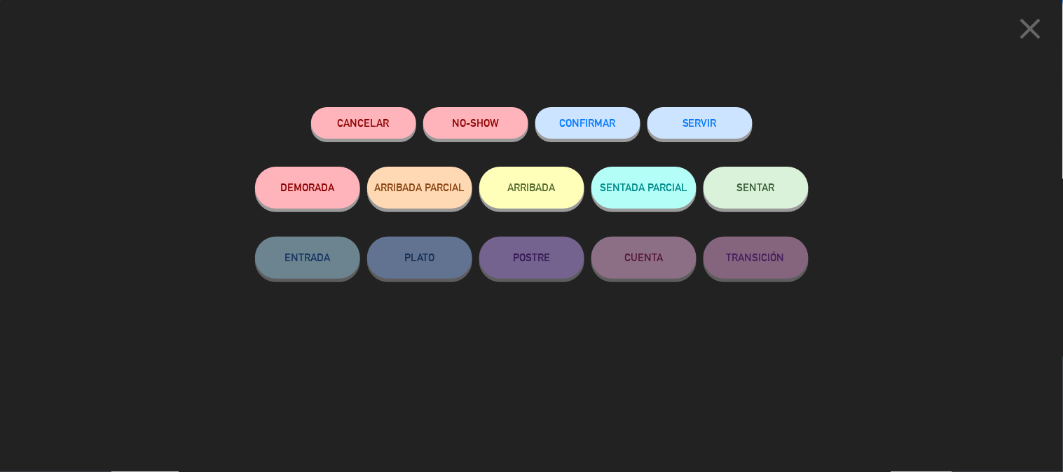
click at [794, 195] on button "SENTAR" at bounding box center [755, 188] width 105 height 42
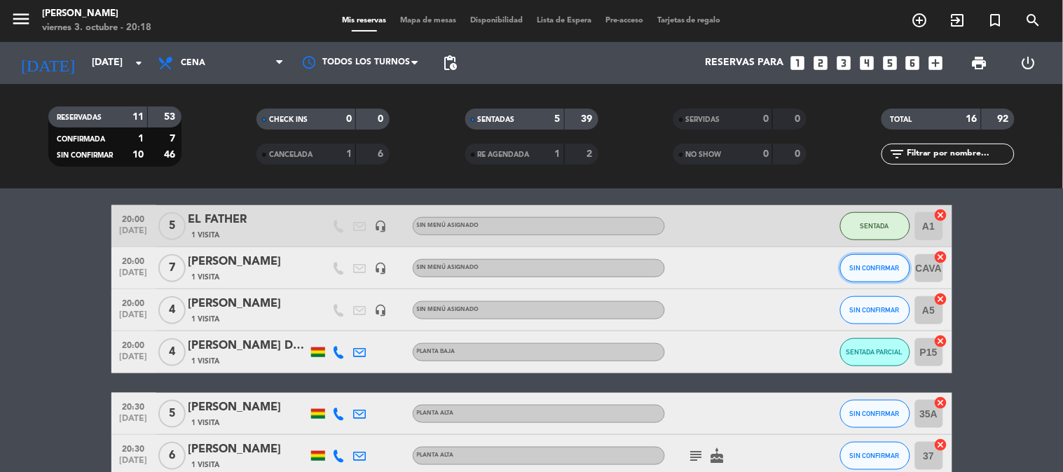
click at [860, 264] on span "SIN CONFIRMAR" at bounding box center [875, 268] width 50 height 8
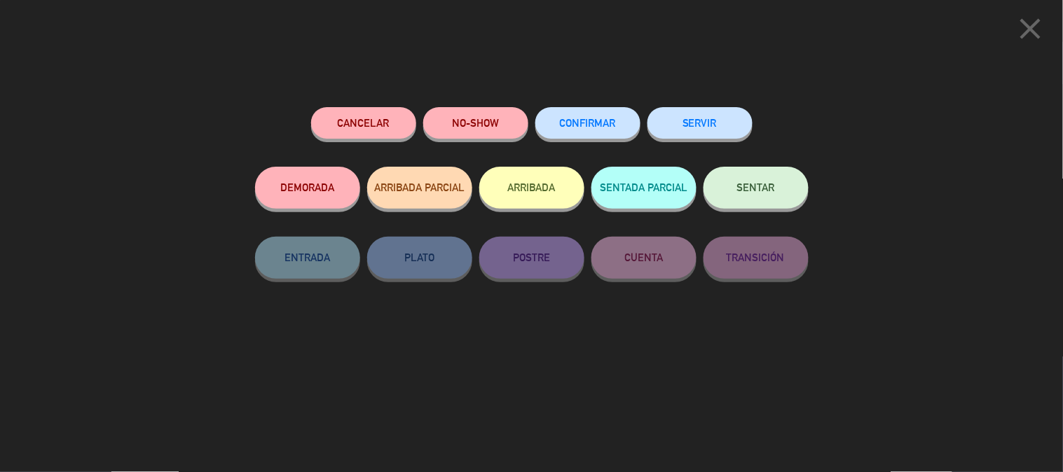
click at [767, 185] on span "SENTAR" at bounding box center [756, 187] width 38 height 12
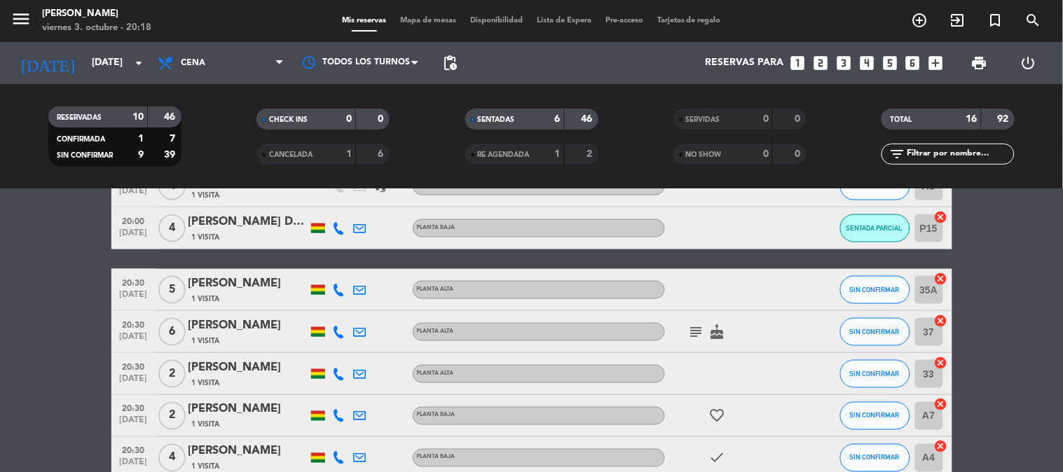
scroll to position [496, 0]
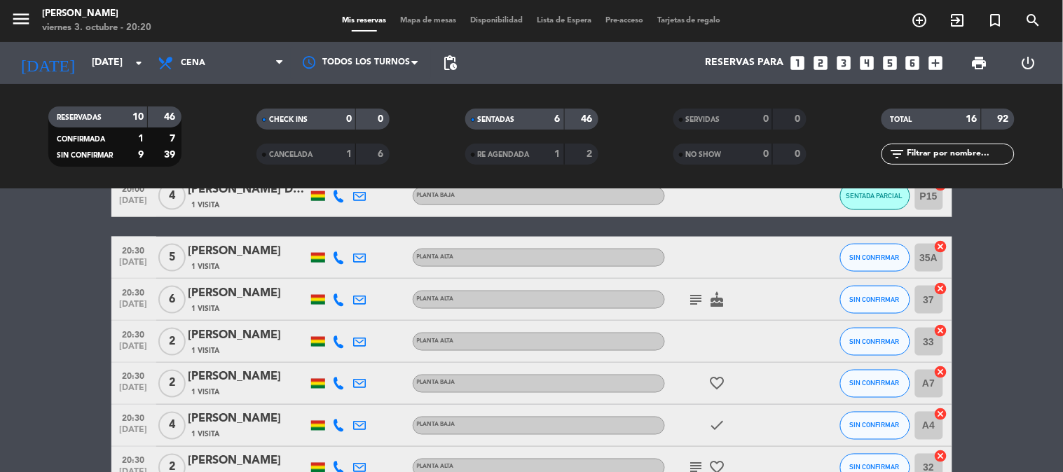
click at [1055, 349] on bookings-row "19:00 [DATE] 7 [PERSON_NAME] 1 Visita Planta alta subject cake CONFIRMADA 36 ca…" at bounding box center [531, 123] width 1063 height 731
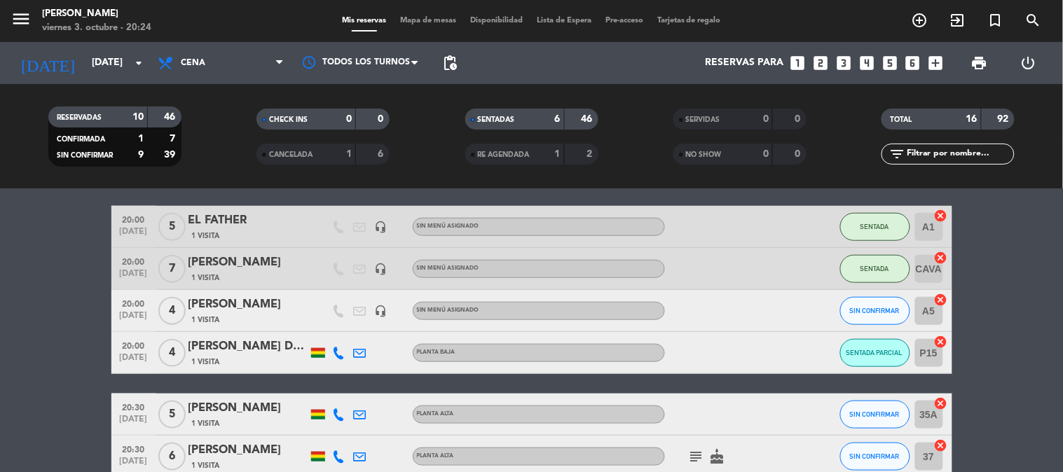
scroll to position [319, 0]
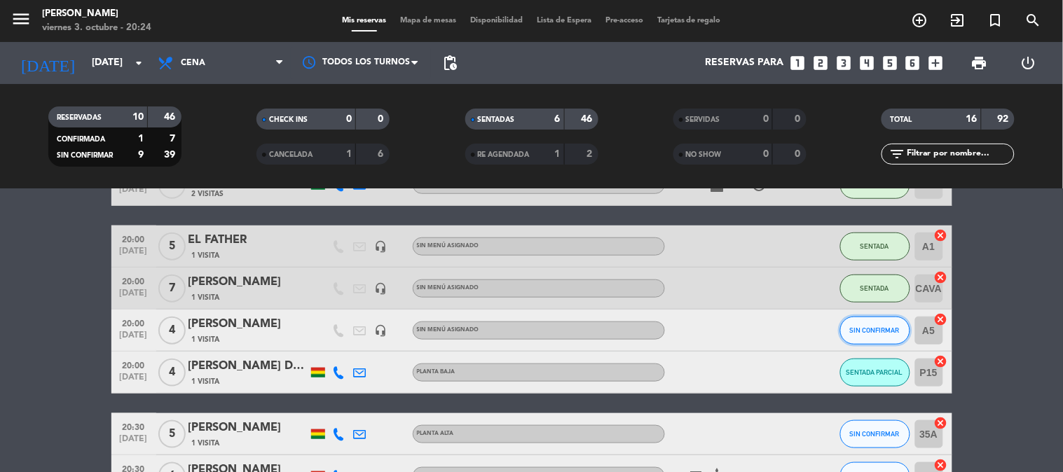
click at [883, 326] on span "SIN CONFIRMAR" at bounding box center [875, 330] width 50 height 8
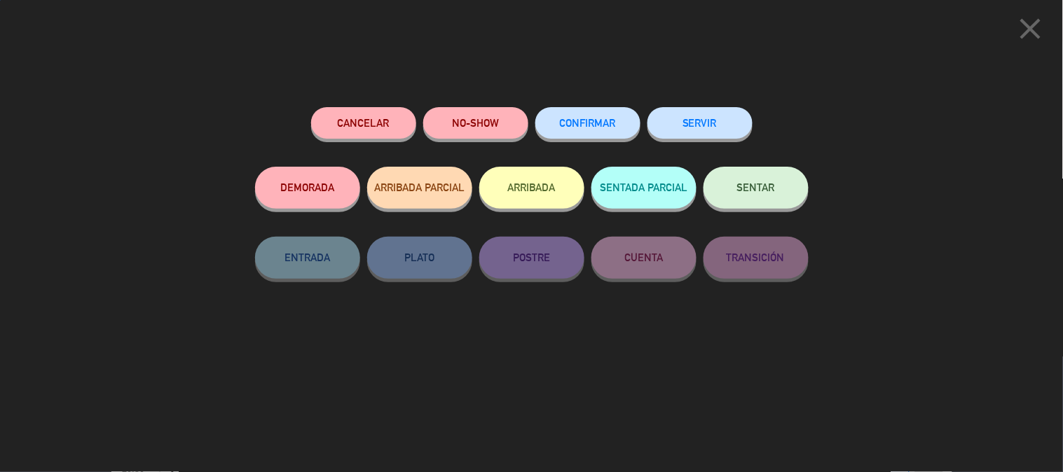
click at [765, 163] on div "Cancelar NO-SHOW CONFIRMAR SERVIR" at bounding box center [531, 137] width 553 height 60
click at [768, 176] on button "SENTAR" at bounding box center [755, 188] width 105 height 42
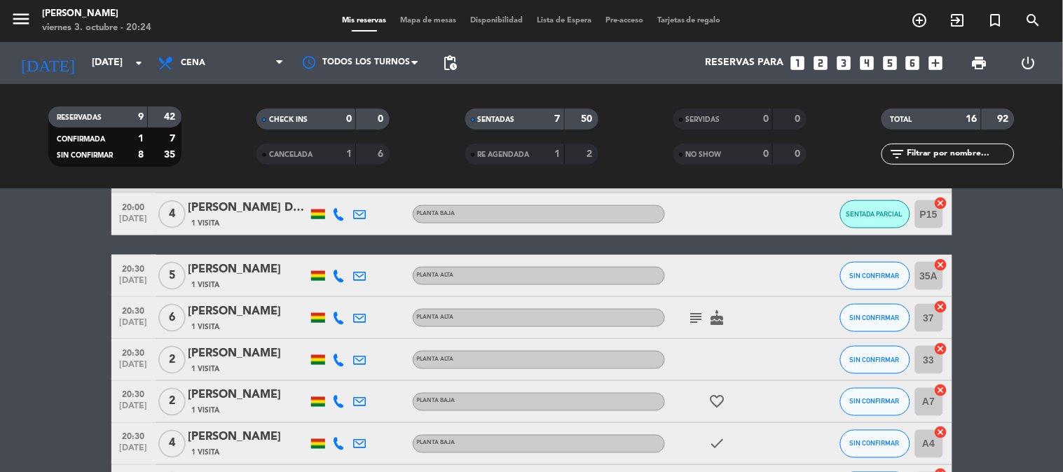
scroll to position [478, 0]
click at [1039, 316] on bookings-row "19:00 [DATE] 7 [PERSON_NAME] 1 Visita Planta alta subject cake CONFIRMADA 36 ca…" at bounding box center [531, 140] width 1063 height 731
click at [1062, 296] on bookings-row "19:00 [DATE] 7 [PERSON_NAME] 1 Visita Planta alta subject cake CONFIRMADA 36 ca…" at bounding box center [531, 140] width 1063 height 731
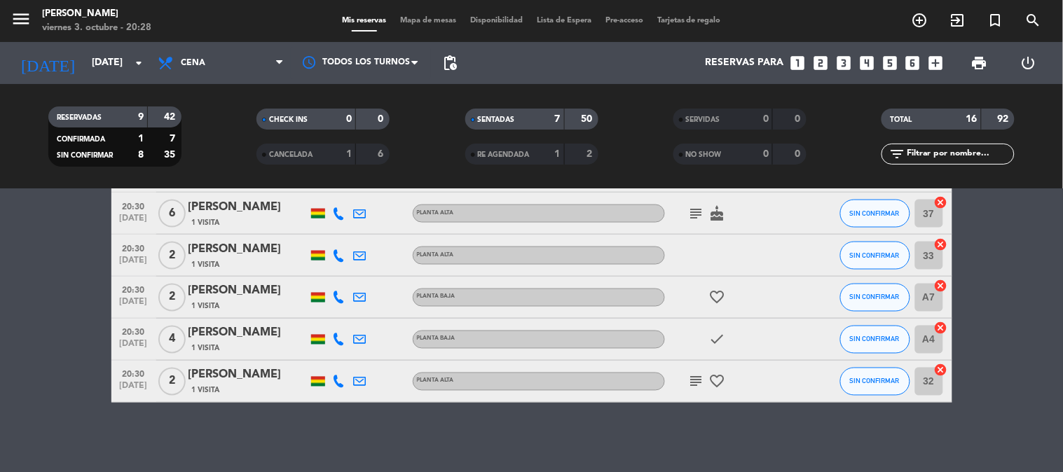
click at [340, 386] on icon at bounding box center [339, 381] width 13 height 13
click at [1018, 424] on div "No hay notas para este servicio. Haz clic para agregar una 19:00 [DATE] 7 [PERS…" at bounding box center [531, 330] width 1063 height 283
click at [866, 342] on span "SIN CONFIRMAR" at bounding box center [875, 340] width 50 height 8
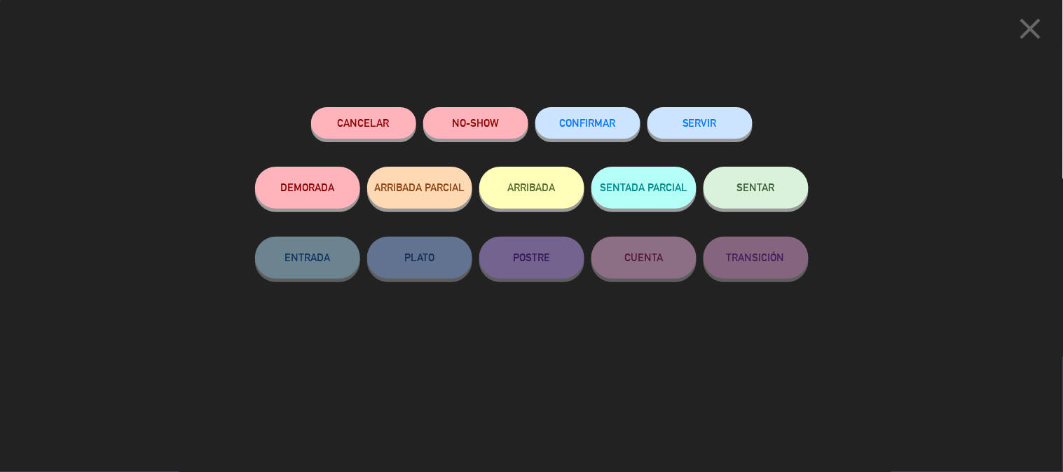
click at [650, 179] on button "SENTADA PARCIAL" at bounding box center [643, 188] width 105 height 42
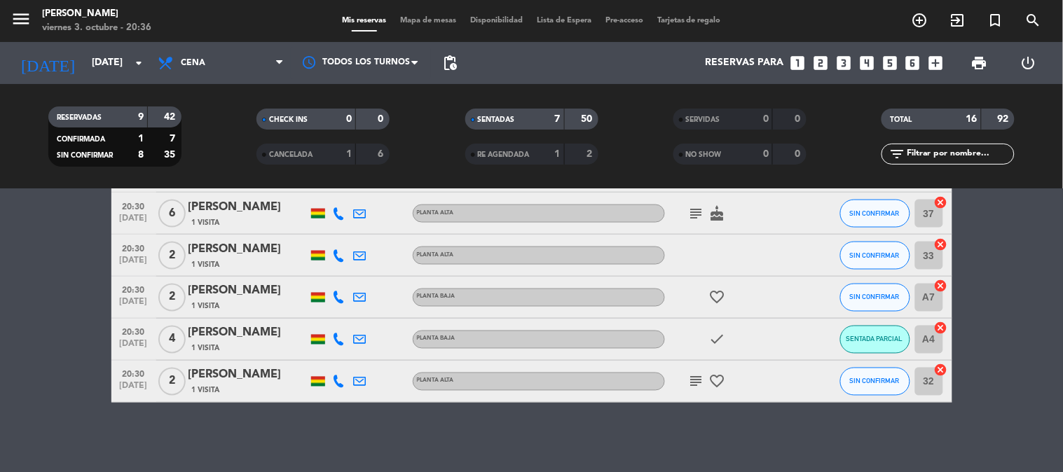
click at [1028, 305] on bookings-row "19:00 [DATE] 7 [PERSON_NAME] 1 Visita Planta alta subject cake CONFIRMADA 36 ca…" at bounding box center [531, 36] width 1063 height 731
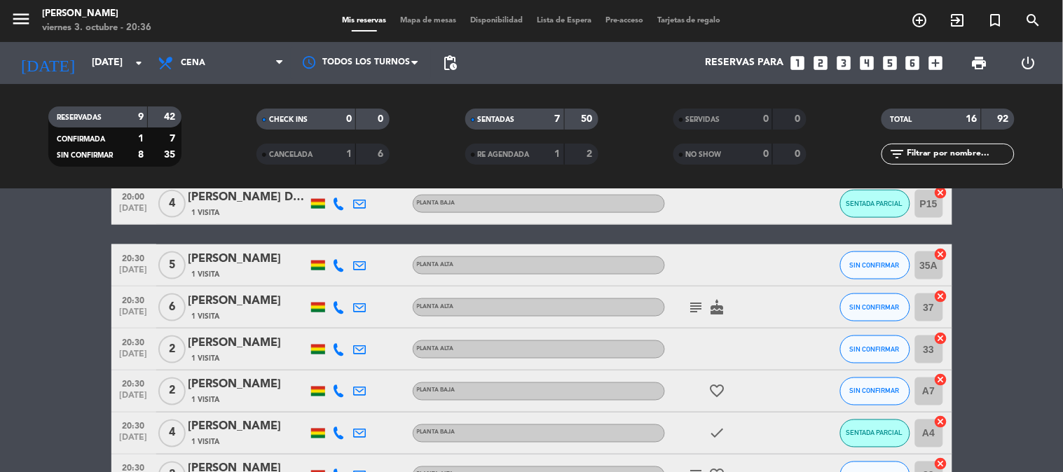
scroll to position [520, 0]
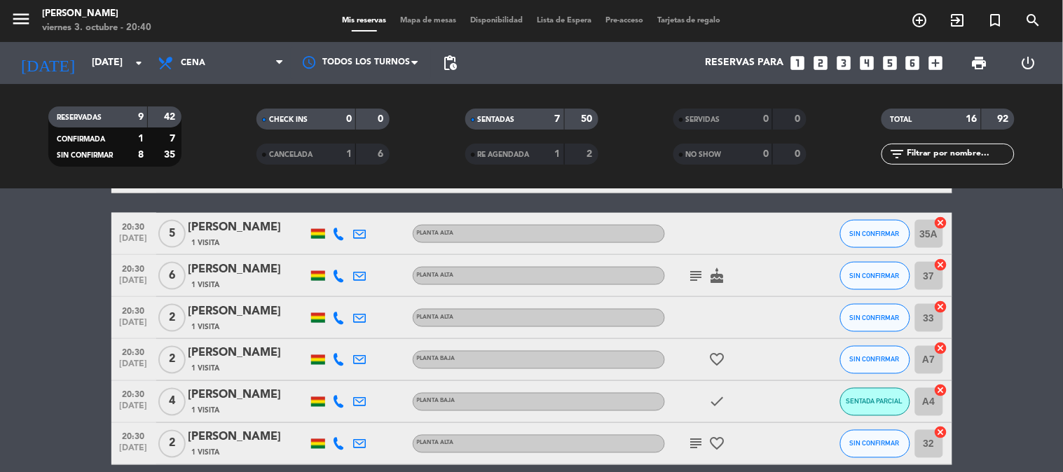
click at [1028, 305] on bookings-row "19:00 [DATE] 7 [PERSON_NAME] 1 Visita Planta alta subject cake CONFIRMADA 36 ca…" at bounding box center [531, 99] width 1063 height 731
click at [0, 344] on bookings-row "19:00 [DATE] 7 [PERSON_NAME] 1 Visita Planta alta subject cake CONFIRMADA 36 ca…" at bounding box center [531, 99] width 1063 height 731
click at [895, 358] on span "SIN CONFIRMAR" at bounding box center [875, 360] width 50 height 8
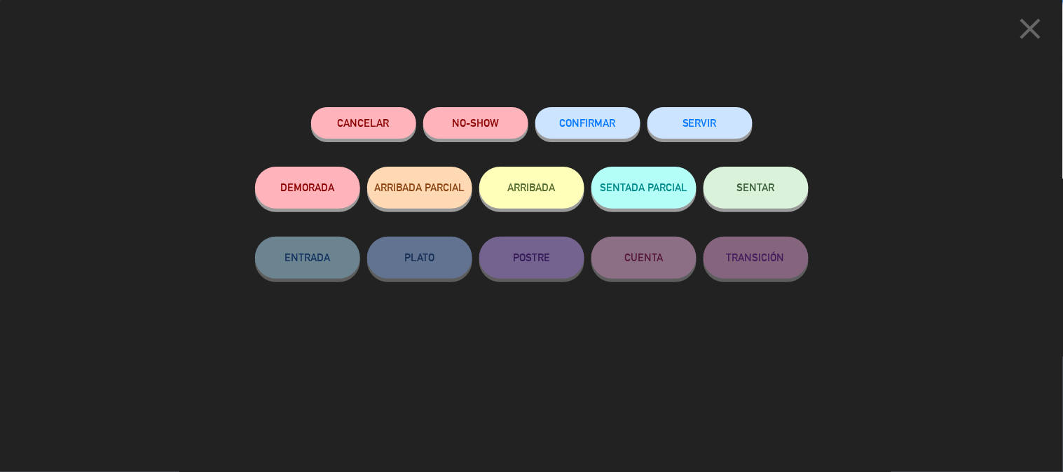
click at [766, 194] on button "SENTAR" at bounding box center [755, 188] width 105 height 42
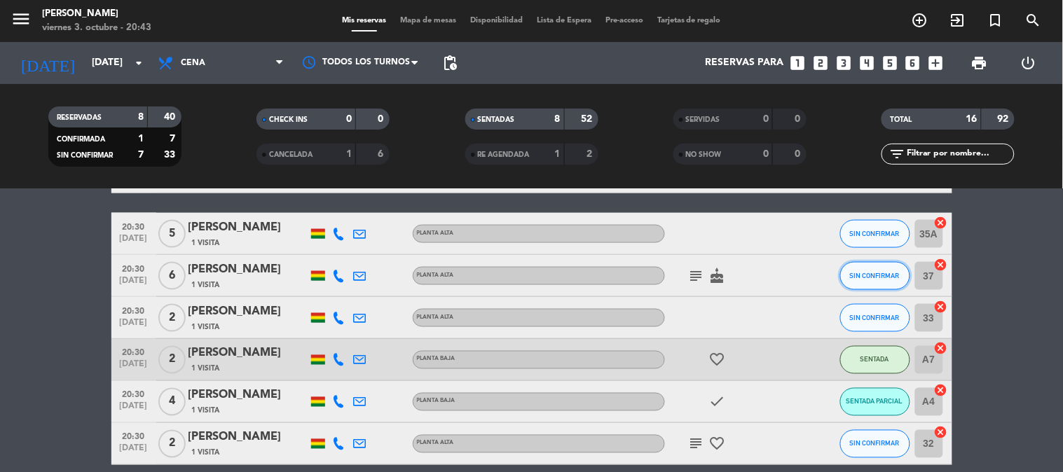
click at [881, 282] on button "SIN CONFIRMAR" at bounding box center [875, 276] width 70 height 28
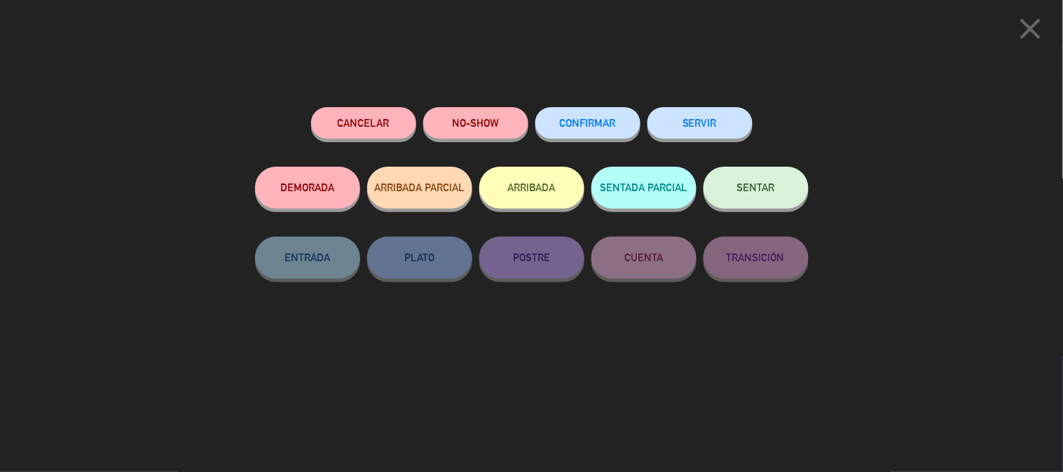
click at [683, 185] on button "SENTADA PARCIAL" at bounding box center [643, 188] width 105 height 42
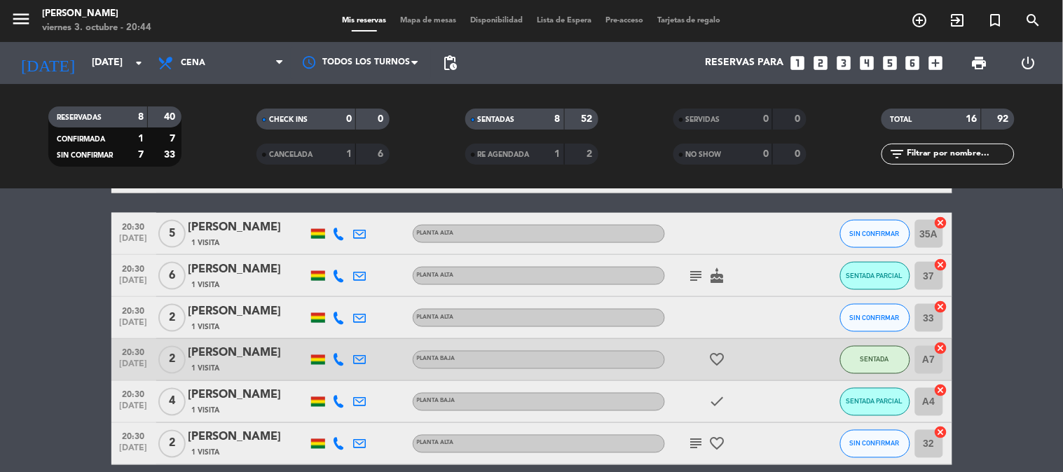
click at [696, 444] on icon "subject" at bounding box center [696, 444] width 17 height 17
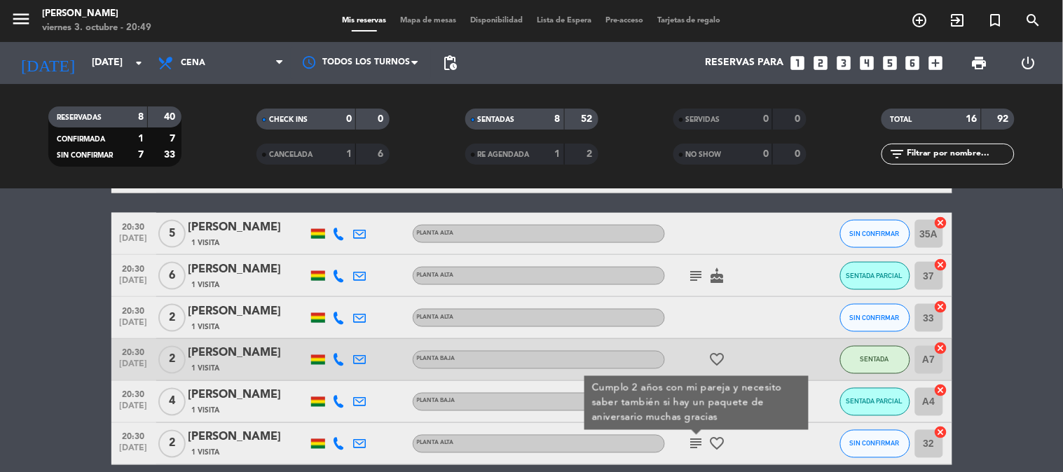
click at [1030, 333] on bookings-row "19:00 [DATE] 7 [PERSON_NAME] 1 Visita Planta alta subject cake CONFIRMADA 36 ca…" at bounding box center [531, 99] width 1063 height 731
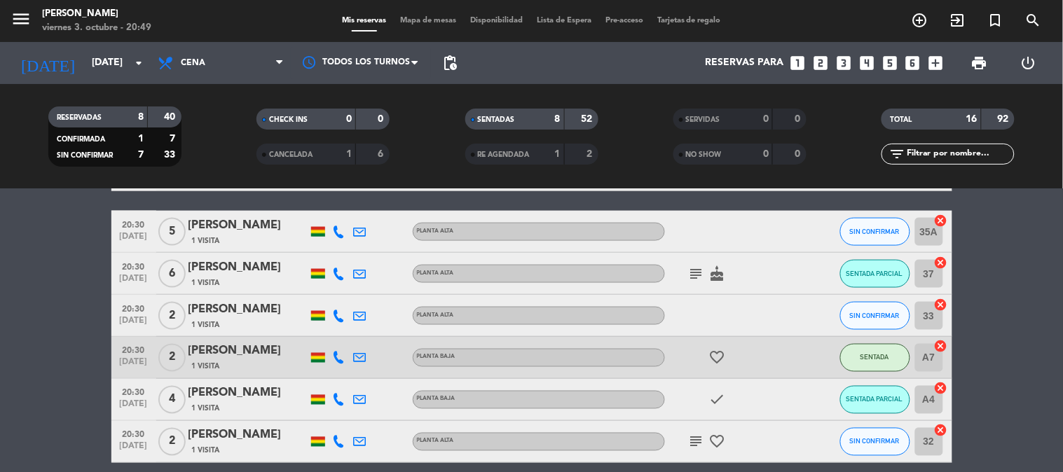
scroll to position [526, 0]
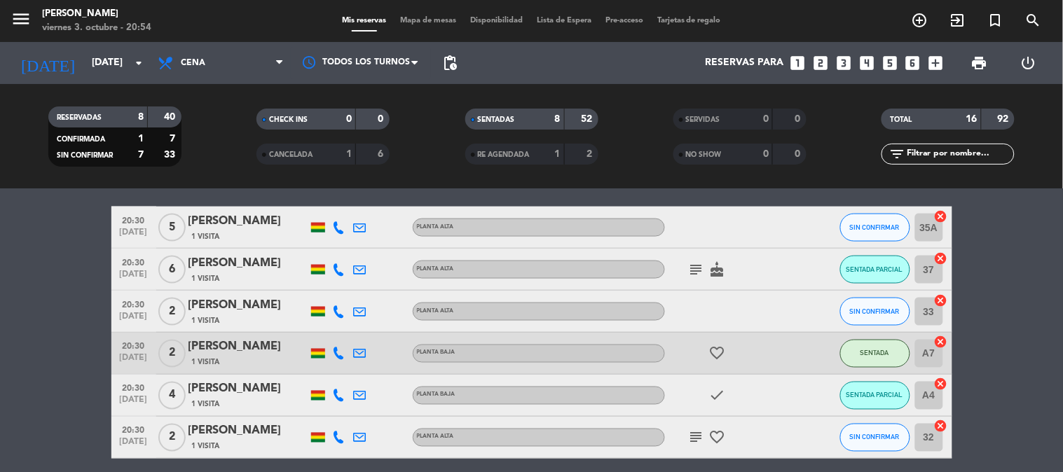
click at [1012, 327] on bookings-row "19:00 [DATE] 7 [PERSON_NAME] 1 Visita Planta alta subject cake CONFIRMADA 36 ca…" at bounding box center [531, 93] width 1063 height 731
click at [859, 230] on span "SIN CONFIRMAR" at bounding box center [875, 227] width 50 height 8
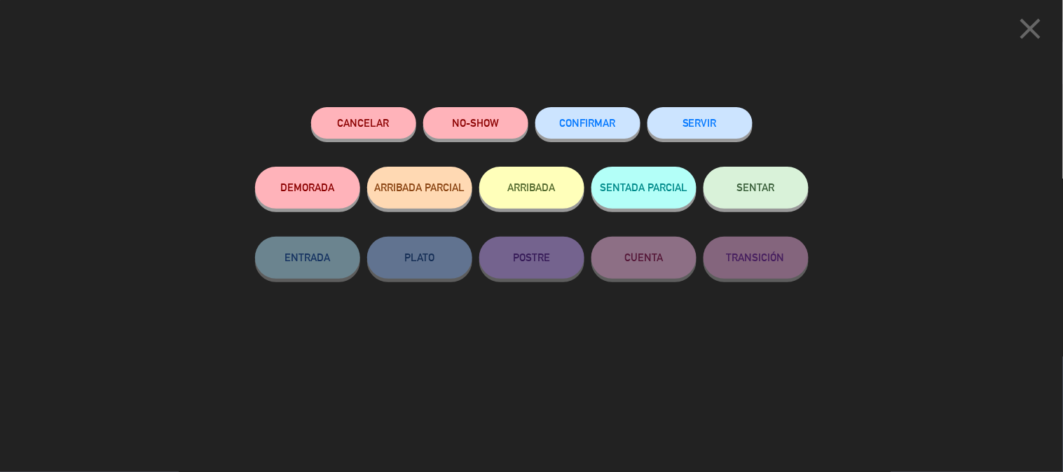
click at [302, 176] on button "DEMORADA" at bounding box center [307, 188] width 105 height 42
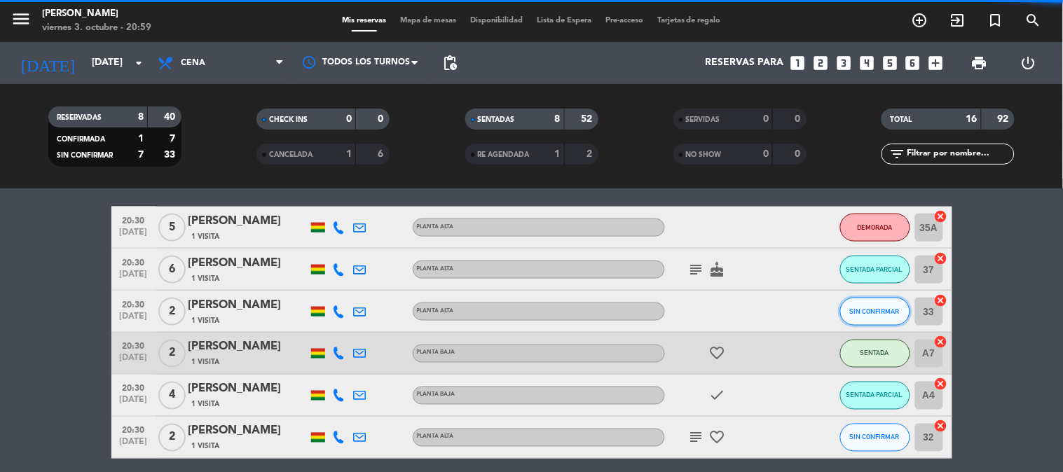
click at [869, 312] on span "SIN CONFIRMAR" at bounding box center [875, 311] width 50 height 8
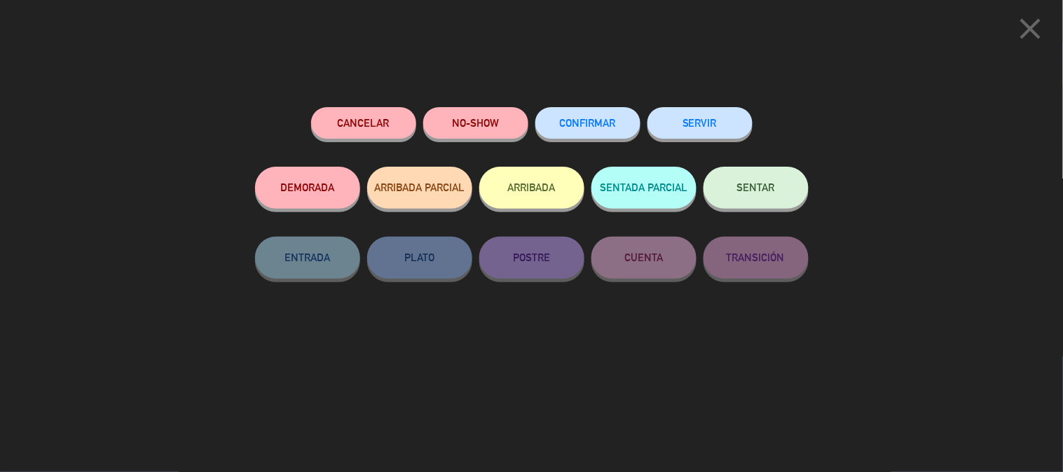
click at [326, 178] on button "DEMORADA" at bounding box center [307, 188] width 105 height 42
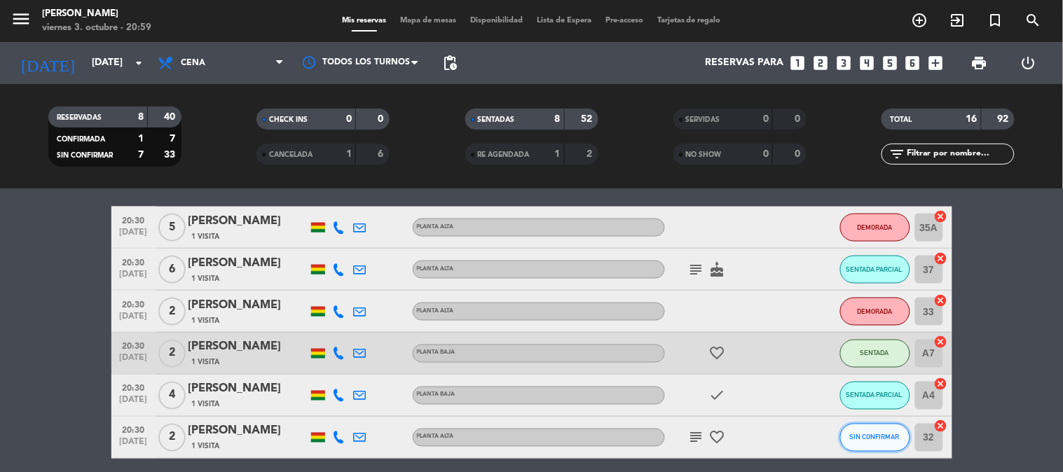
click at [850, 437] on span "SIN CONFIRMAR" at bounding box center [875, 438] width 50 height 8
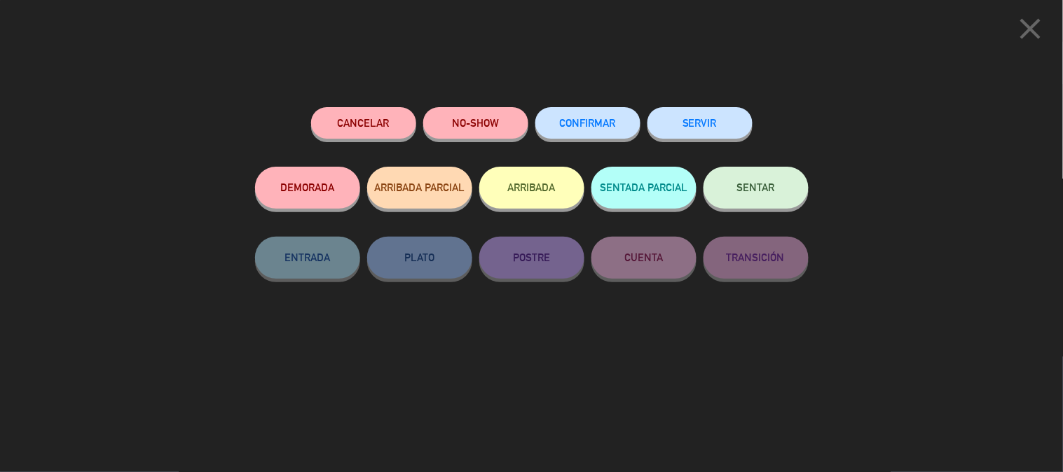
click at [291, 180] on button "DEMORADA" at bounding box center [307, 188] width 105 height 42
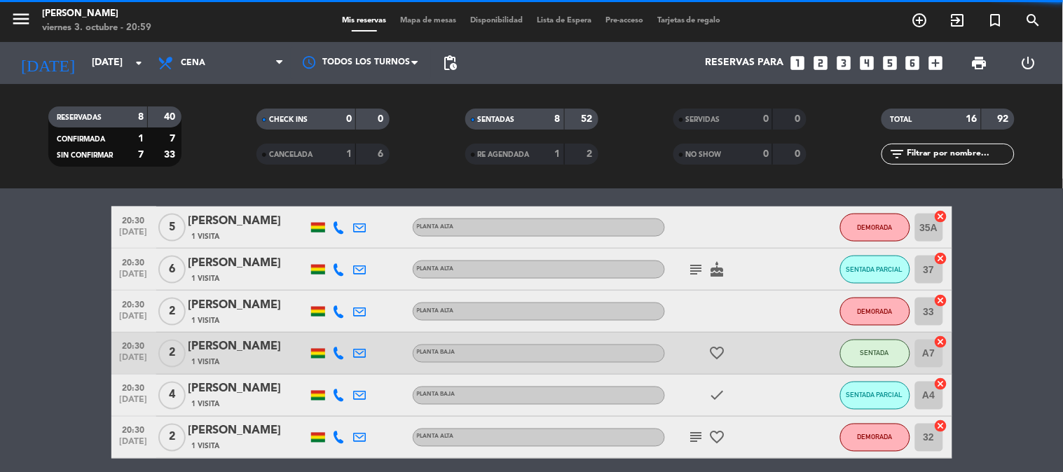
click at [1032, 336] on bookings-row "19:00 [DATE] 7 [PERSON_NAME] 1 Visita Planta alta subject cake CONFIRMADA 36 ca…" at bounding box center [531, 93] width 1063 height 731
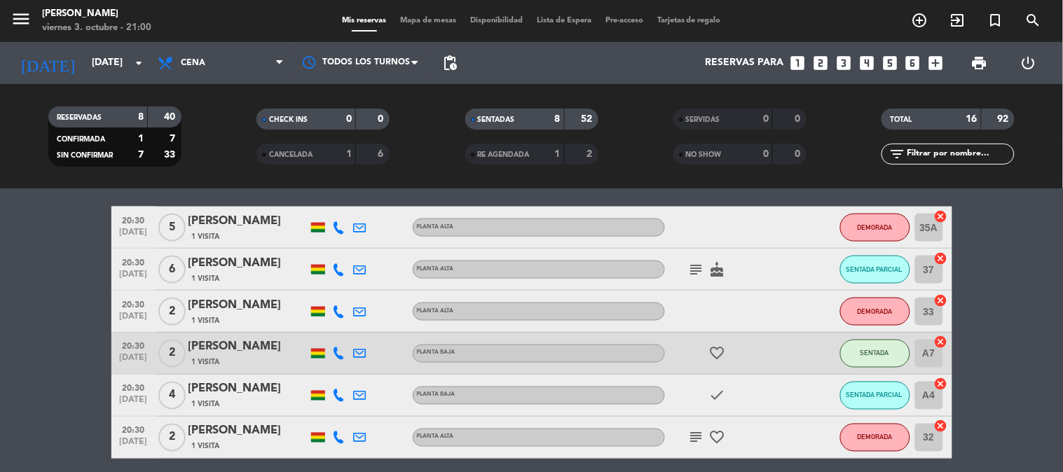
click at [1032, 336] on bookings-row "19:00 [DATE] 7 [PERSON_NAME] 1 Visita Planta alta subject cake CONFIRMADA 36 ca…" at bounding box center [531, 93] width 1063 height 731
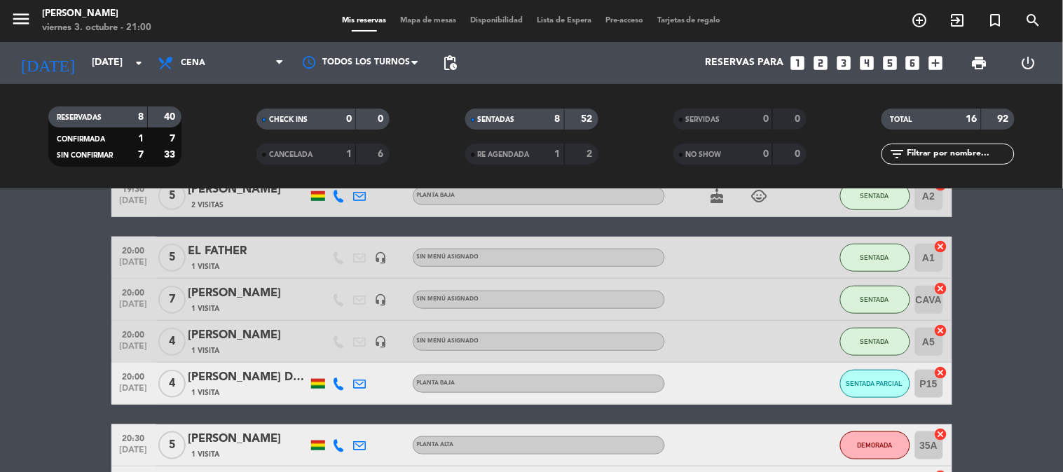
scroll to position [277, 0]
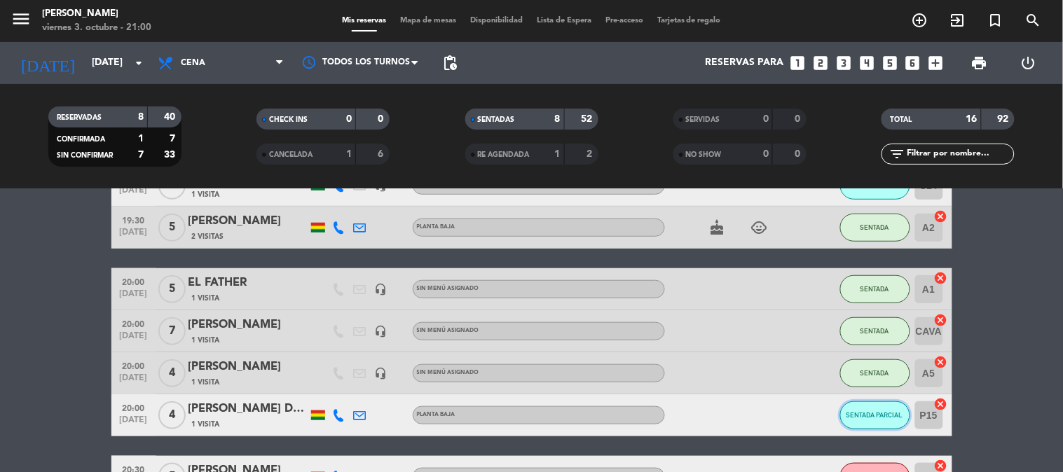
click at [871, 415] on span "SENTADA PARCIAL" at bounding box center [874, 415] width 57 height 8
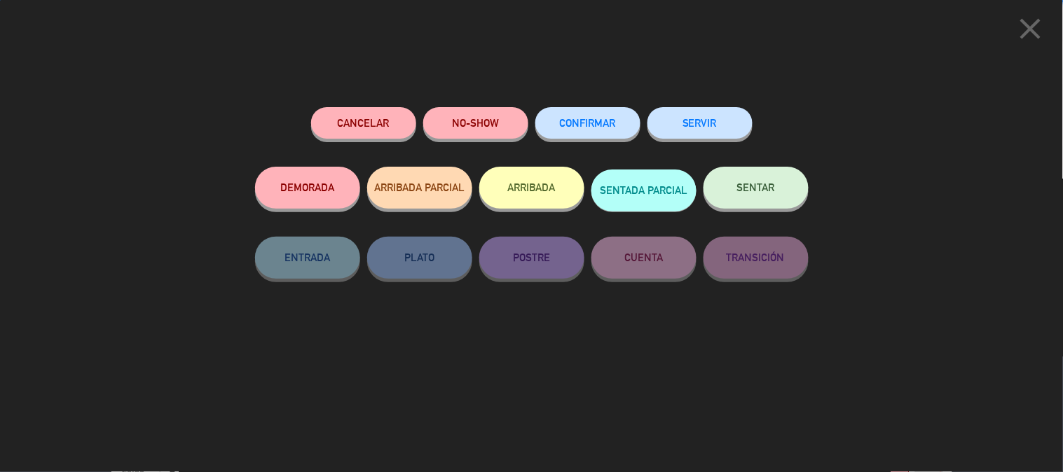
click at [782, 207] on button "SENTAR" at bounding box center [755, 188] width 105 height 42
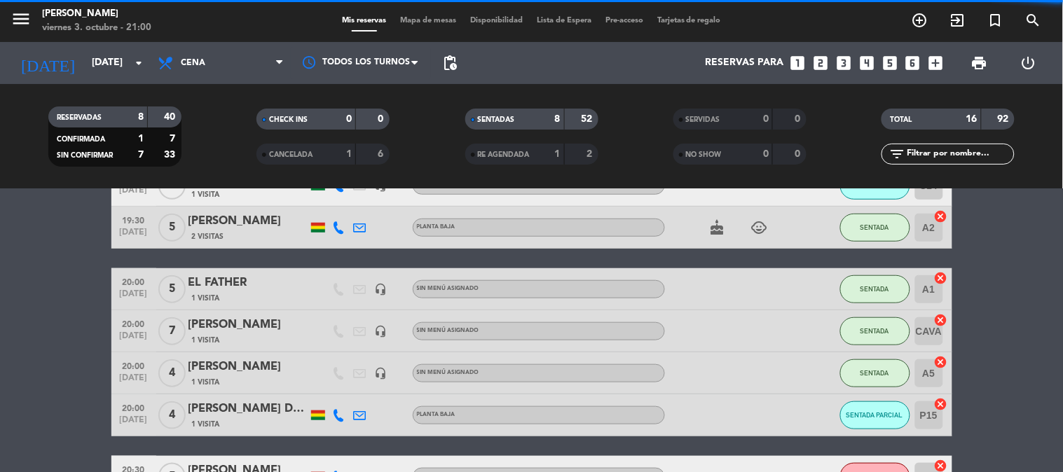
click at [1005, 300] on bookings-row "19:00 [DATE] 7 [PERSON_NAME] 1 Visita Planta alta subject cake CONFIRMADA 36 ca…" at bounding box center [531, 342] width 1063 height 731
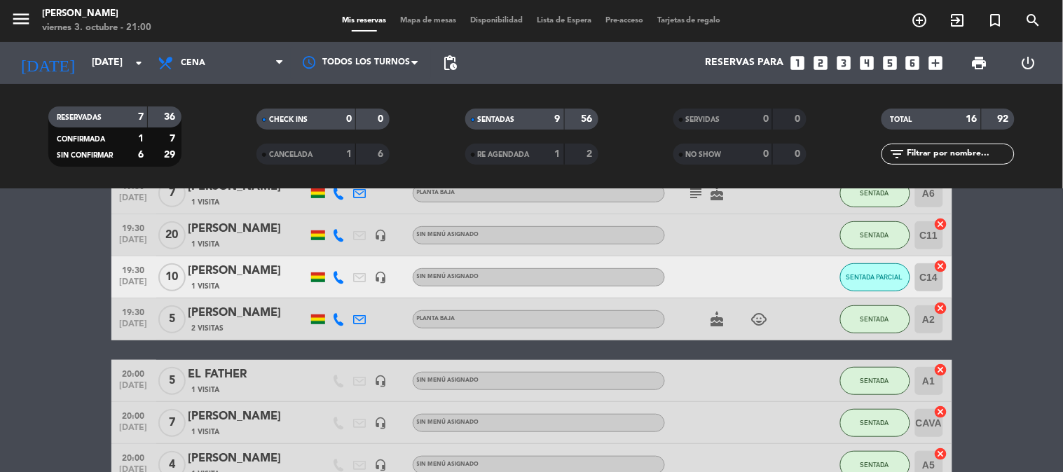
scroll to position [184, 0]
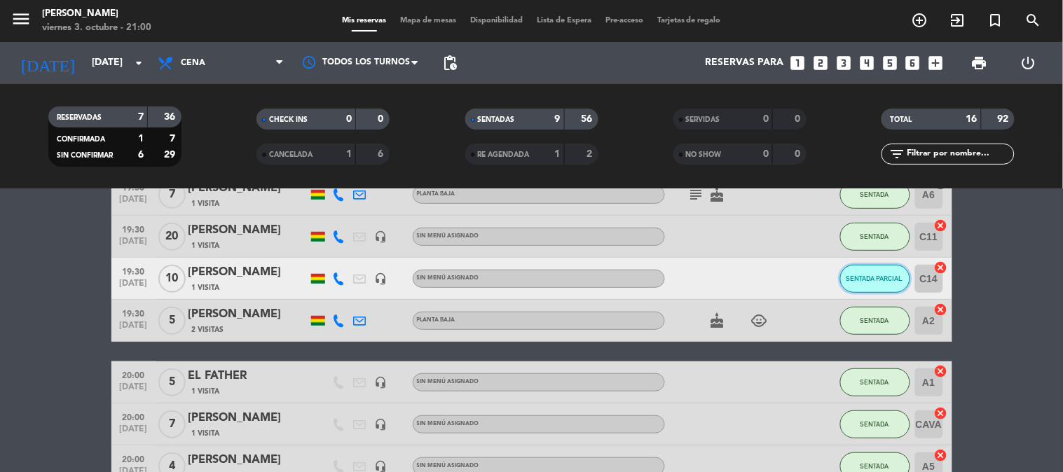
click at [886, 277] on span "SENTADA PARCIAL" at bounding box center [874, 279] width 57 height 8
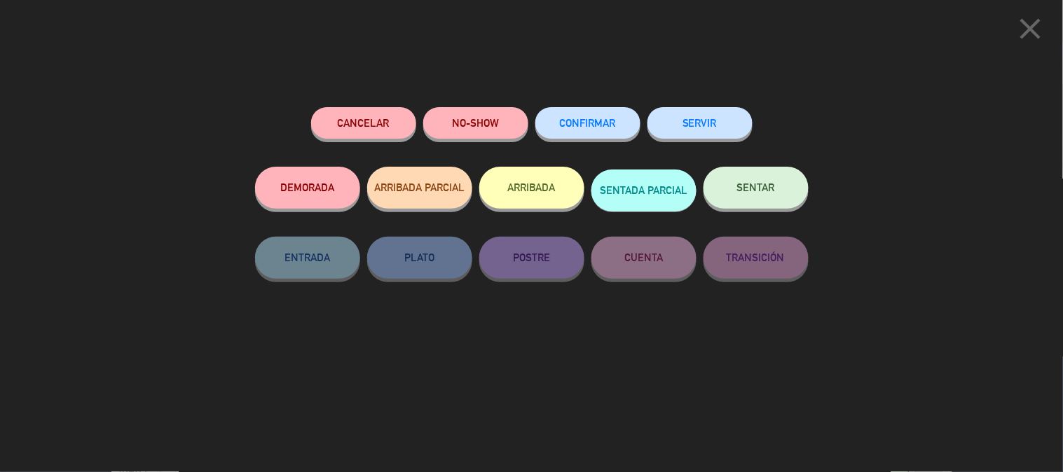
click at [776, 171] on button "SENTAR" at bounding box center [755, 188] width 105 height 42
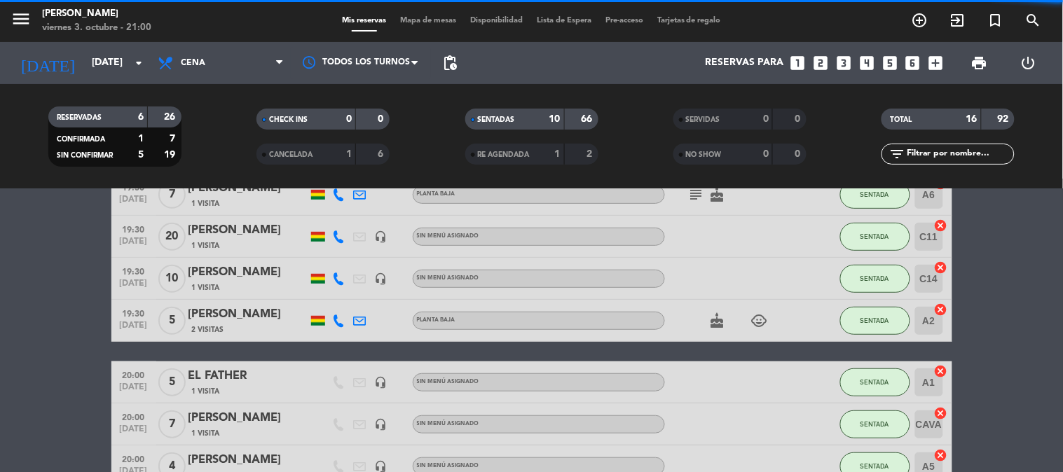
click at [988, 245] on bookings-row "19:00 [DATE] 7 [PERSON_NAME] 1 Visita Planta alta subject cake CONFIRMADA 36 ca…" at bounding box center [531, 435] width 1063 height 731
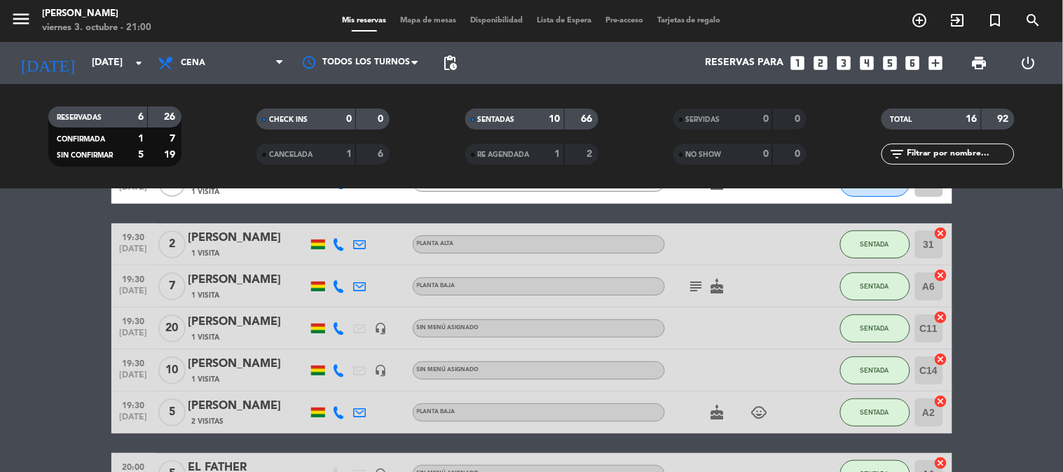
scroll to position [59, 0]
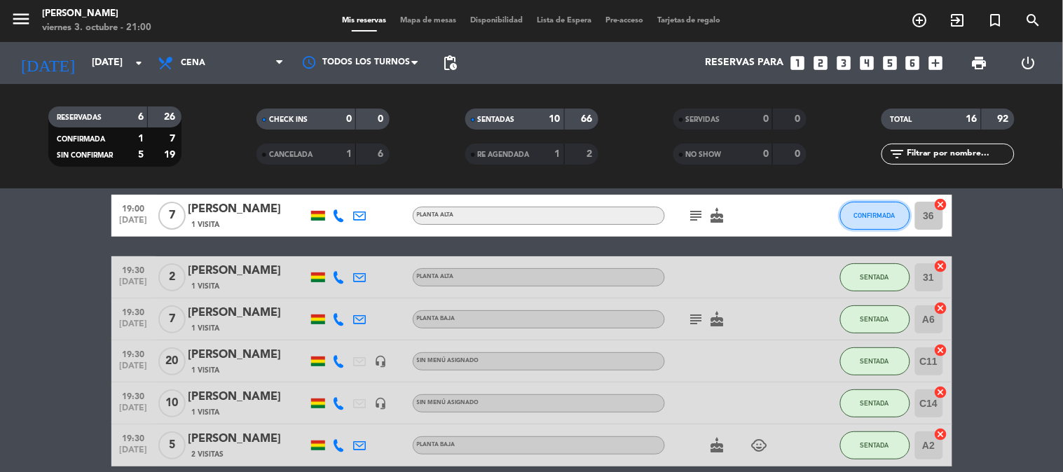
click at [897, 205] on button "CONFIRMADA" at bounding box center [875, 216] width 70 height 28
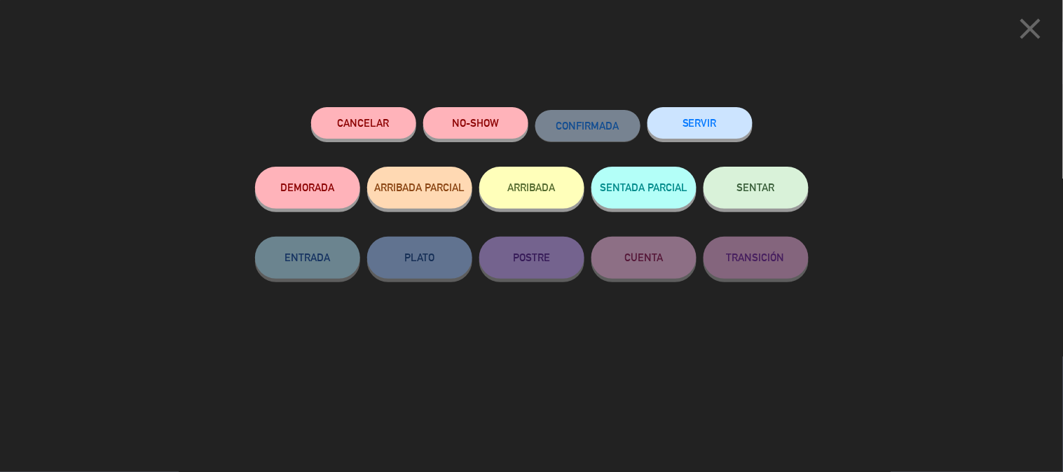
click at [736, 134] on button "SERVIR" at bounding box center [699, 123] width 105 height 32
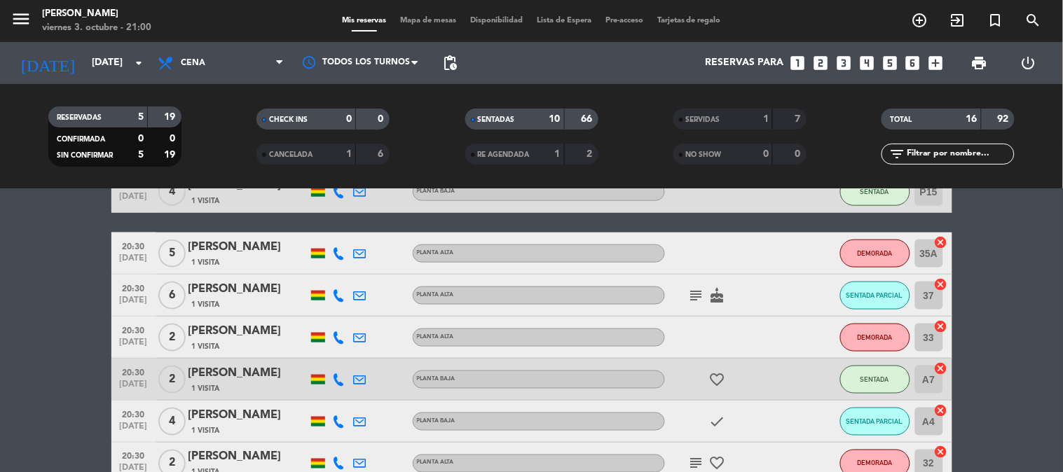
scroll to position [464, 0]
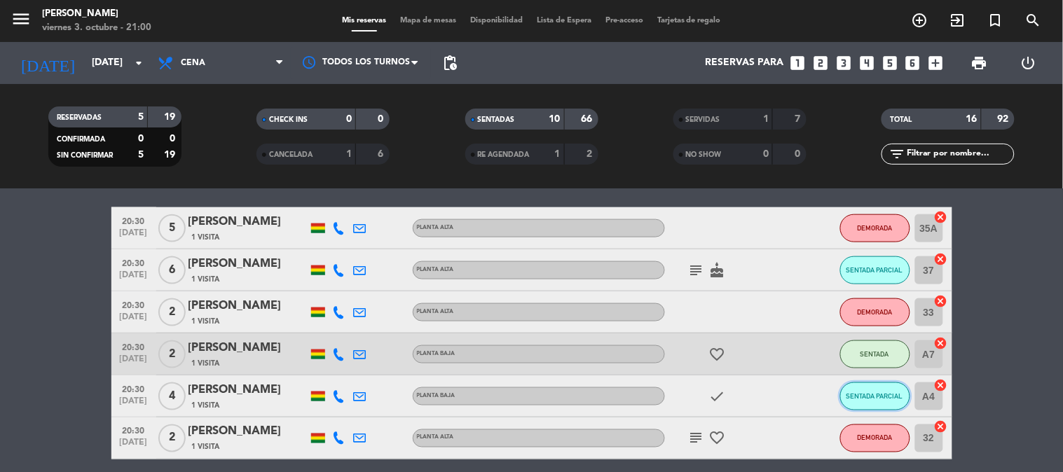
click at [892, 397] on span "SENTADA PARCIAL" at bounding box center [874, 396] width 57 height 8
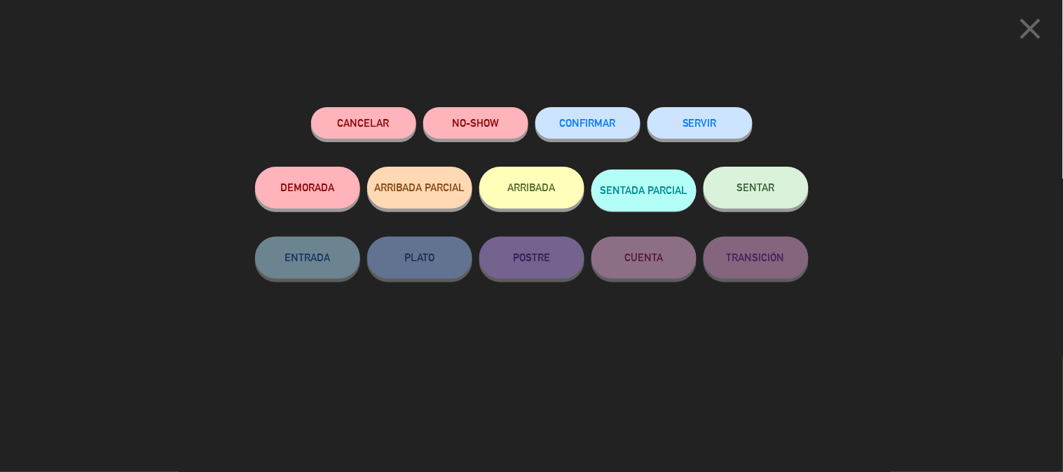
click at [776, 185] on button "SENTAR" at bounding box center [755, 188] width 105 height 42
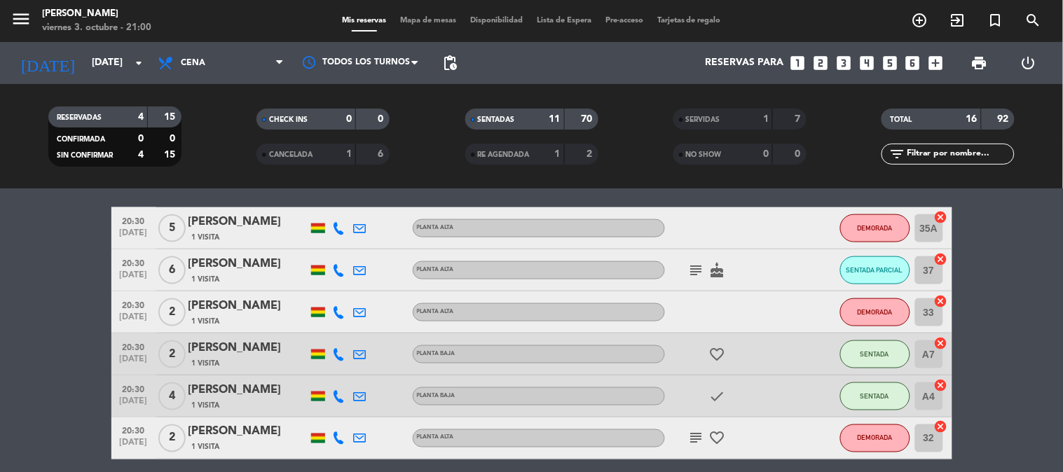
click at [696, 270] on icon "subject" at bounding box center [696, 270] width 17 height 17
click at [986, 321] on bookings-row "19:30 [DATE] 2 [PERSON_NAME] 1 Visita Planta alta SENTADA 31 cancel 19:30 [DATE…" at bounding box center [531, 125] width 1063 height 670
click at [720, 352] on icon "favorite_border" at bounding box center [717, 354] width 17 height 17
